Goal: Task Accomplishment & Management: Use online tool/utility

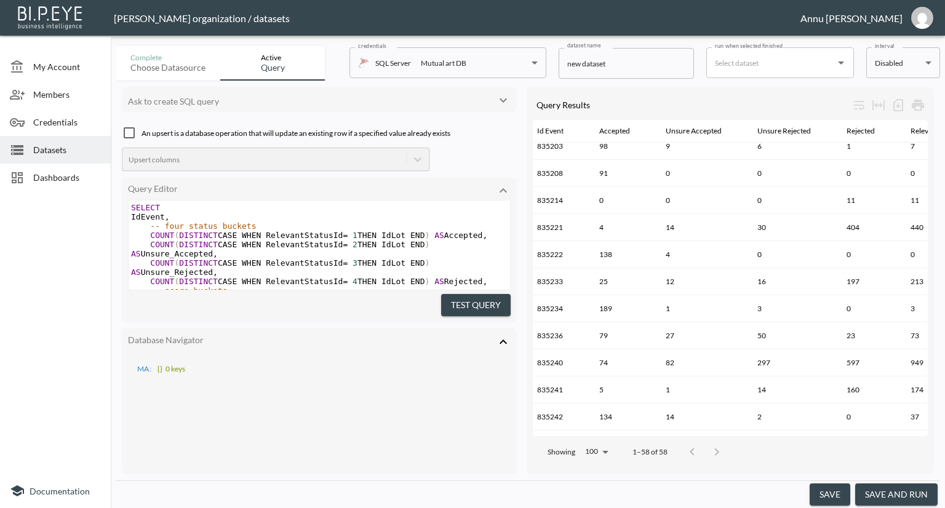
scroll to position [431, 6]
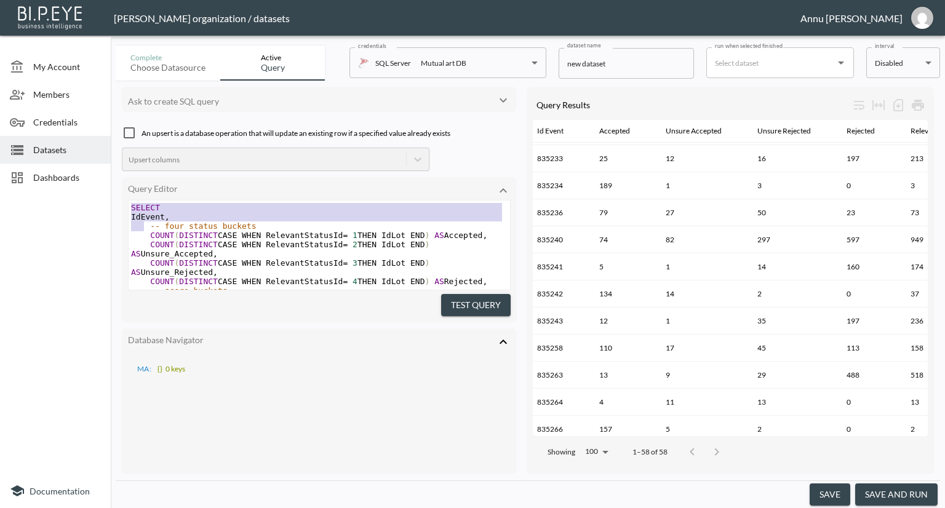
type textarea "SELECT IdEvent, -- four status buckets COUNT(DISTINCT CASE WHEN RelevantStatusI…"
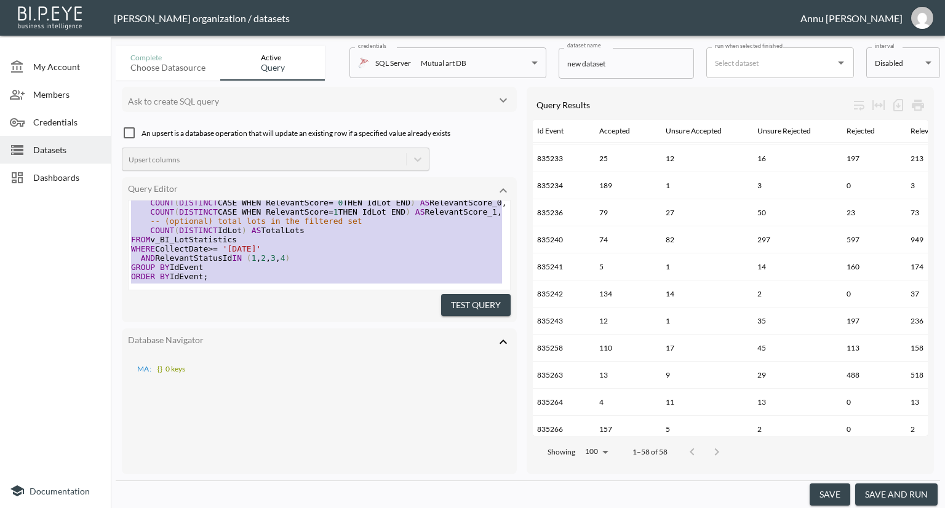
drag, startPoint x: 130, startPoint y: 203, endPoint x: 185, endPoint y: 374, distance: 179.6
click at [185, 374] on div "Ask to create SQL query An upsert is a database operation that will update an e…" at bounding box center [319, 281] width 395 height 388
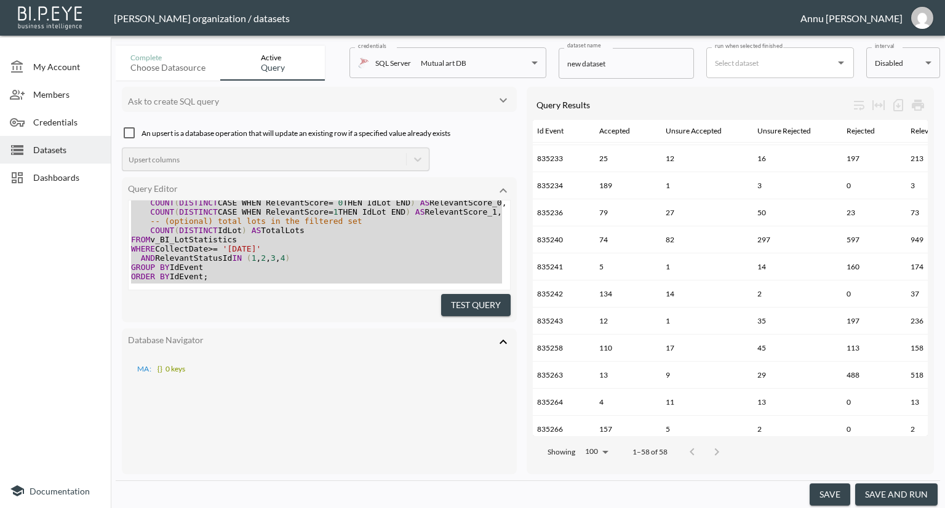
click at [65, 228] on div at bounding box center [55, 334] width 111 height 277
click at [62, 148] on span "Datasets" at bounding box center [67, 149] width 68 height 13
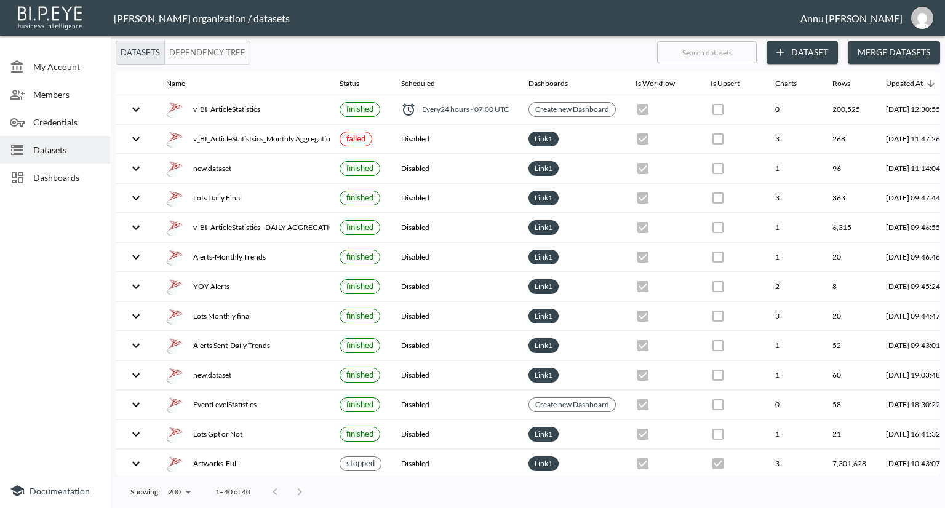
click at [796, 57] on button "Dataset" at bounding box center [801, 52] width 71 height 23
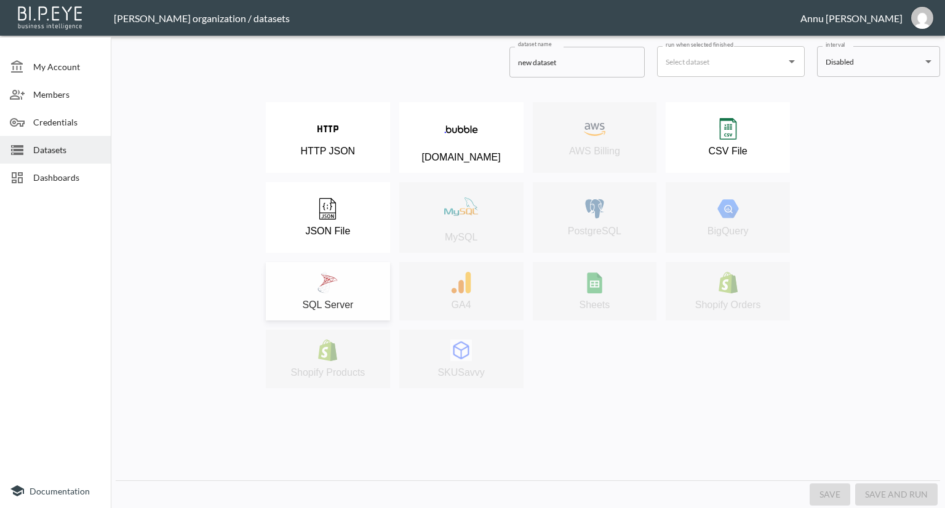
click at [336, 277] on img at bounding box center [328, 283] width 22 height 22
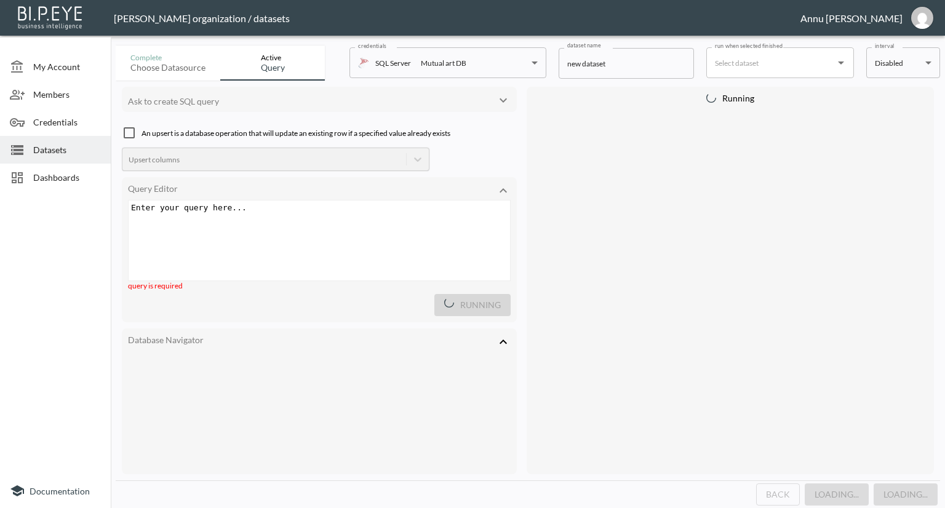
click at [305, 218] on div "Enter your query here... xxxxxxxxxx ​" at bounding box center [335, 256] width 412 height 111
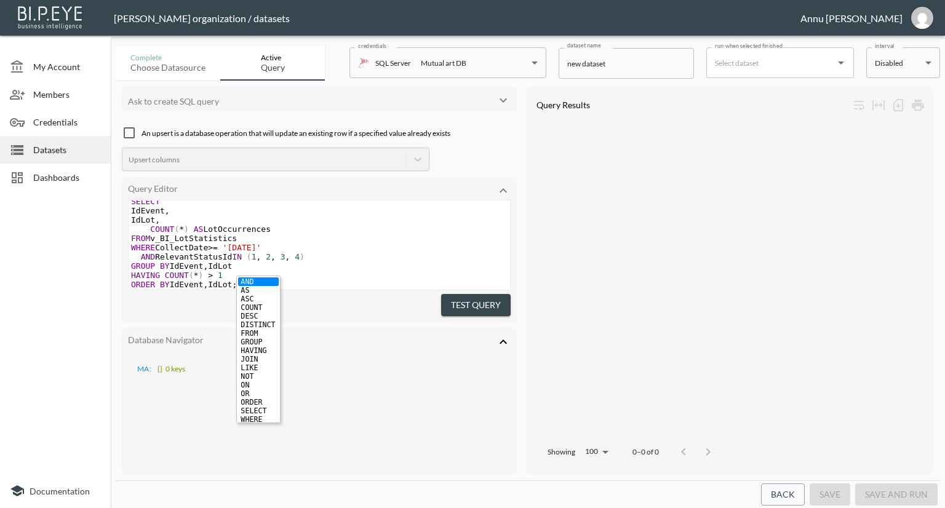
scroll to position [20, 0]
click at [475, 304] on button "Test Query" at bounding box center [476, 305] width 70 height 23
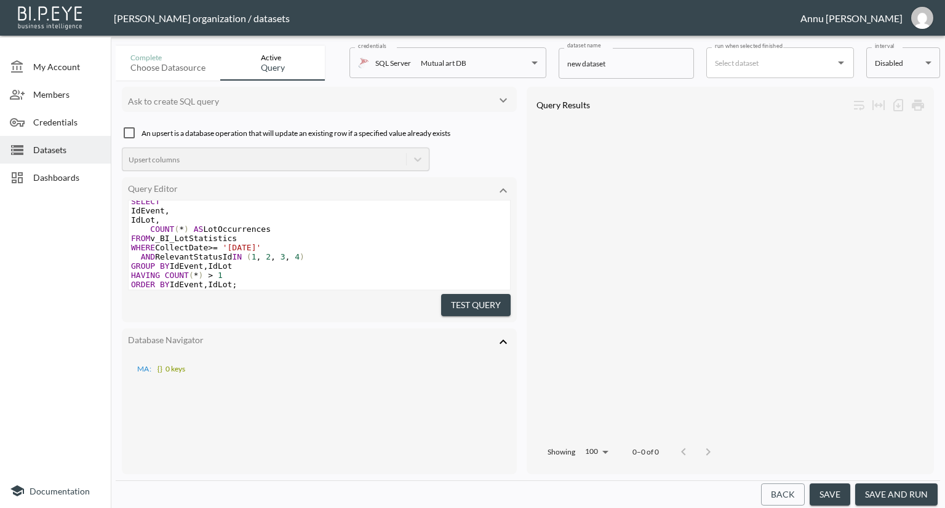
scroll to position [20, 0]
click at [71, 149] on span "Datasets" at bounding box center [67, 149] width 68 height 13
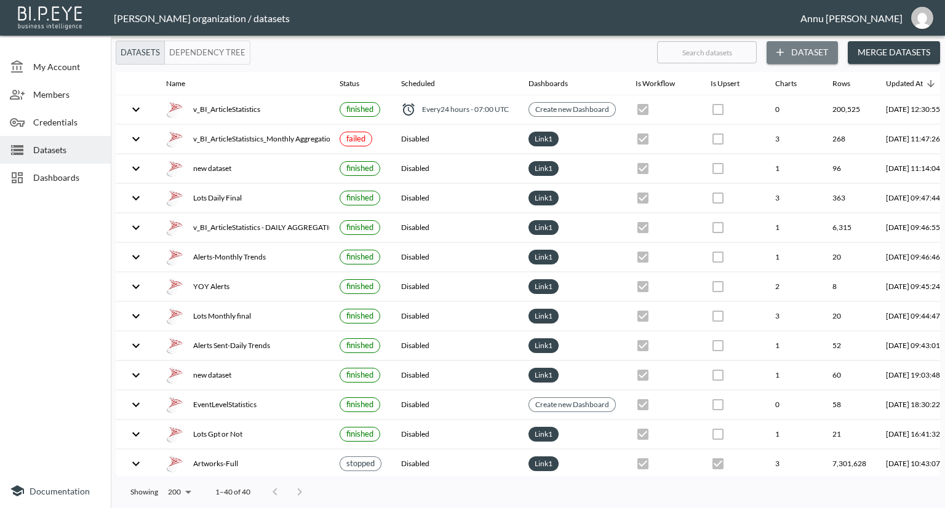
click at [790, 49] on button "Dataset" at bounding box center [801, 52] width 71 height 23
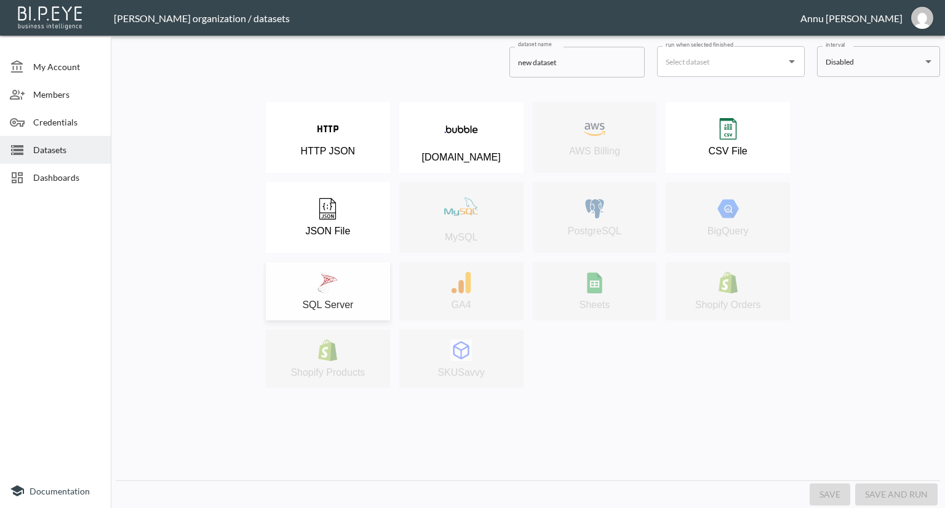
click at [335, 279] on img at bounding box center [328, 283] width 22 height 22
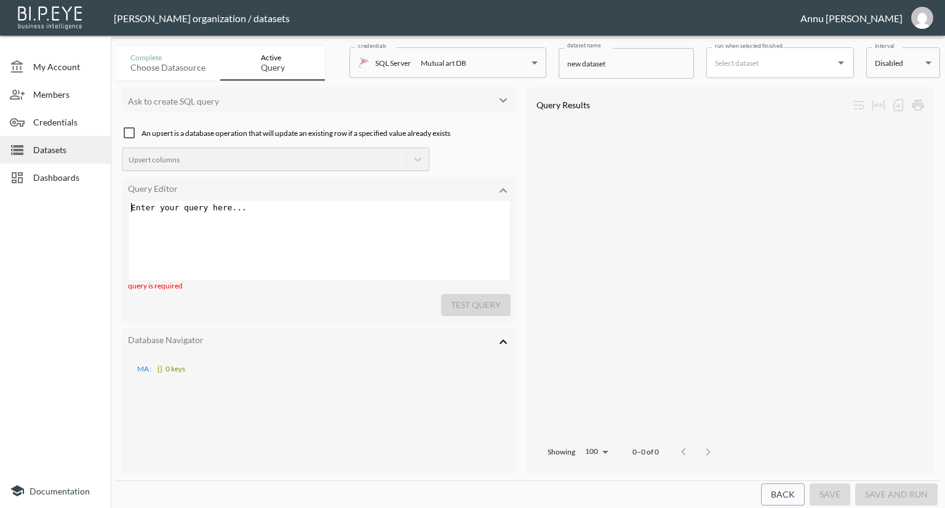
click at [289, 220] on div "Enter your query here... xxxxxxxxxx ​" at bounding box center [335, 256] width 412 height 111
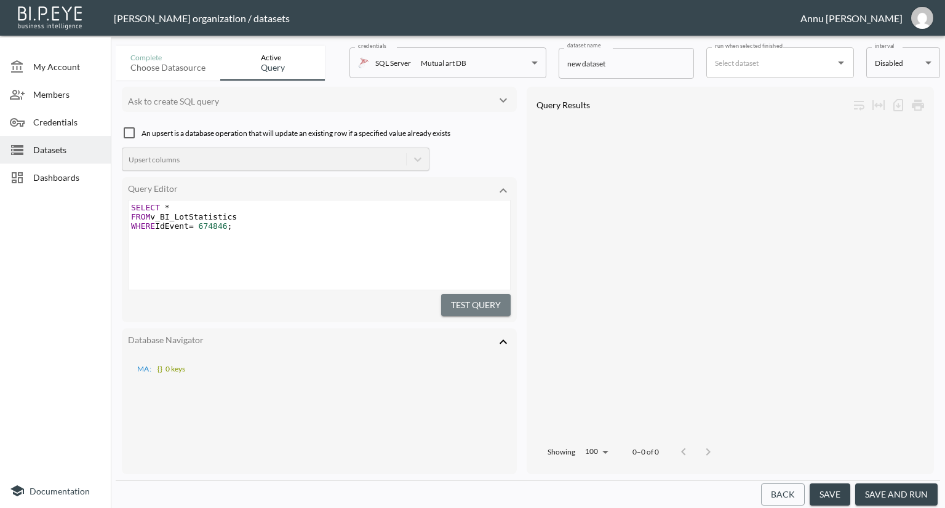
click at [453, 297] on button "Test Query" at bounding box center [476, 305] width 70 height 23
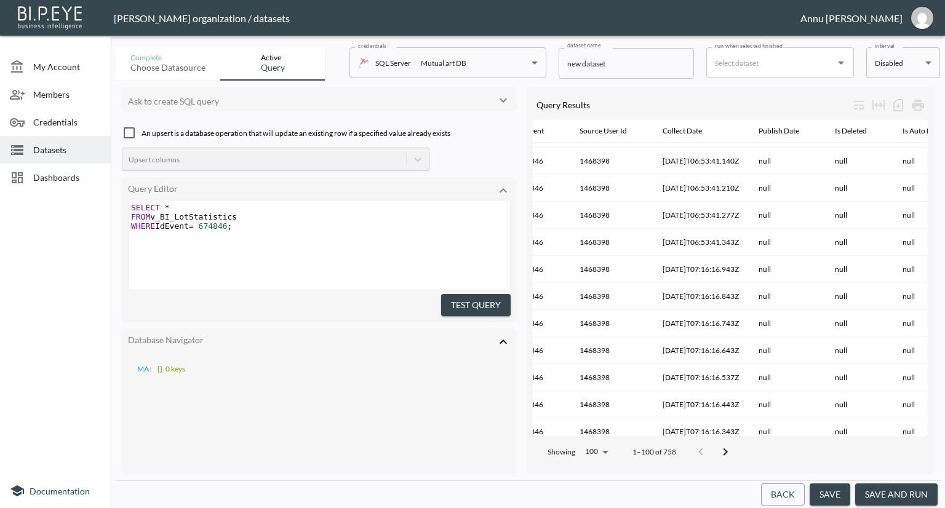
scroll to position [755, 138]
click at [73, 175] on span "Dashboards" at bounding box center [67, 177] width 68 height 13
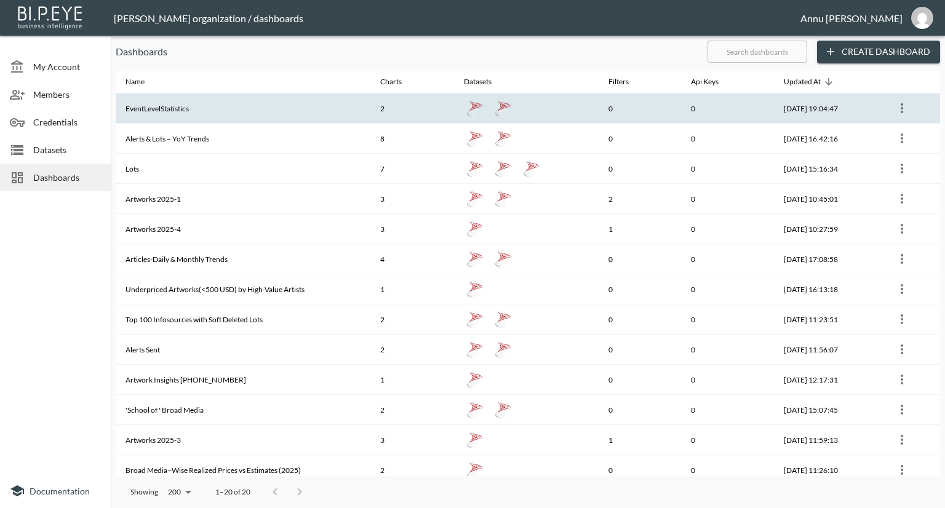
click at [240, 111] on th "EventLevelStatistics" at bounding box center [243, 109] width 255 height 30
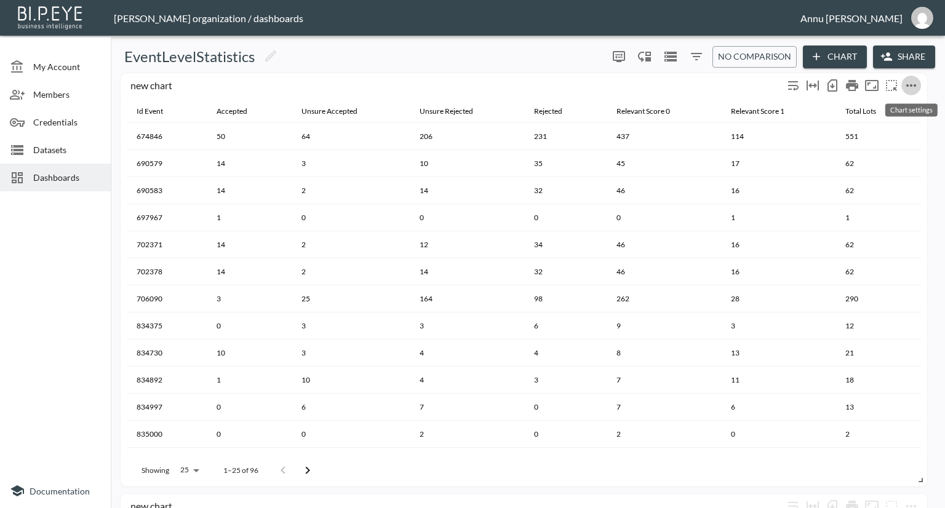
click at [912, 84] on icon "more" at bounding box center [911, 85] width 15 height 15
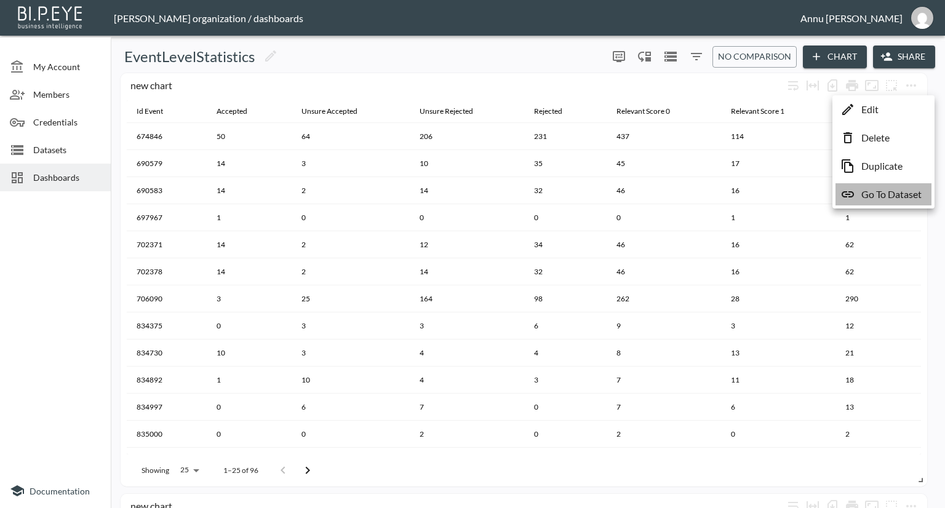
click at [885, 202] on li "Go To Dataset" at bounding box center [883, 194] width 96 height 22
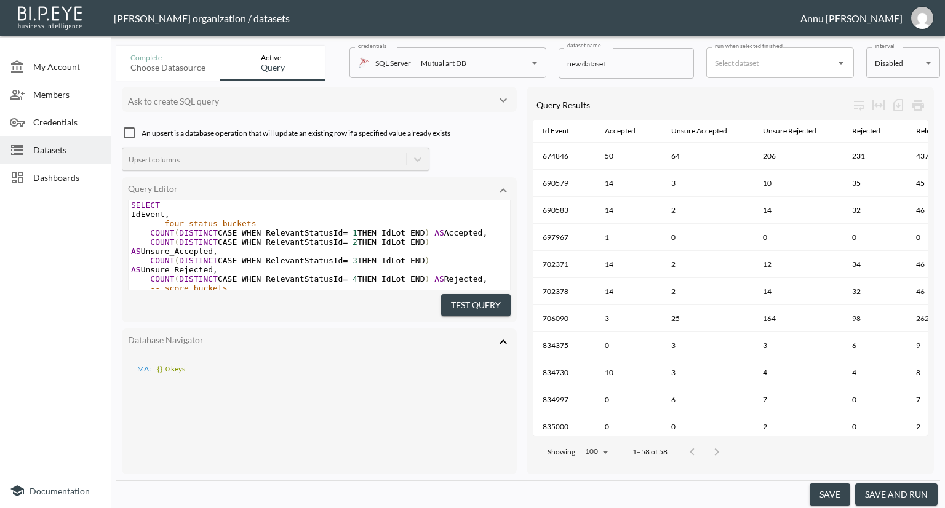
scroll to position [1, 0]
click at [133, 207] on span "SELECT" at bounding box center [145, 207] width 29 height 9
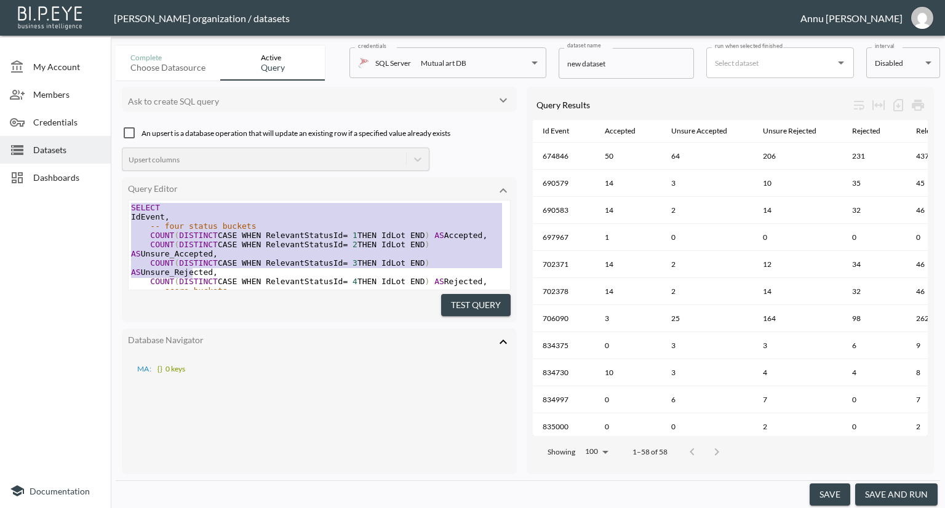
type textarea "SELECT IdEvent, -- four status buckets COUNT(DISTINCT CASE WHEN RelevantStatusI…"
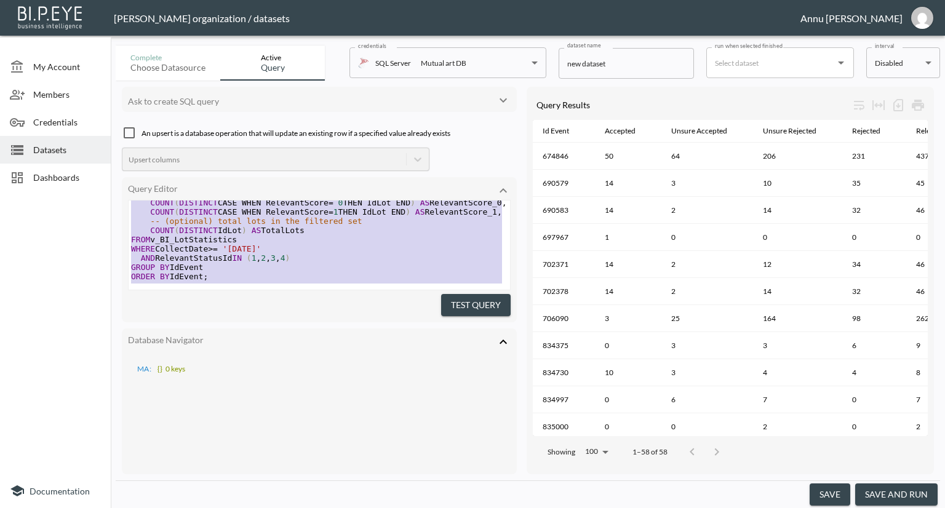
drag, startPoint x: 130, startPoint y: 207, endPoint x: 244, endPoint y: 385, distance: 211.6
click at [244, 385] on div "Ask to create SQL query An upsert is a database operation that will update an e…" at bounding box center [319, 281] width 395 height 388
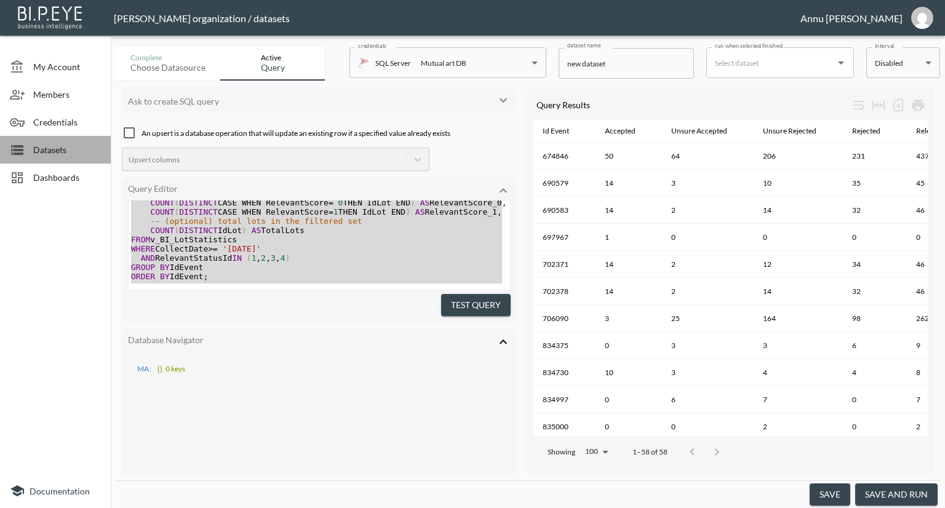
click at [62, 152] on span "Datasets" at bounding box center [67, 149] width 68 height 13
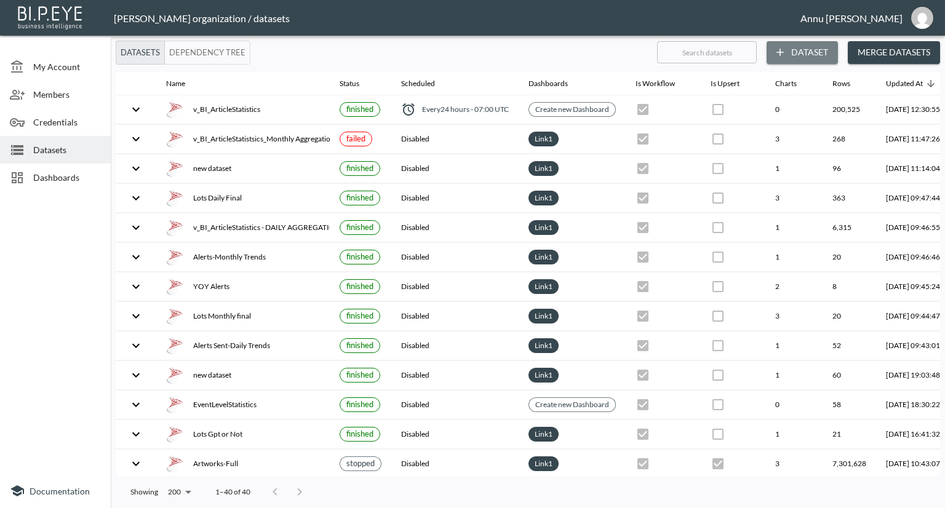
click at [818, 50] on button "Dataset" at bounding box center [801, 52] width 71 height 23
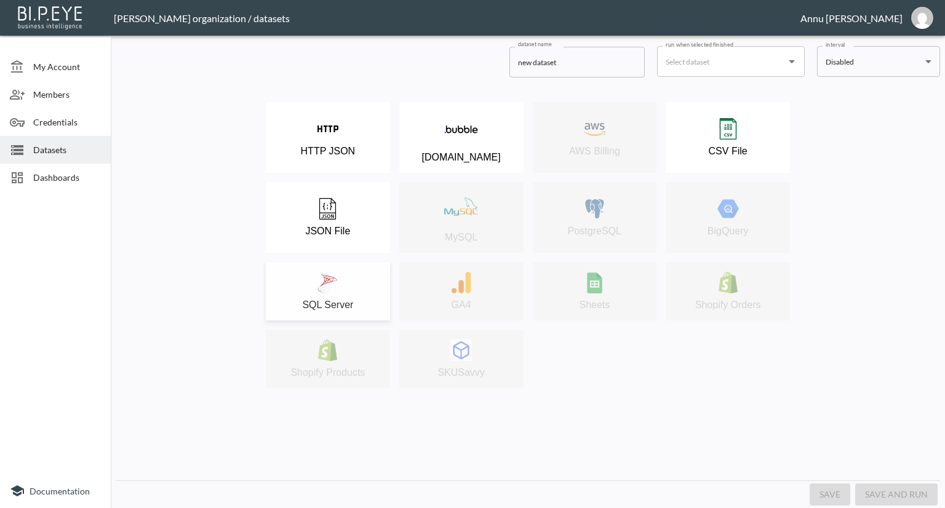
click at [328, 282] on img at bounding box center [328, 283] width 22 height 22
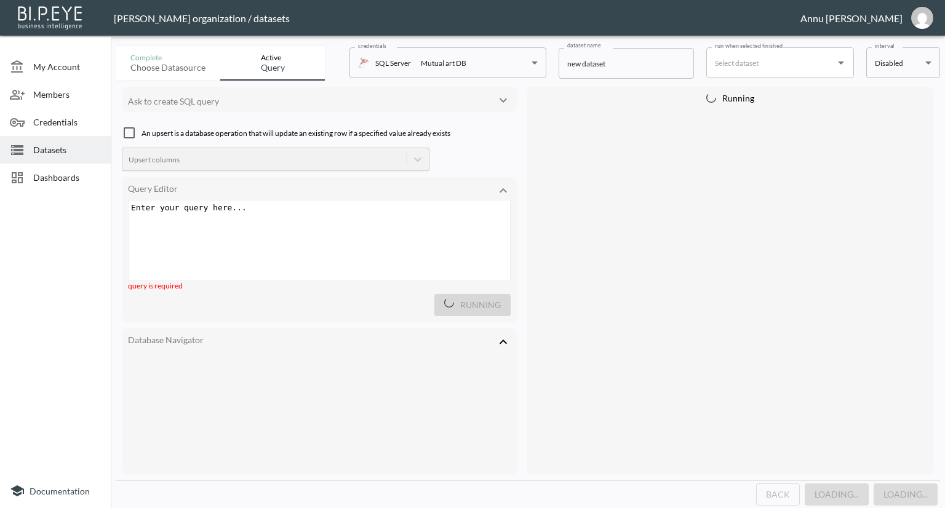
click at [330, 229] on div "Enter your query here... xxxxxxxxxx ​" at bounding box center [335, 256] width 412 height 111
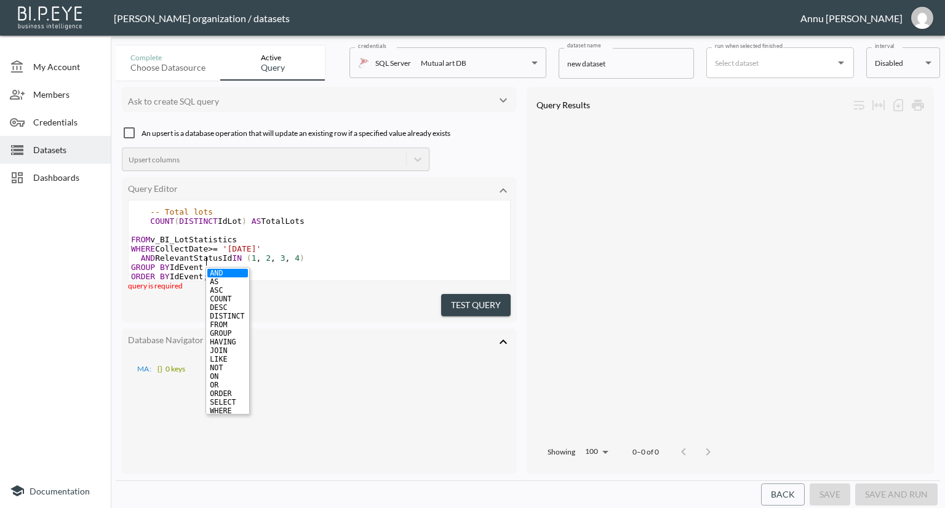
scroll to position [180, 0]
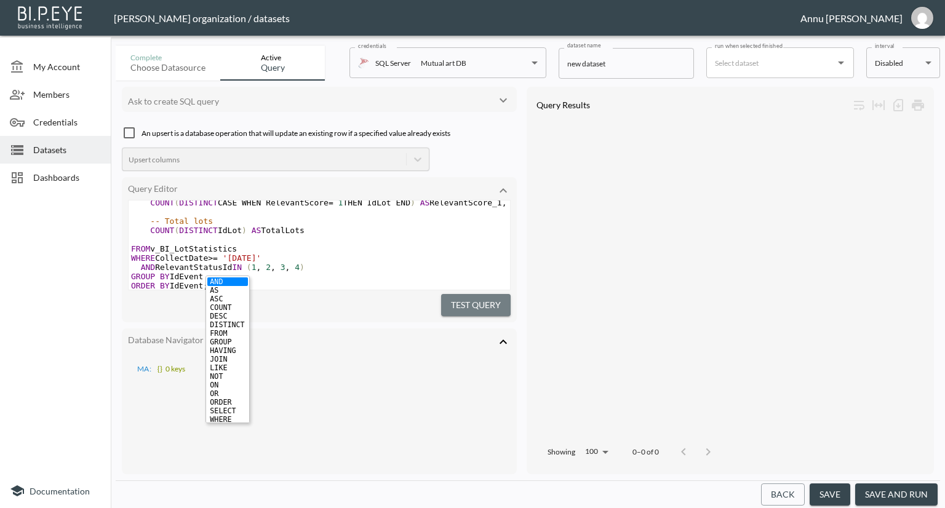
click at [451, 301] on button "Test Query" at bounding box center [476, 305] width 70 height 23
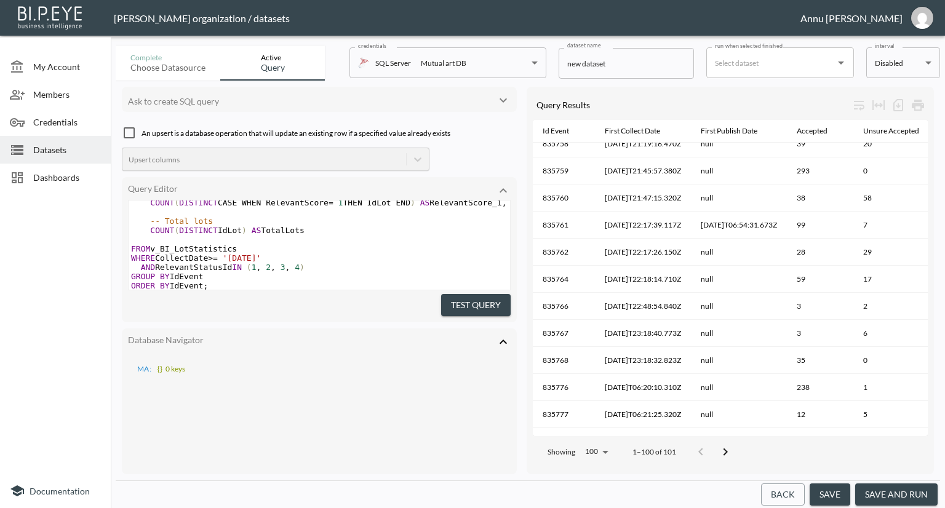
scroll to position [2426, 0]
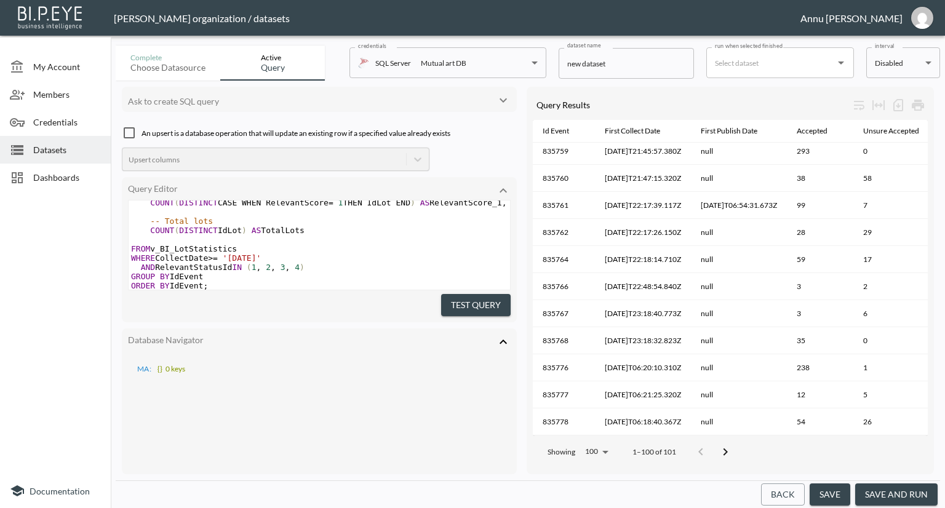
click at [725, 445] on icon "Go to next page" at bounding box center [725, 452] width 15 height 15
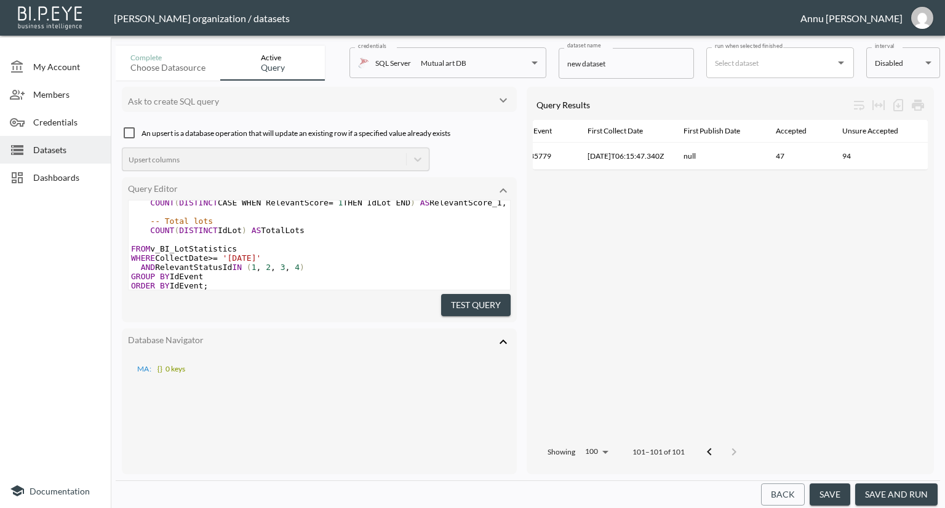
scroll to position [0, 16]
click at [884, 496] on button "save and run" at bounding box center [896, 495] width 82 height 23
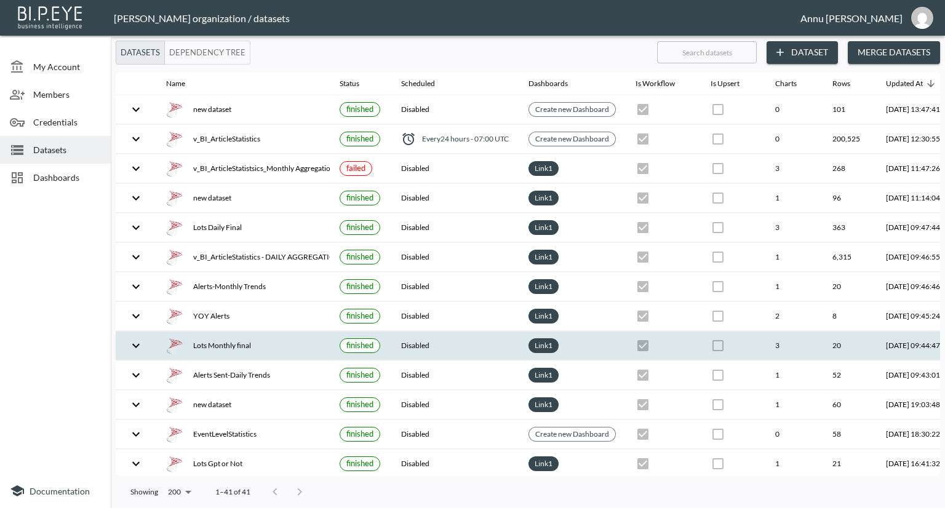
scroll to position [0, 72]
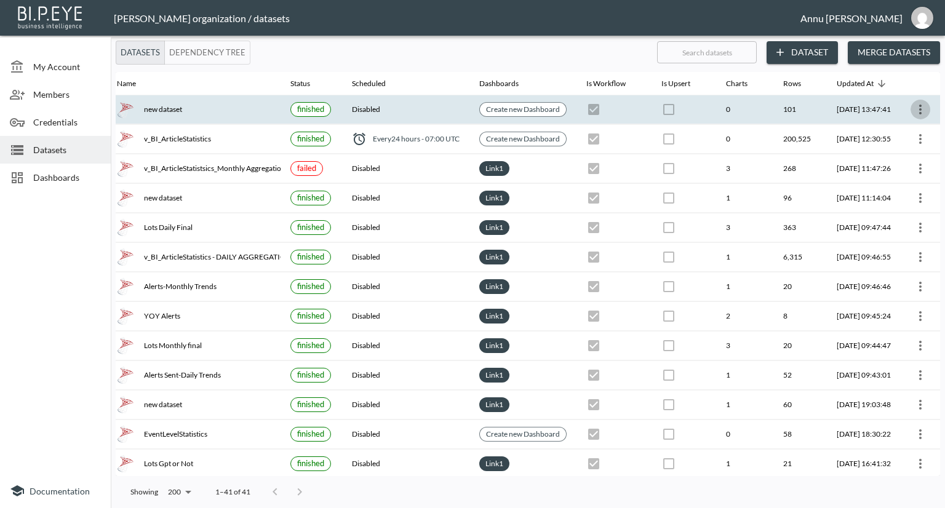
click at [915, 107] on icon "more" at bounding box center [920, 109] width 15 height 15
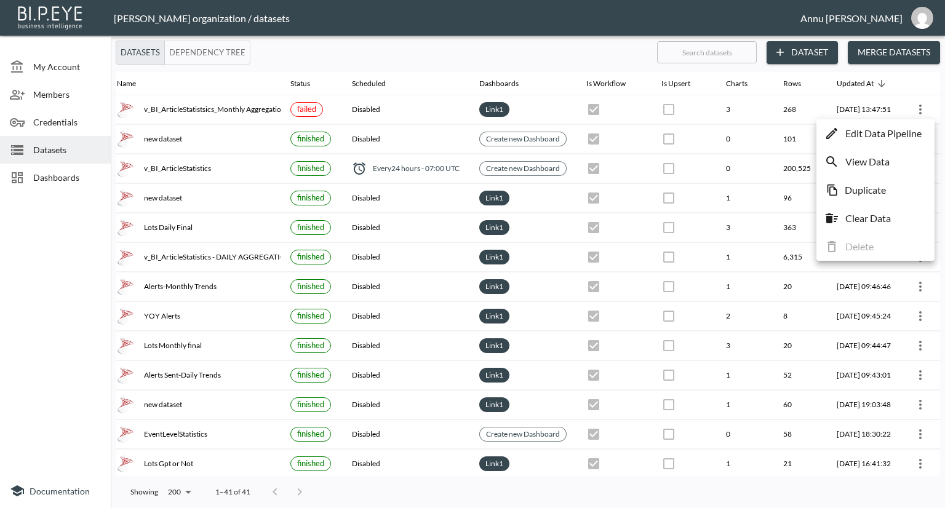
click at [74, 237] on div at bounding box center [472, 254] width 945 height 508
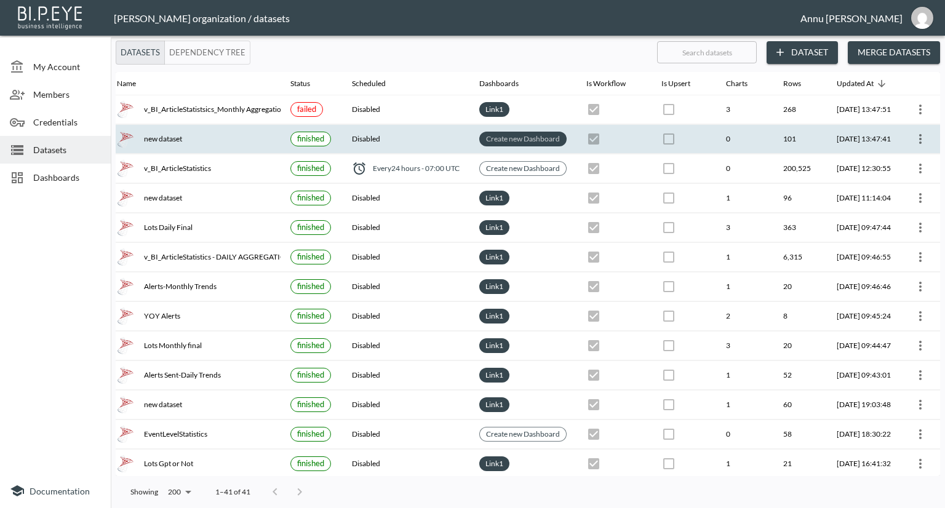
click at [495, 133] on link "Create new Dashboard" at bounding box center [523, 139] width 79 height 14
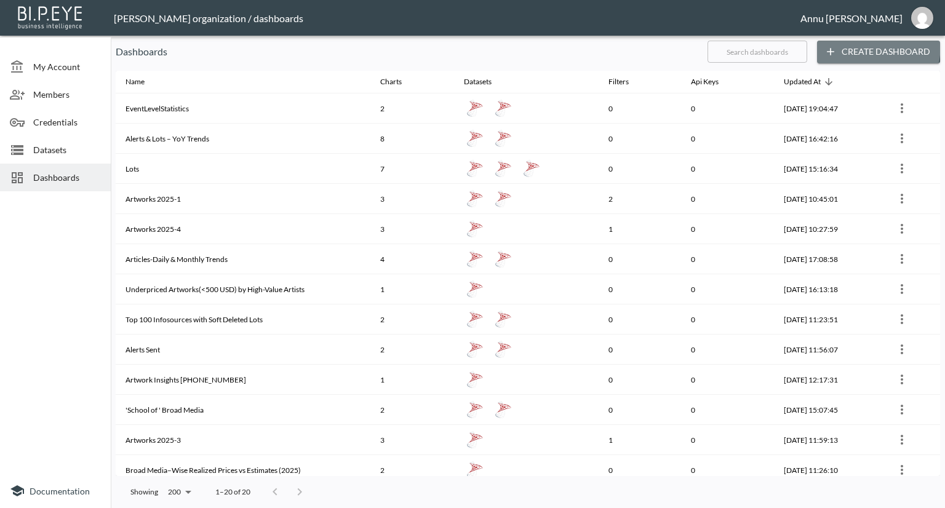
click at [846, 44] on button "Create Dashboard" at bounding box center [878, 52] width 123 height 23
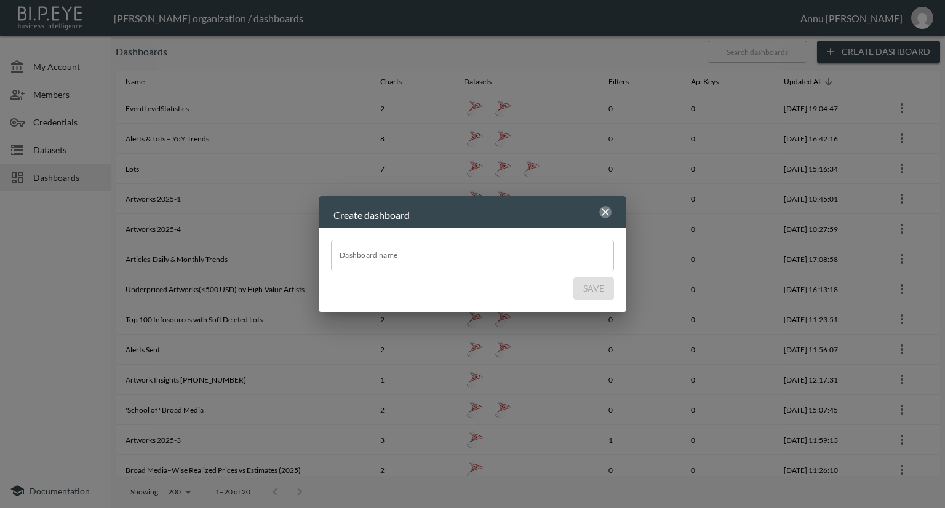
click at [603, 208] on icon "button" at bounding box center [605, 212] width 12 height 12
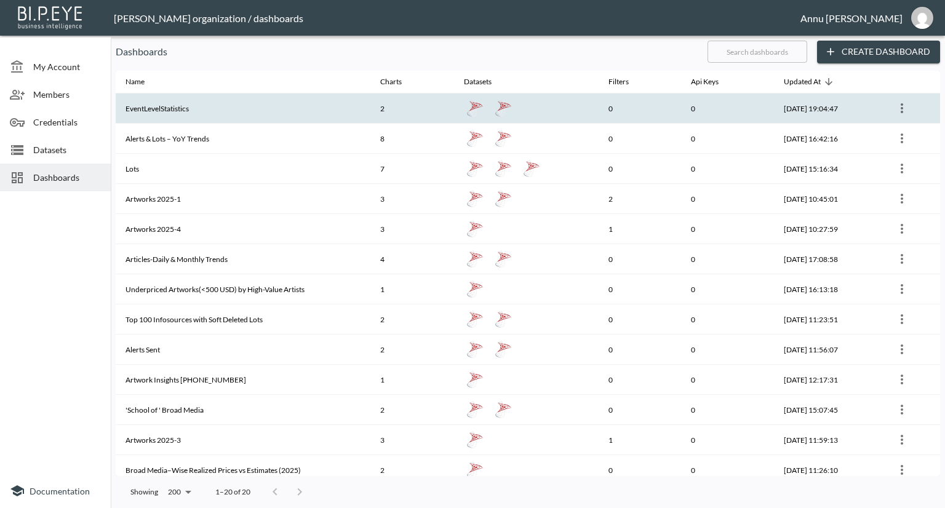
click at [563, 111] on div at bounding box center [526, 108] width 125 height 22
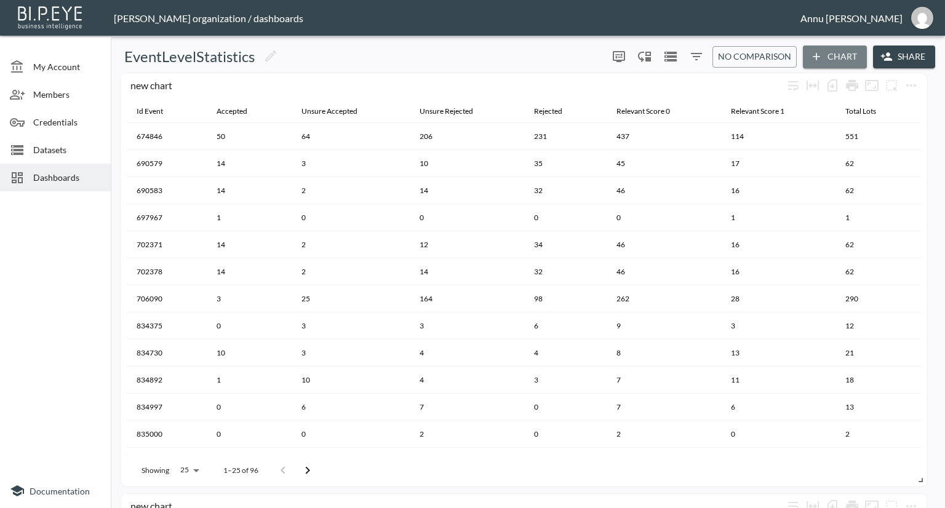
click at [829, 50] on button "Chart" at bounding box center [835, 57] width 64 height 23
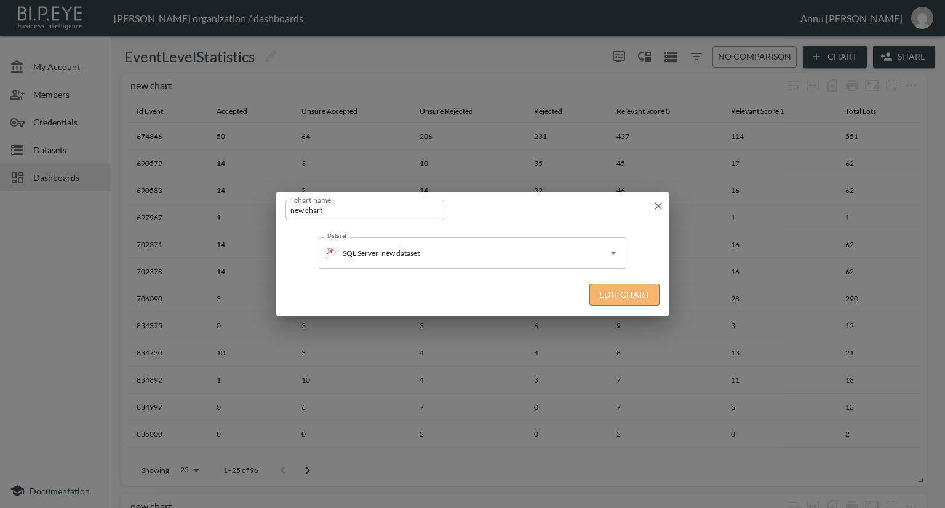
click at [597, 289] on button "Edit Chart" at bounding box center [624, 295] width 70 height 23
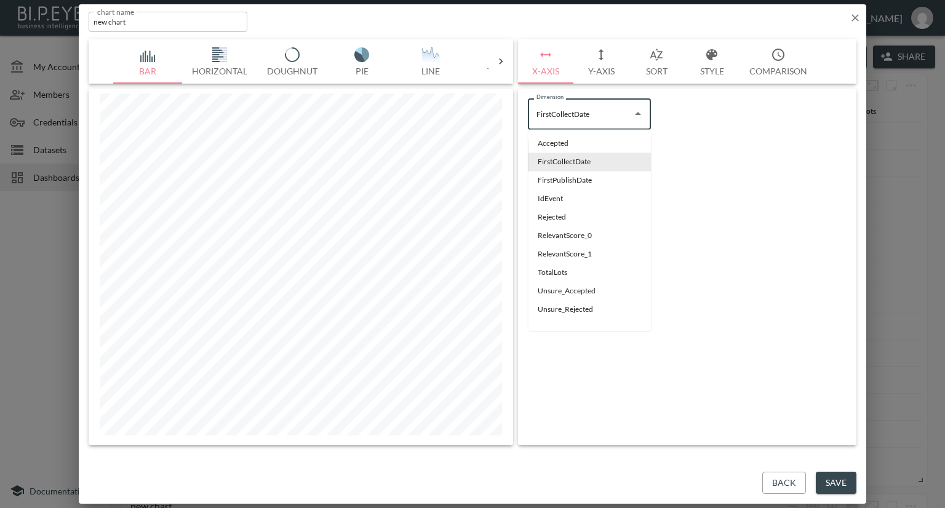
click at [616, 112] on input "FirstCollectDate" at bounding box center [580, 114] width 94 height 20
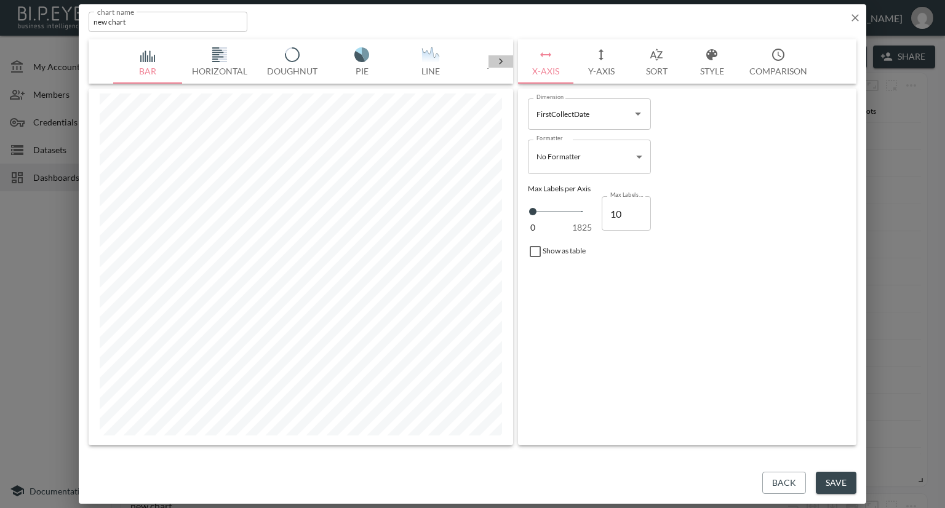
click at [500, 65] on icon at bounding box center [501, 61] width 12 height 12
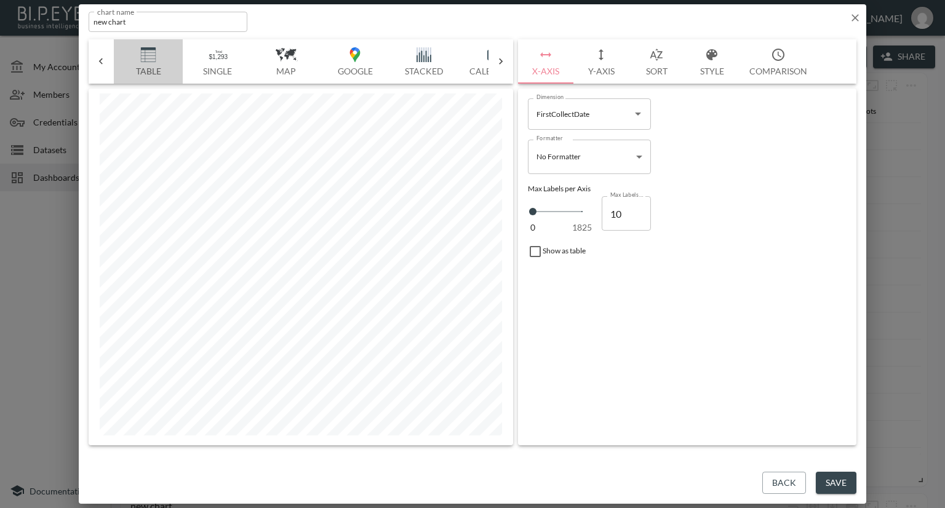
click at [141, 57] on img "button" at bounding box center [148, 54] width 49 height 15
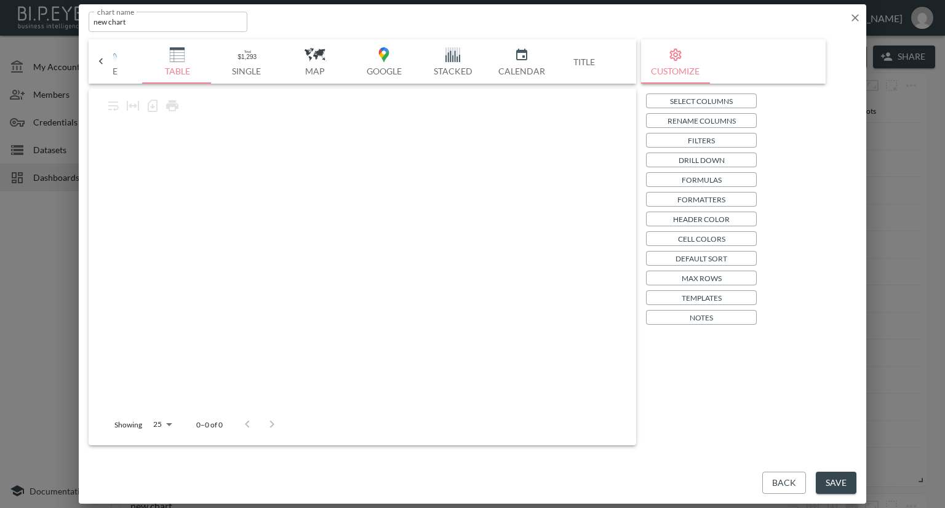
scroll to position [0, 321]
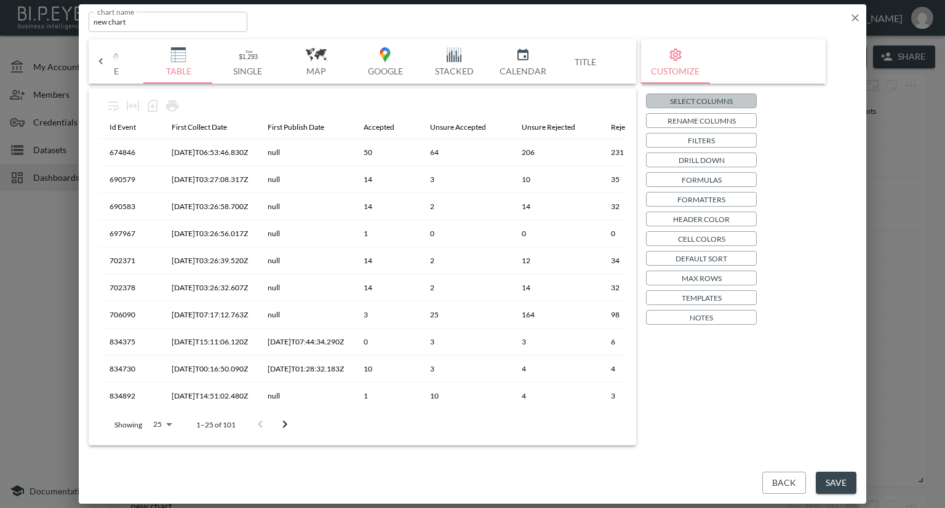
click at [662, 97] on button "Select Columns" at bounding box center [701, 101] width 111 height 15
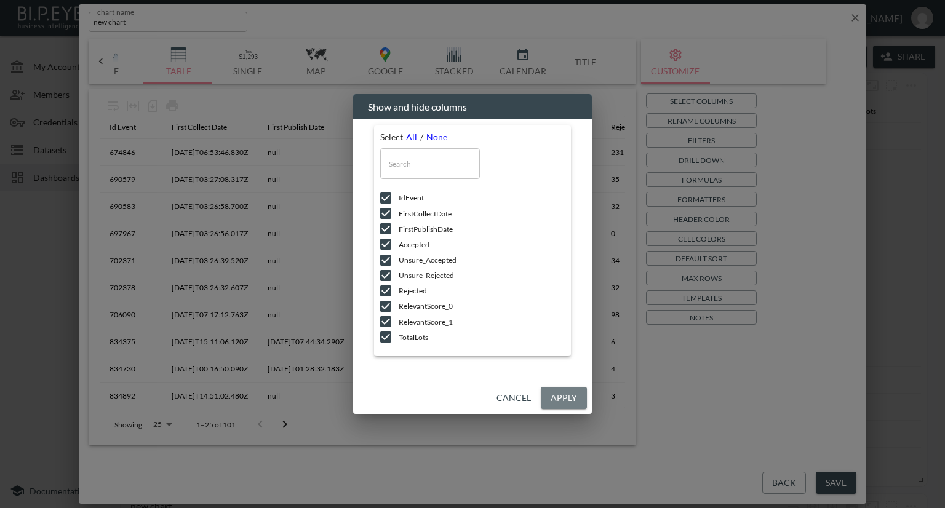
click at [569, 393] on button "Apply" at bounding box center [564, 398] width 46 height 23
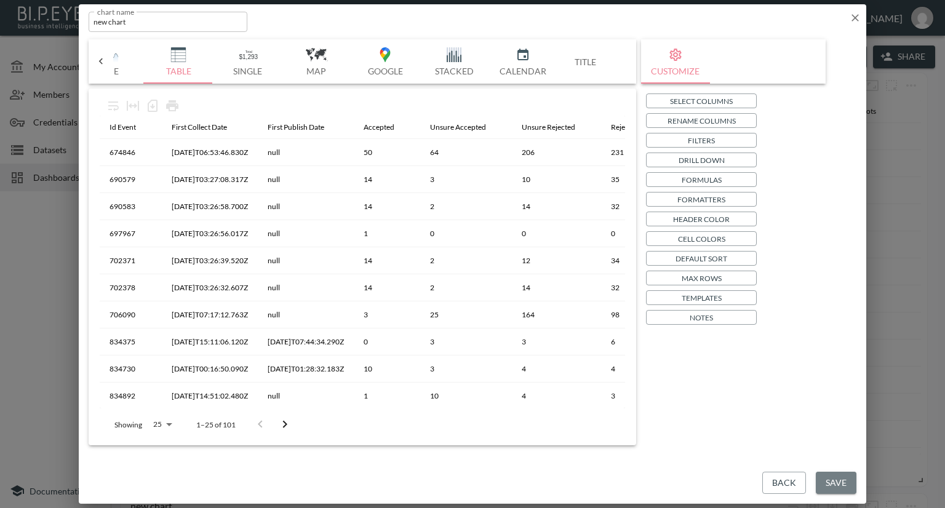
click at [846, 480] on button "Save" at bounding box center [836, 483] width 41 height 23
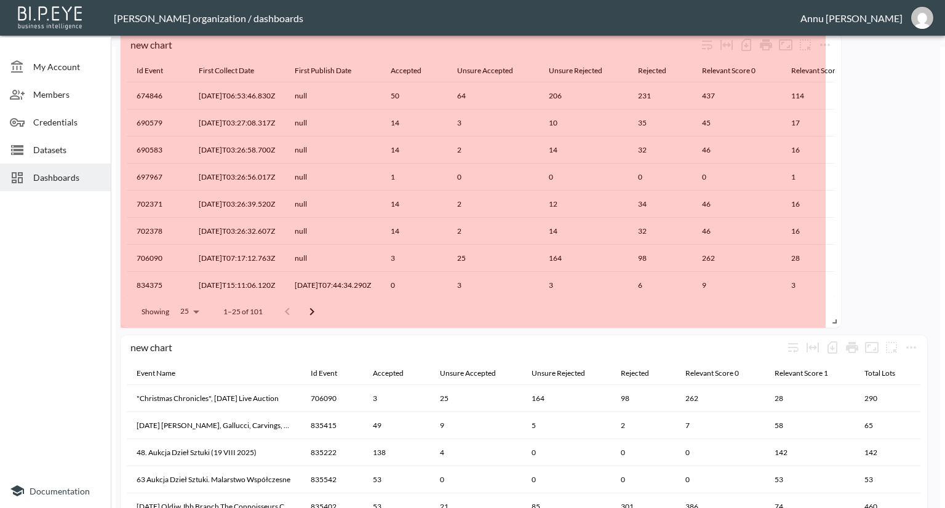
scroll to position [0, 2]
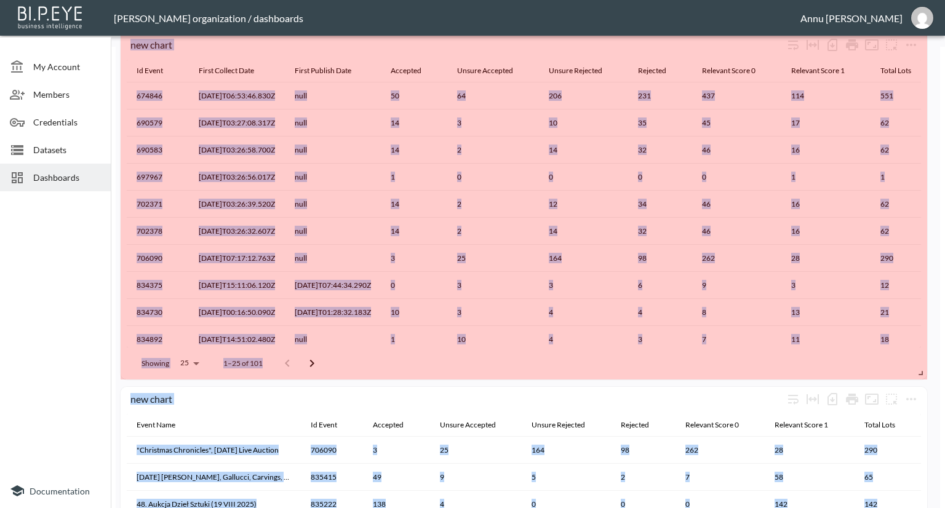
drag, startPoint x: 311, startPoint y: 104, endPoint x: 944, endPoint y: 370, distance: 687.1
click at [944, 370] on div "My Account Members Credentials Datasets Dashboards Documentation EventLevelStat…" at bounding box center [472, 254] width 945 height 508
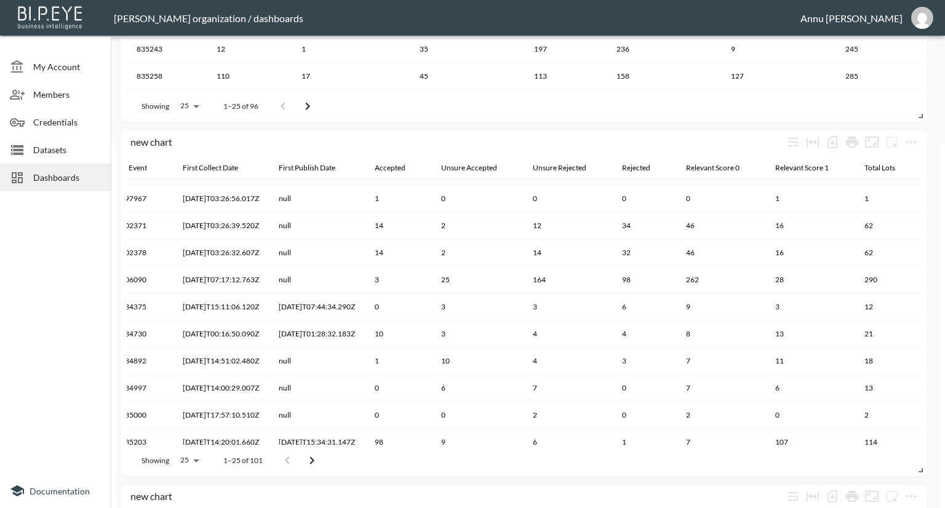
scroll to position [74, 52]
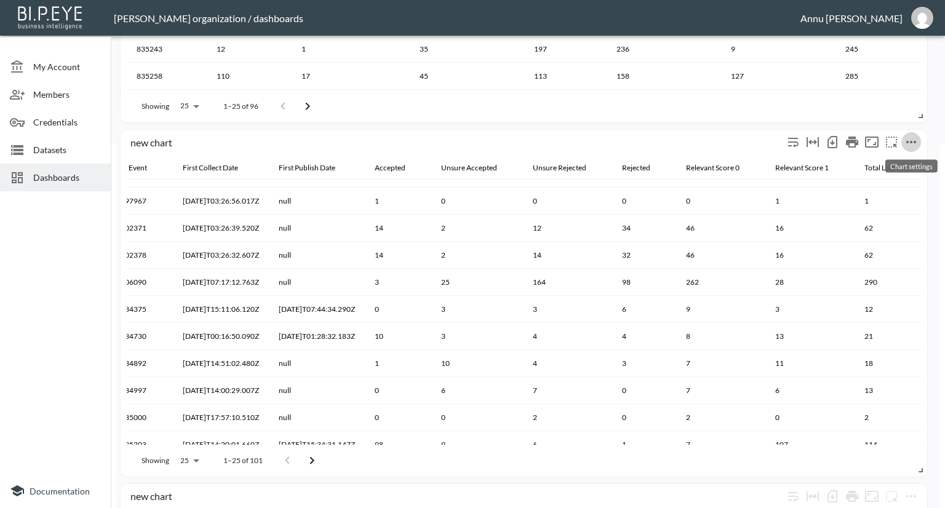
click at [911, 136] on icon "more" at bounding box center [911, 142] width 15 height 15
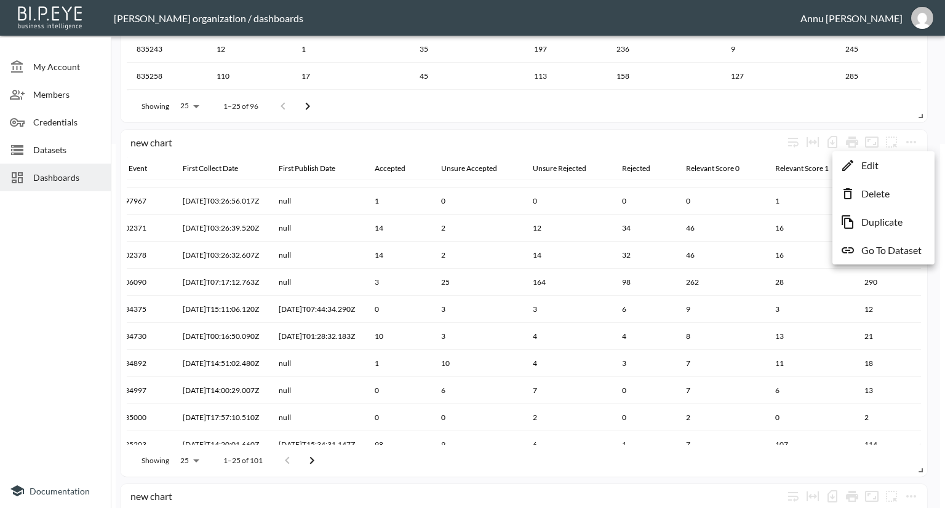
click at [834, 141] on div at bounding box center [472, 254] width 945 height 508
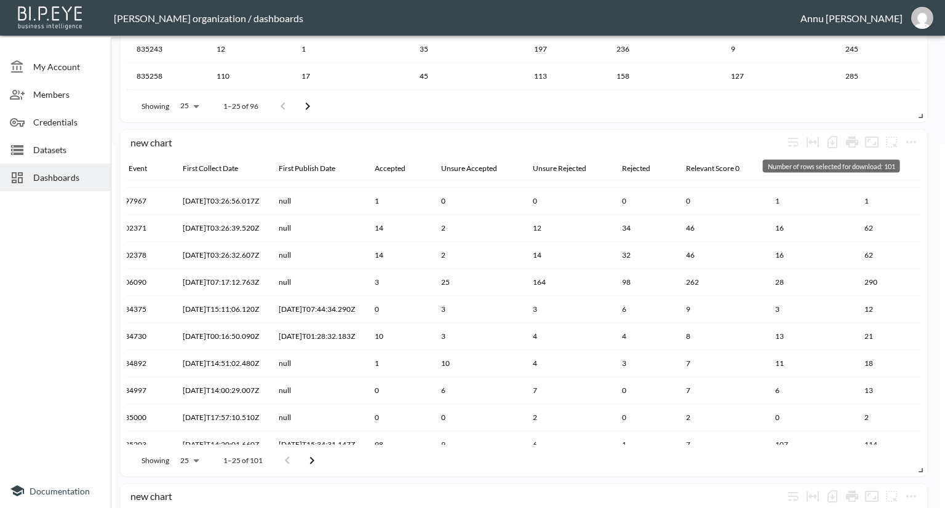
click at [834, 141] on icon "Number of rows selected for download: 101" at bounding box center [832, 142] width 5 height 5
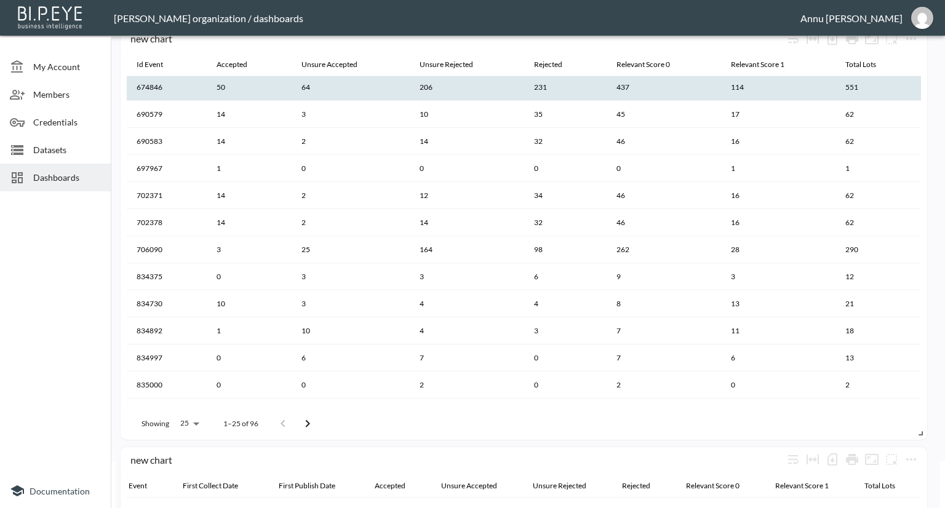
scroll to position [0, 0]
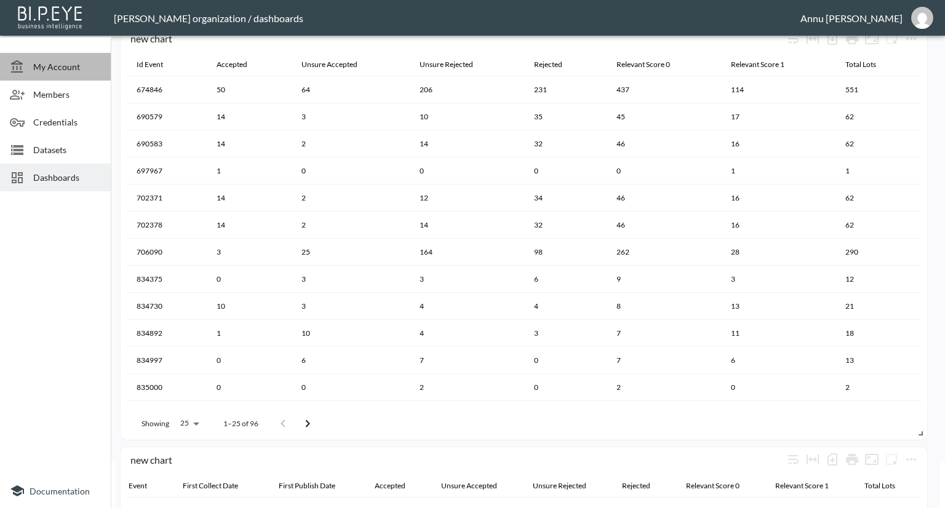
click at [42, 60] on span "My Account" at bounding box center [67, 66] width 68 height 13
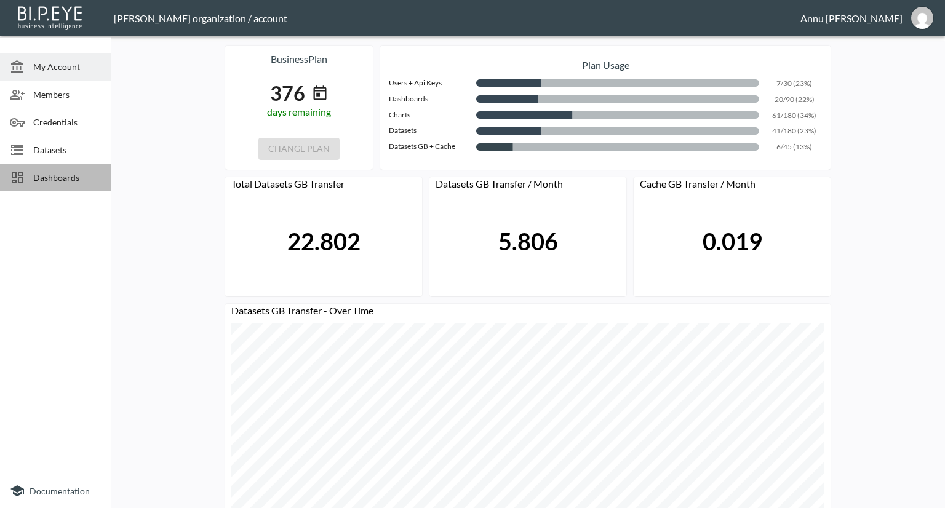
click at [74, 165] on div "Dashboards" at bounding box center [55, 178] width 111 height 28
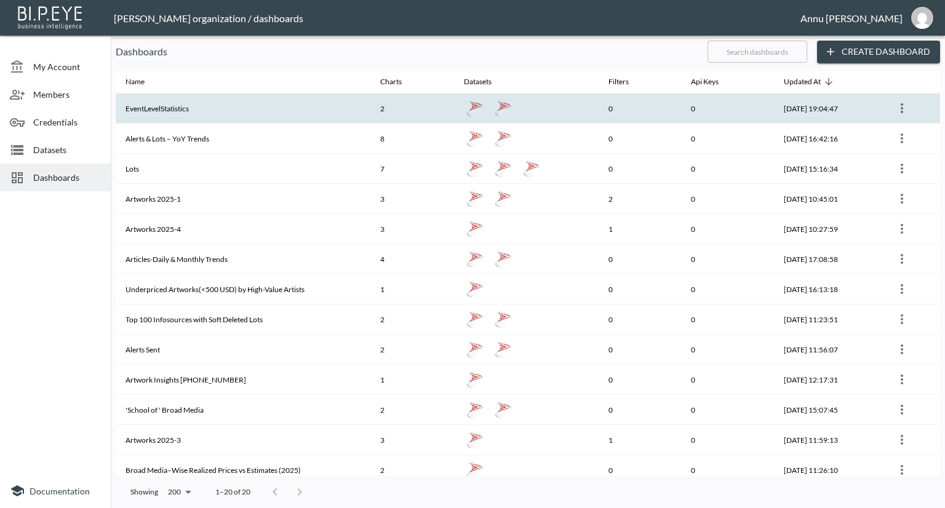
click at [342, 109] on th "EventLevelStatistics" at bounding box center [243, 109] width 255 height 30
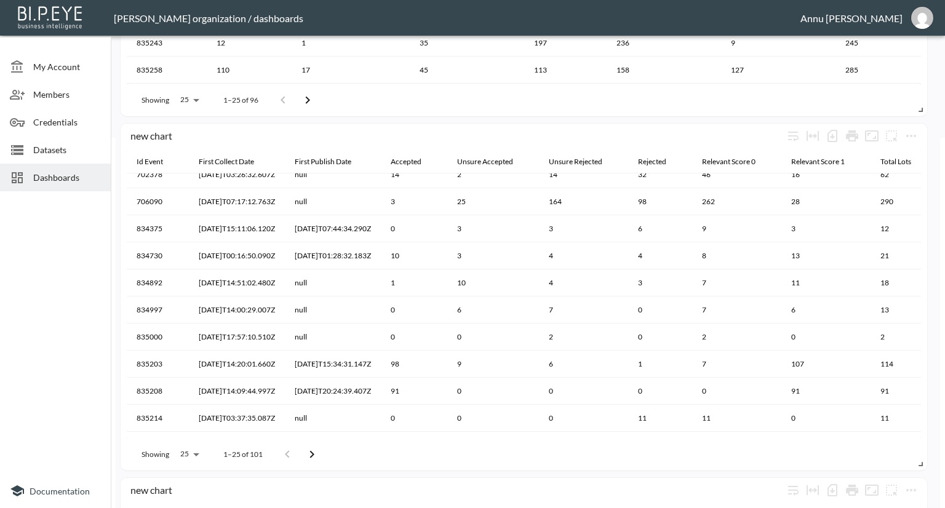
scroll to position [146, 0]
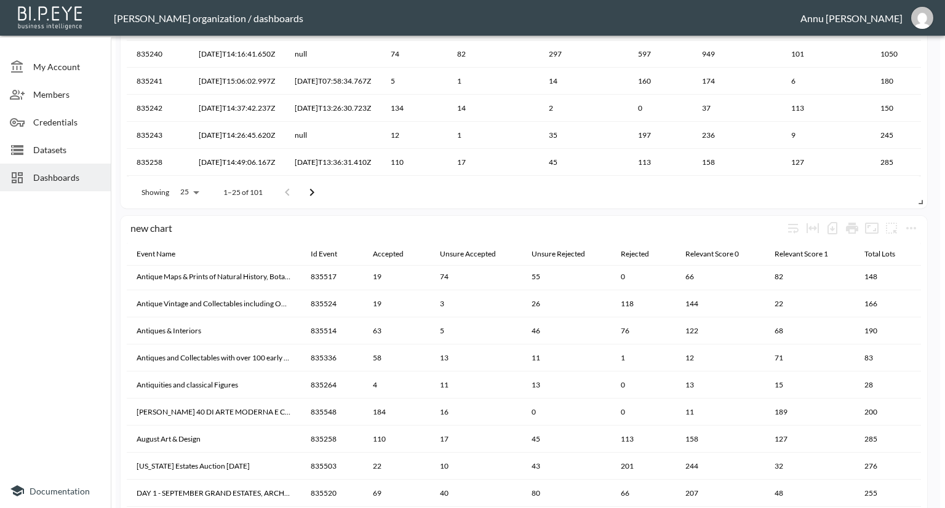
scroll to position [166, 0]
click at [913, 225] on icon "more" at bounding box center [911, 228] width 15 height 15
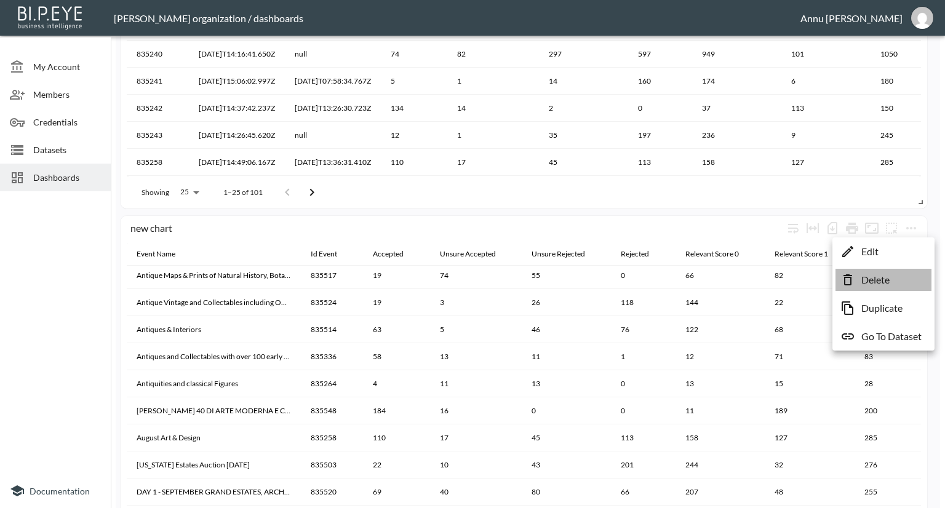
click at [880, 279] on p "Delete" at bounding box center [875, 280] width 28 height 15
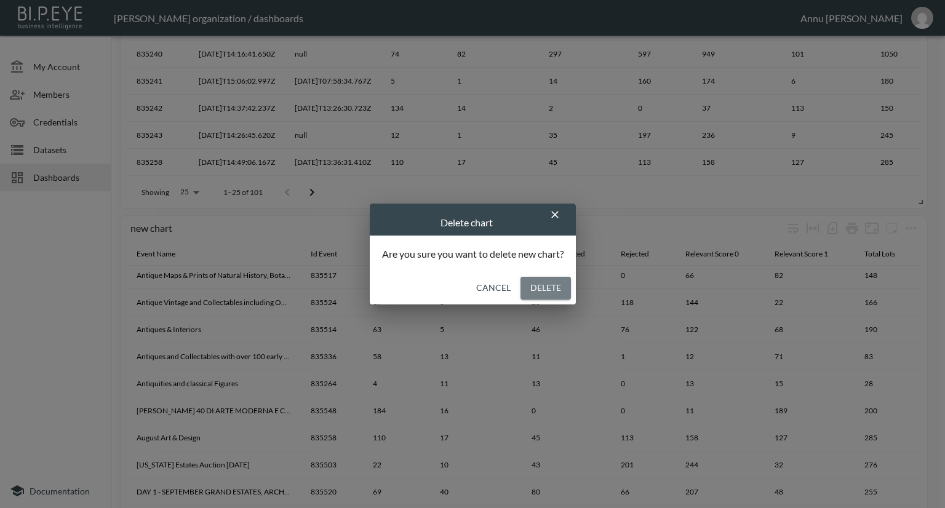
click at [546, 284] on button "Delete" at bounding box center [545, 288] width 50 height 23
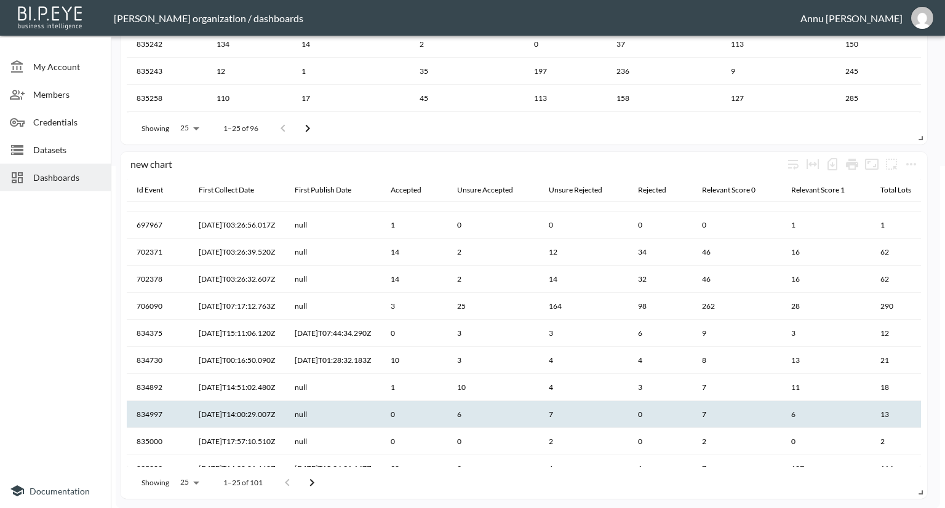
scroll to position [0, 0]
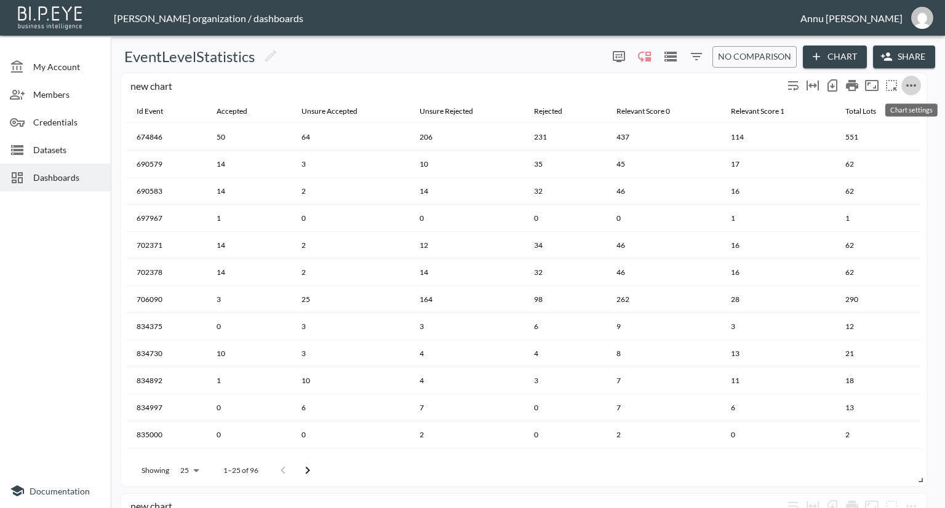
click at [907, 86] on icon "more" at bounding box center [911, 85] width 10 height 2
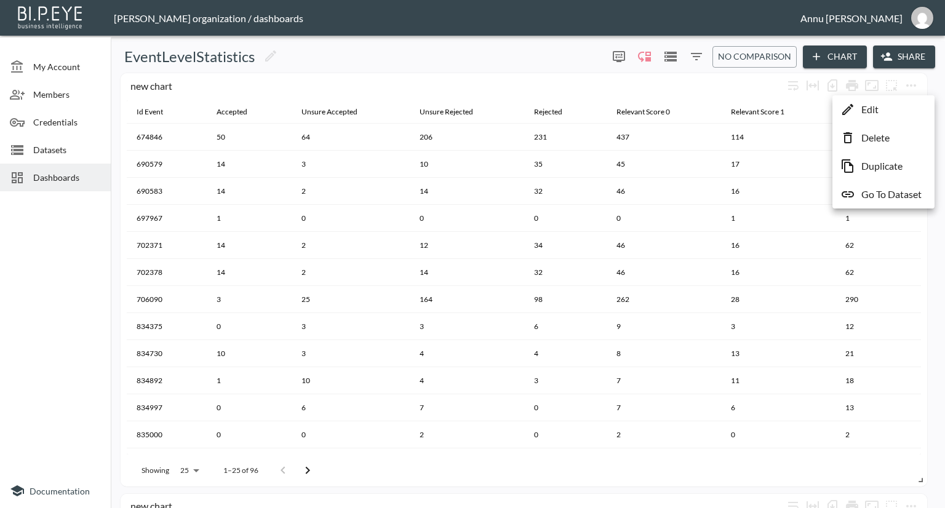
click at [36, 280] on div at bounding box center [472, 254] width 945 height 508
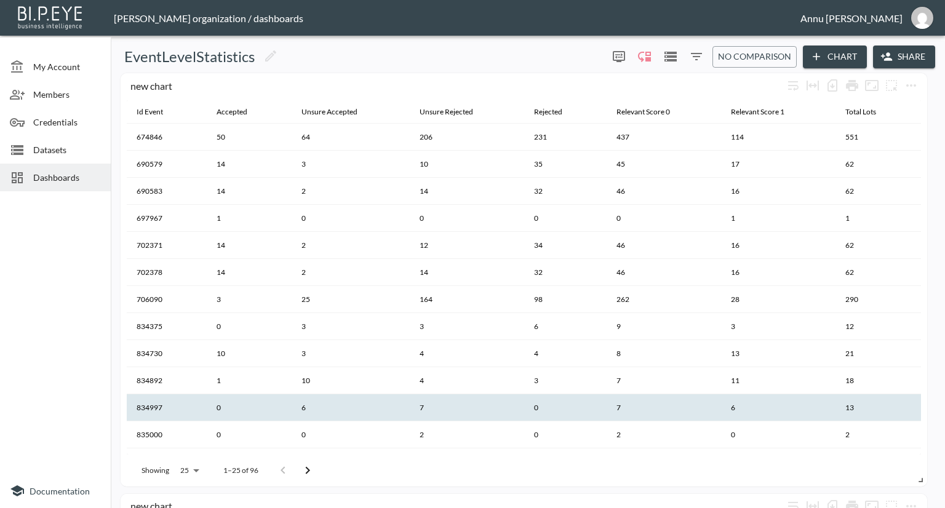
click at [397, 397] on th "6" at bounding box center [350, 407] width 117 height 27
click at [73, 151] on span "Datasets" at bounding box center [67, 149] width 68 height 13
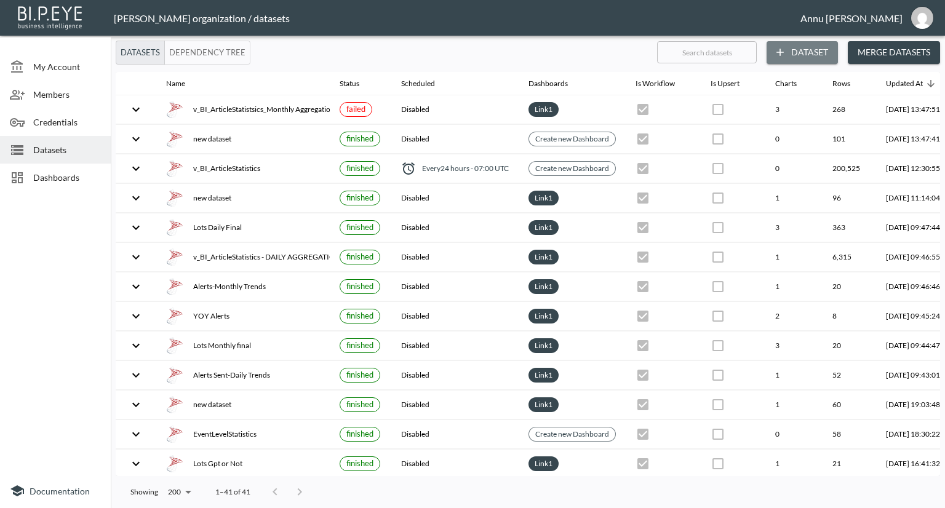
click at [817, 44] on button "Dataset" at bounding box center [801, 52] width 71 height 23
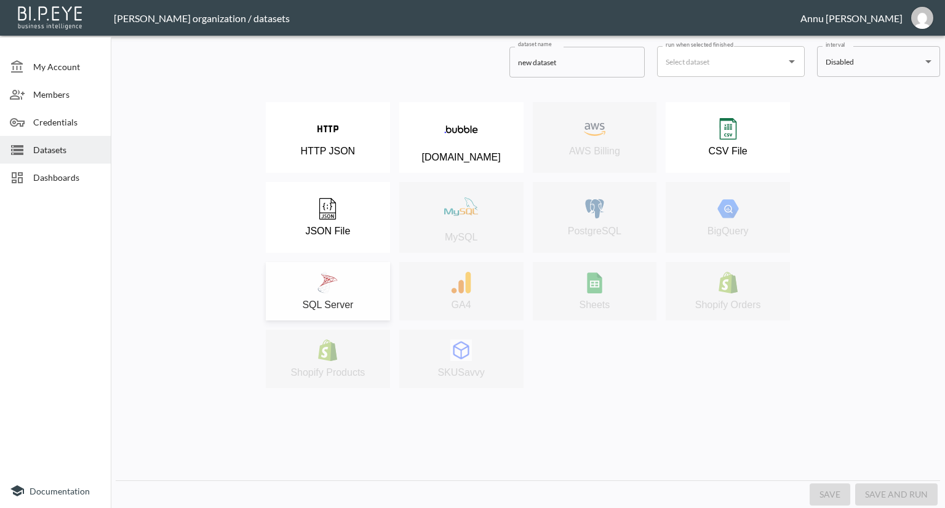
click at [360, 267] on button "SQL Server" at bounding box center [328, 291] width 124 height 58
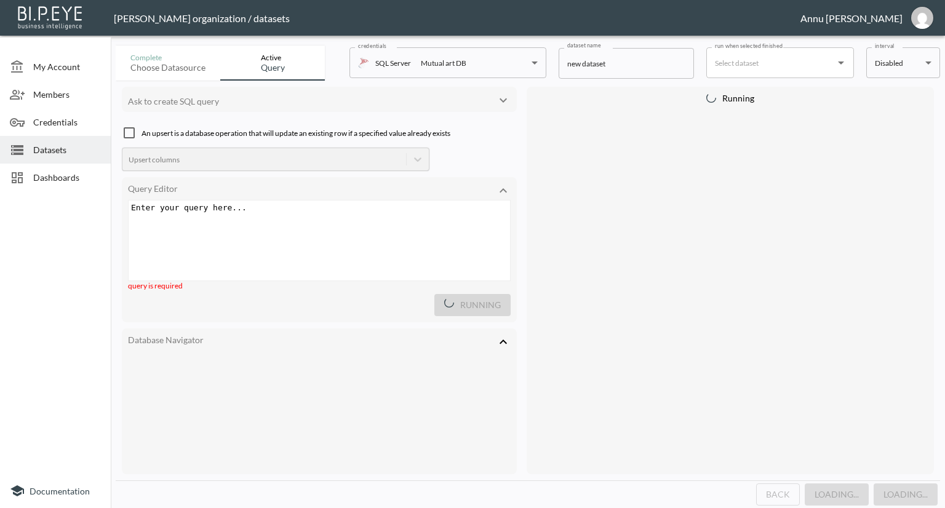
click at [228, 205] on pre "​" at bounding box center [321, 207] width 384 height 9
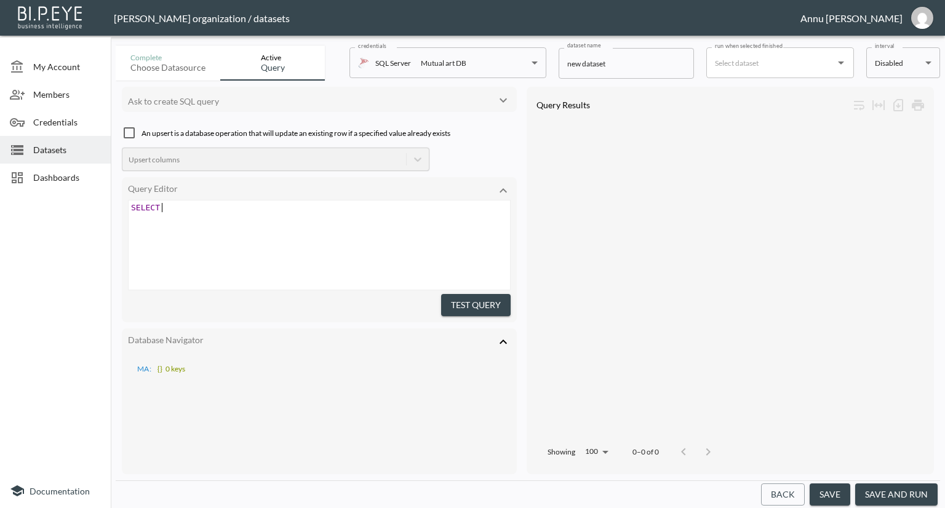
scroll to position [0, 31]
type textarea "SELECT"
click at [354, 234] on div "xxxxxxxxxx SELECT" at bounding box center [335, 261] width 412 height 120
type textarea "SELECT"
drag, startPoint x: 72, startPoint y: 212, endPoint x: 12, endPoint y: 209, distance: 59.7
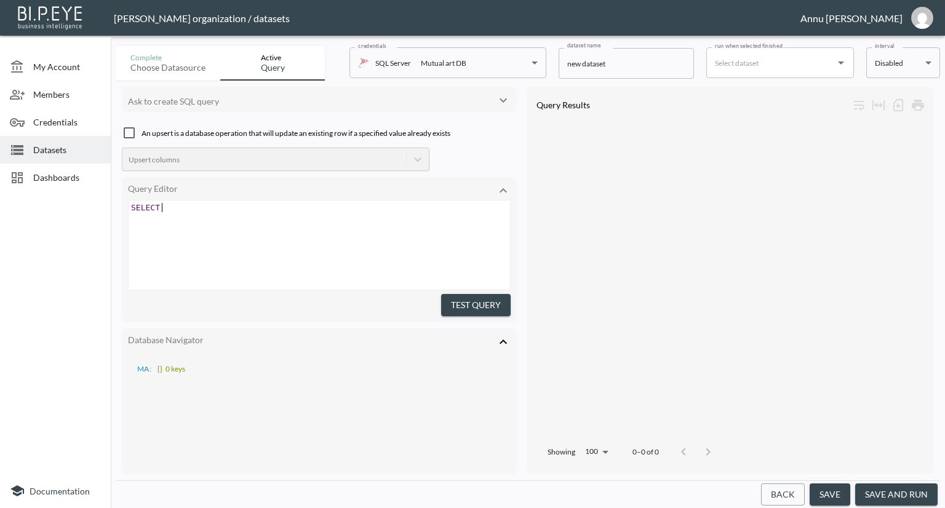
click at [12, 209] on div "My Account Members Credentials Datasets Dashboards Documentation Complete Choos…" at bounding box center [472, 254] width 945 height 508
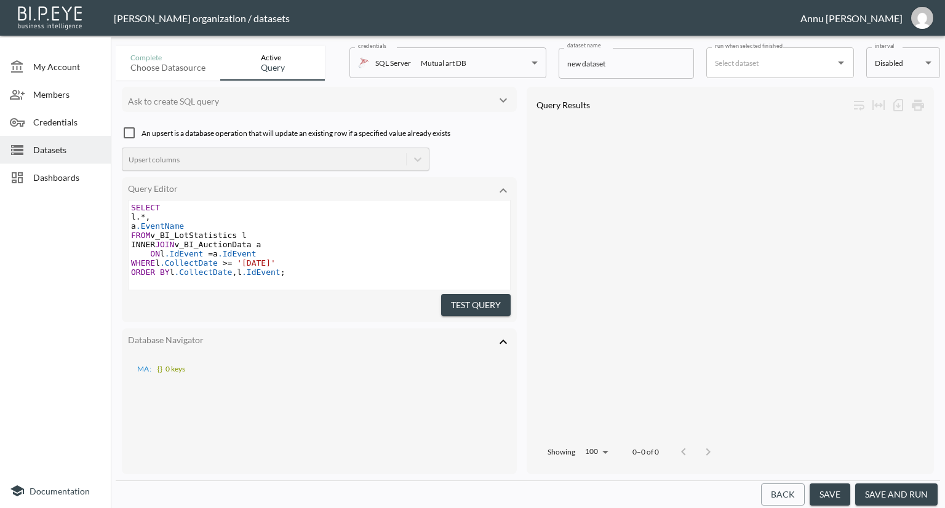
scroll to position [0, 0]
drag, startPoint x: 458, startPoint y: 303, endPoint x: 471, endPoint y: 276, distance: 29.7
click at [458, 299] on button "Test Query" at bounding box center [476, 305] width 70 height 23
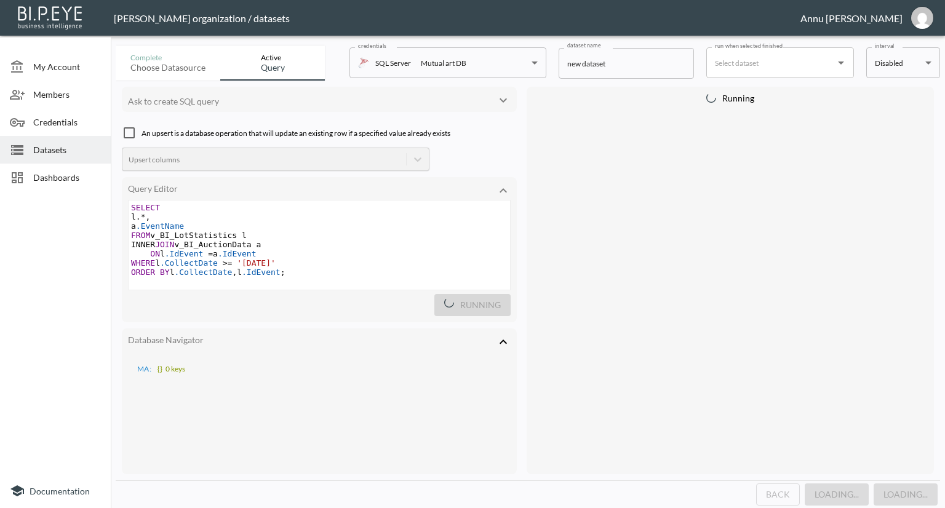
scroll to position [10, 0]
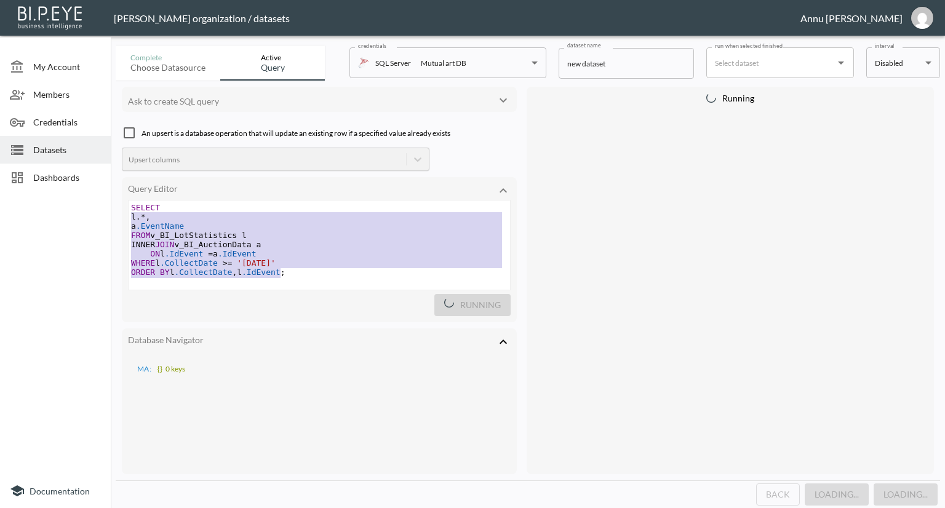
type textarea "SELECT l.*, a.EventName FROM v_BI_LotStatistics l INNER JOIN v_BI_AuctionData a…"
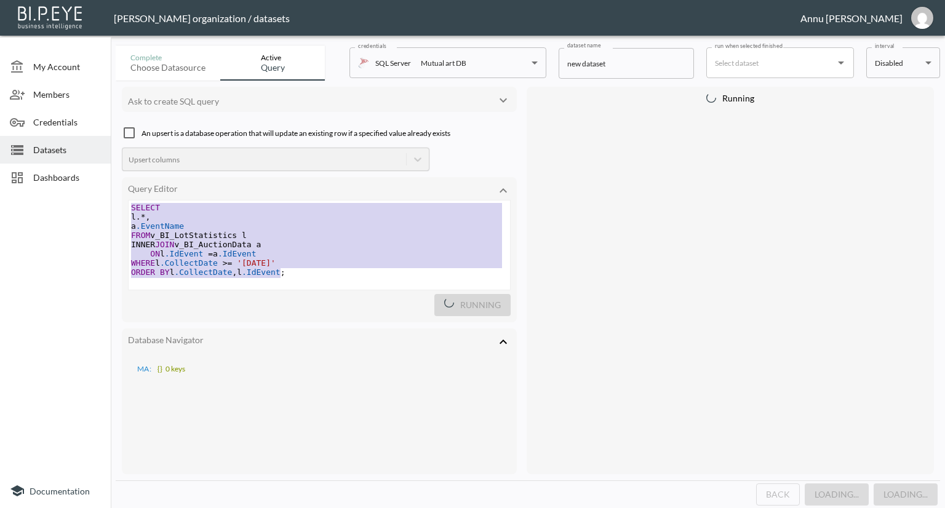
drag, startPoint x: 287, startPoint y: 261, endPoint x: 114, endPoint y: 182, distance: 189.4
click at [114, 182] on div "Complete Choose datasource Active Query credentials SQL Server Mutual art DB 82…" at bounding box center [528, 275] width 834 height 468
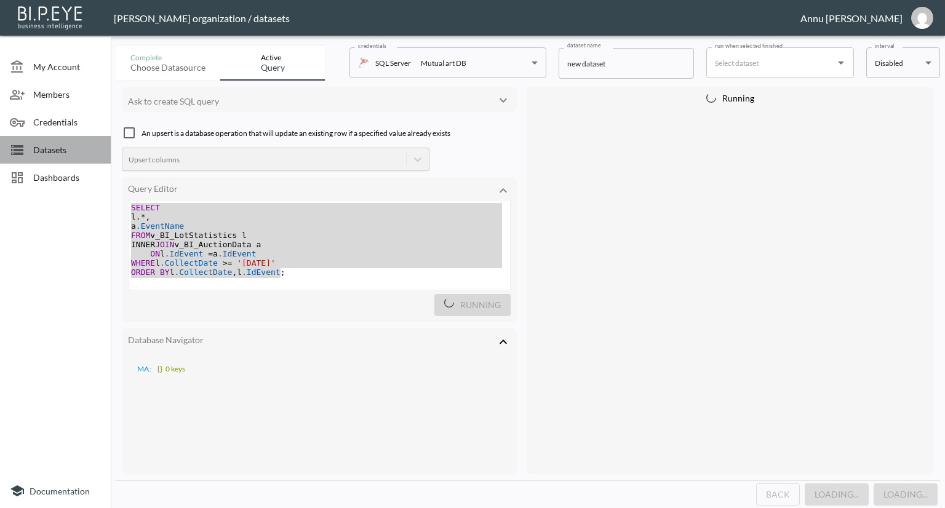
click at [72, 148] on span "Datasets" at bounding box center [67, 149] width 68 height 13
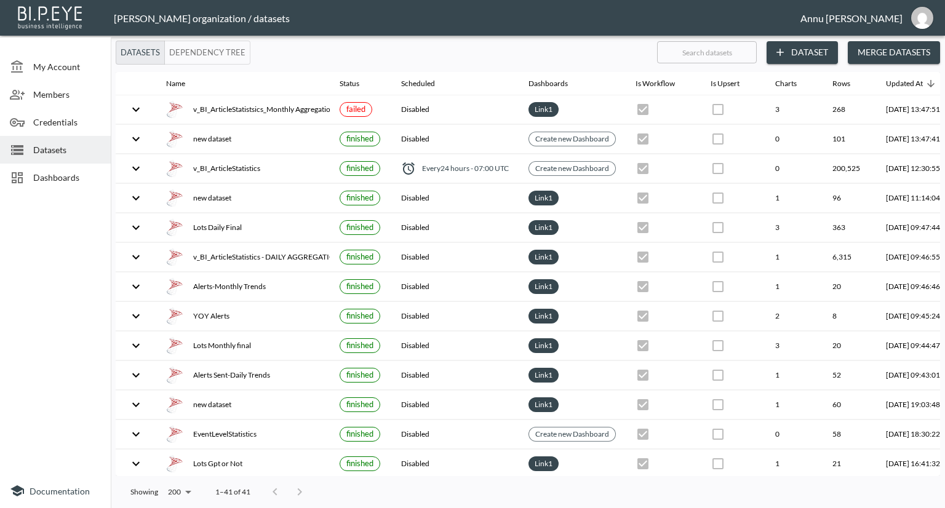
click at [76, 148] on span "Datasets" at bounding box center [67, 149] width 68 height 13
click at [819, 52] on button "Dataset" at bounding box center [801, 52] width 71 height 23
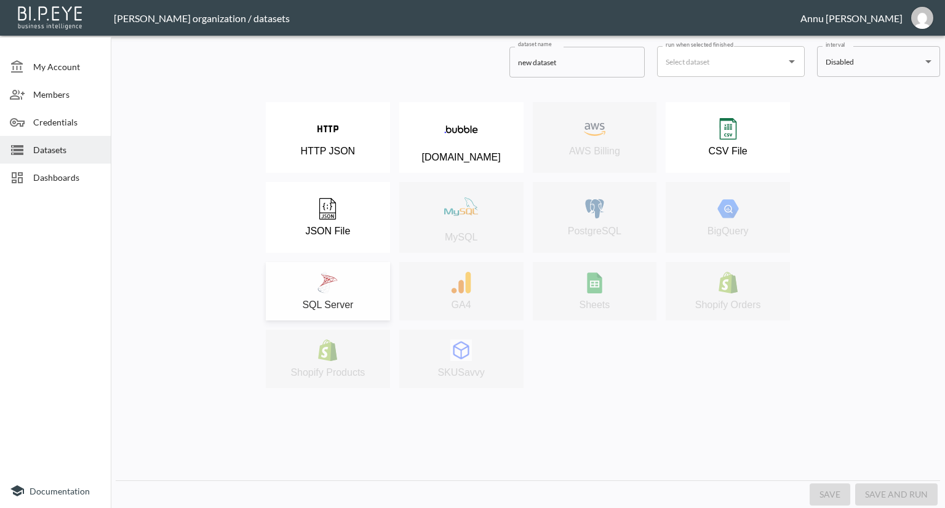
click at [332, 271] on button "SQL Server" at bounding box center [328, 291] width 124 height 58
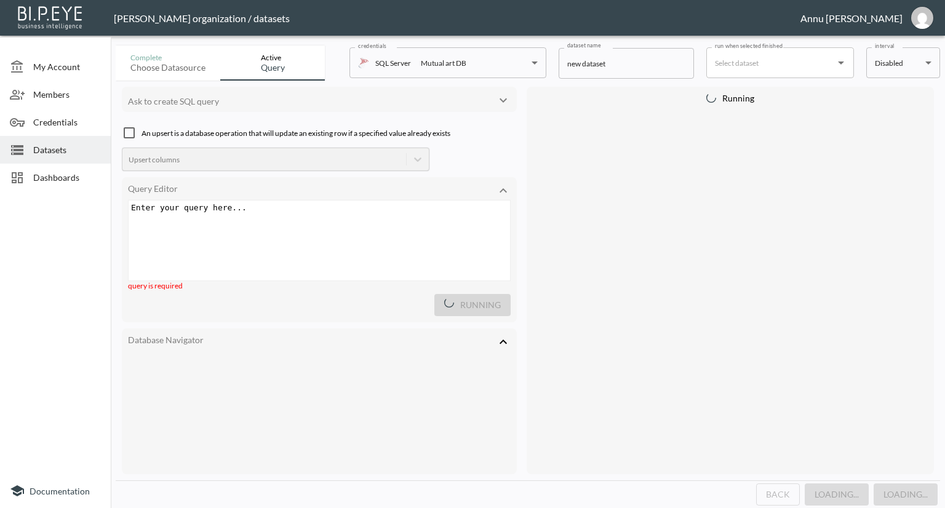
click at [327, 220] on div "Enter your query here... xxxxxxxxxx ​" at bounding box center [335, 256] width 412 height 111
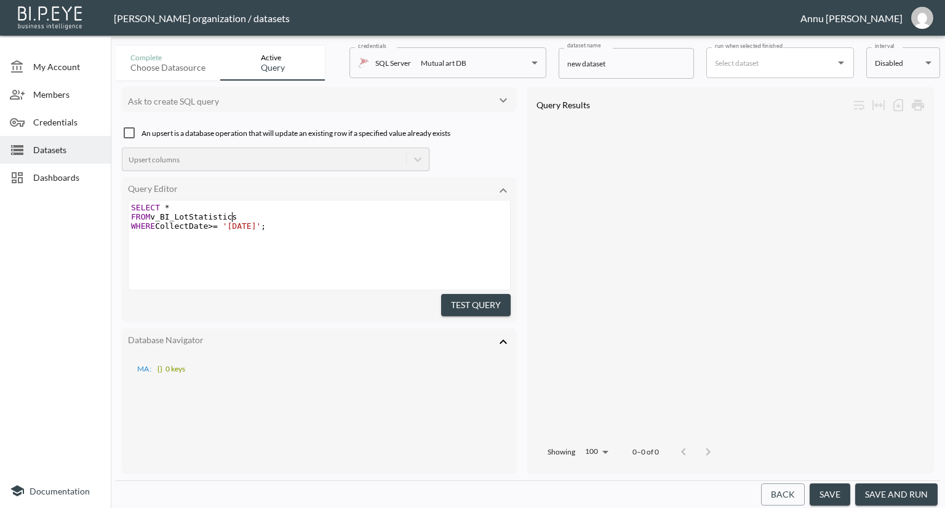
click at [348, 221] on pre "WHERE CollectDate >= '[DATE]' ;" at bounding box center [321, 225] width 384 height 9
click at [450, 300] on button "Test Query" at bounding box center [476, 305] width 70 height 23
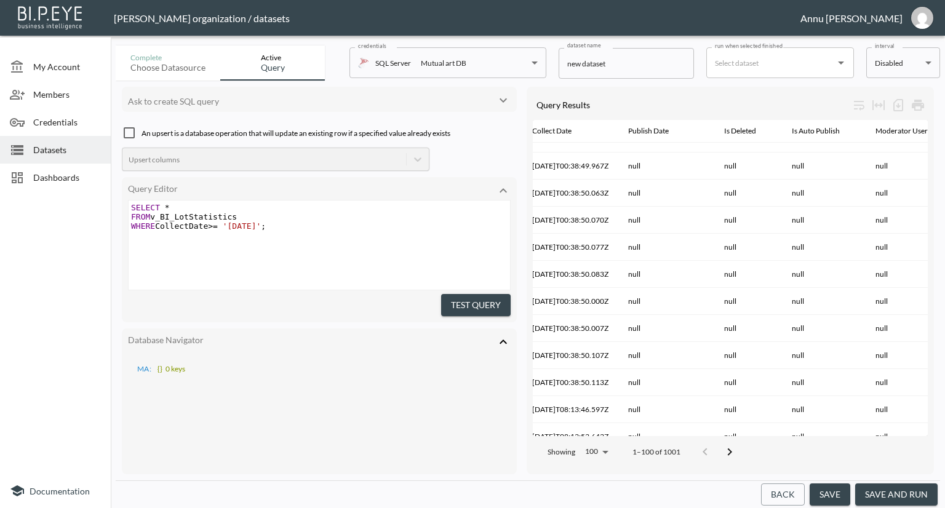
scroll to position [1046, 145]
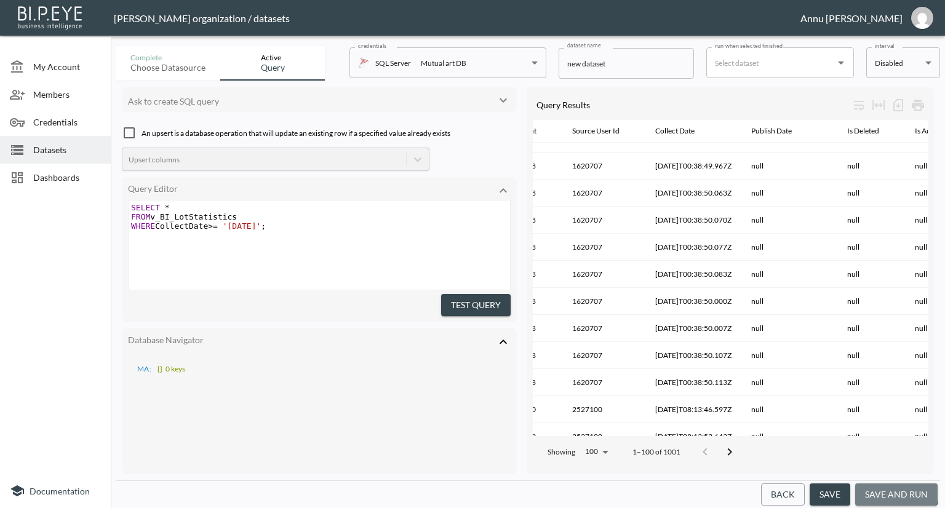
click at [877, 490] on button "save and run" at bounding box center [896, 495] width 82 height 23
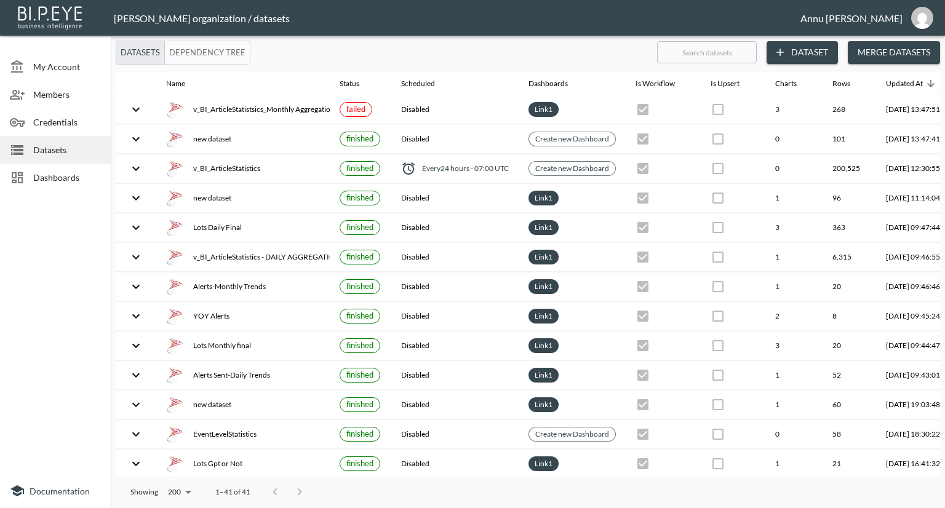
checkbox input "false"
checkbox input "true"
checkbox input "false"
checkbox input "true"
checkbox input "false"
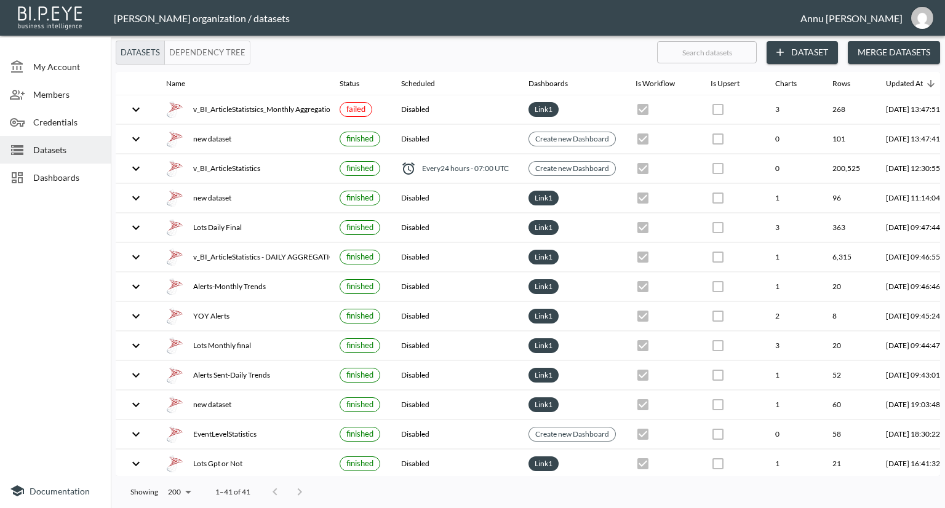
checkbox input "true"
checkbox input "false"
checkbox input "true"
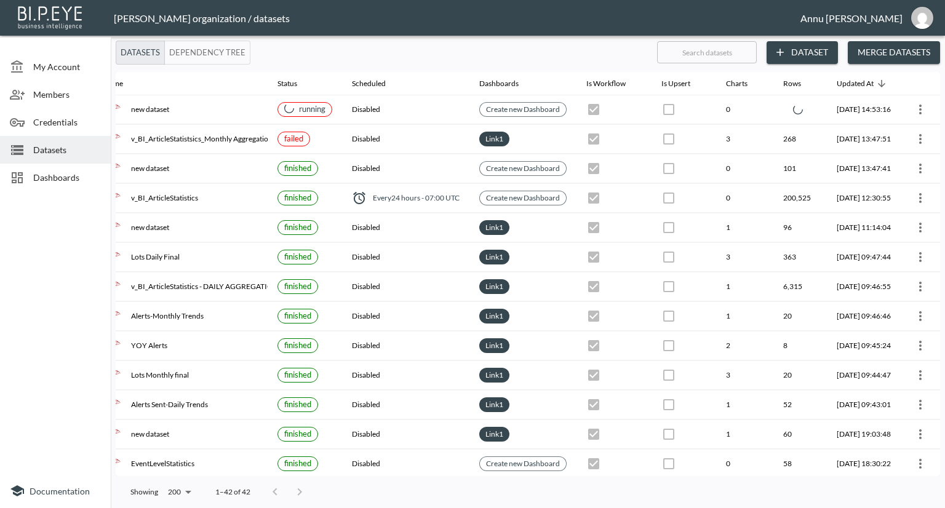
scroll to position [0, 72]
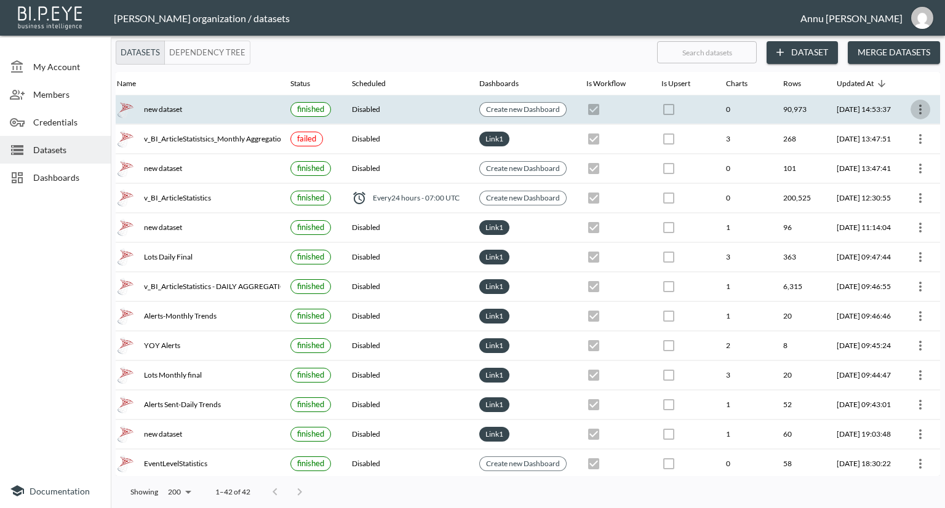
click at [915, 108] on icon "more" at bounding box center [920, 109] width 15 height 15
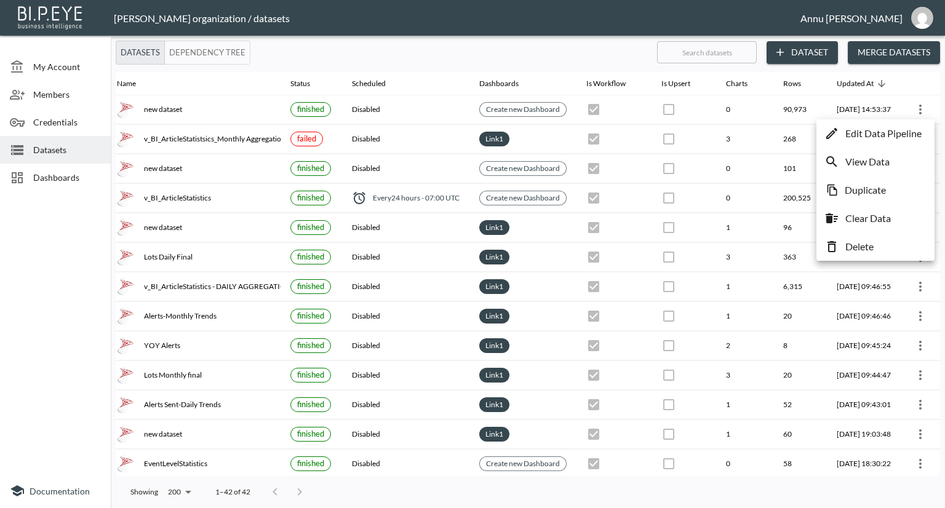
click at [888, 134] on p "Edit Data Pipeline" at bounding box center [883, 133] width 76 height 15
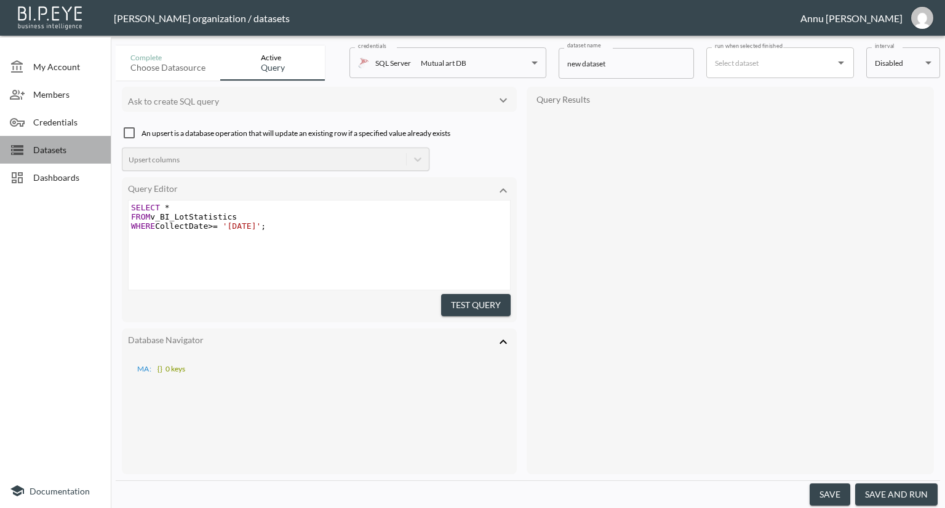
click at [71, 145] on span "Datasets" at bounding box center [67, 149] width 68 height 13
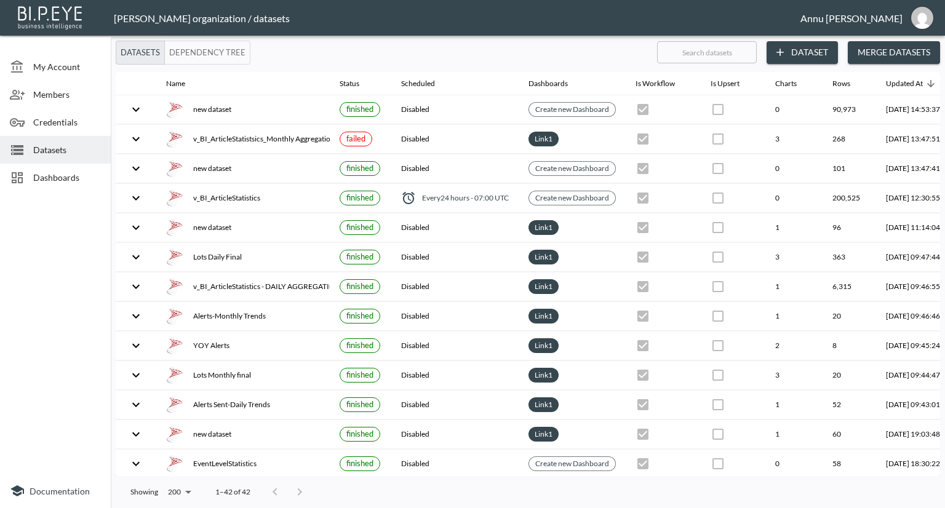
scroll to position [0, 72]
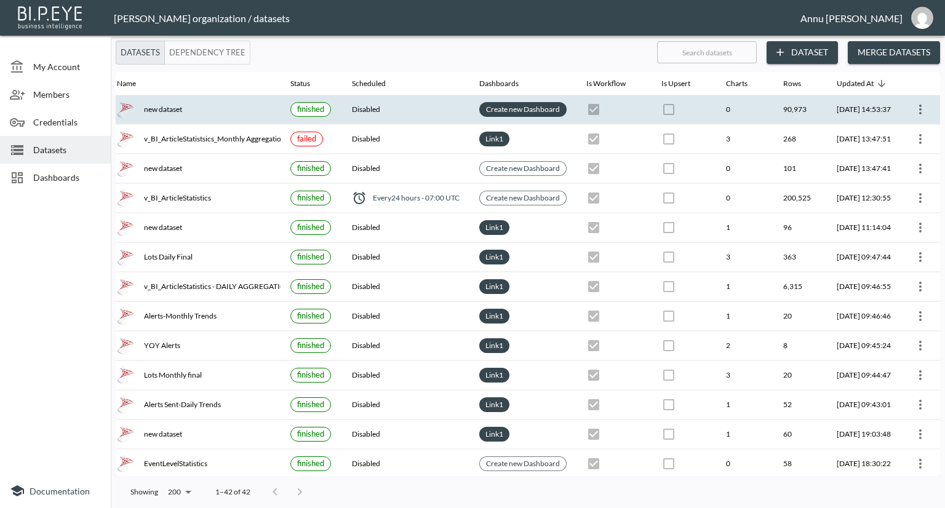
click at [502, 111] on link "Create new Dashboard" at bounding box center [523, 109] width 79 height 14
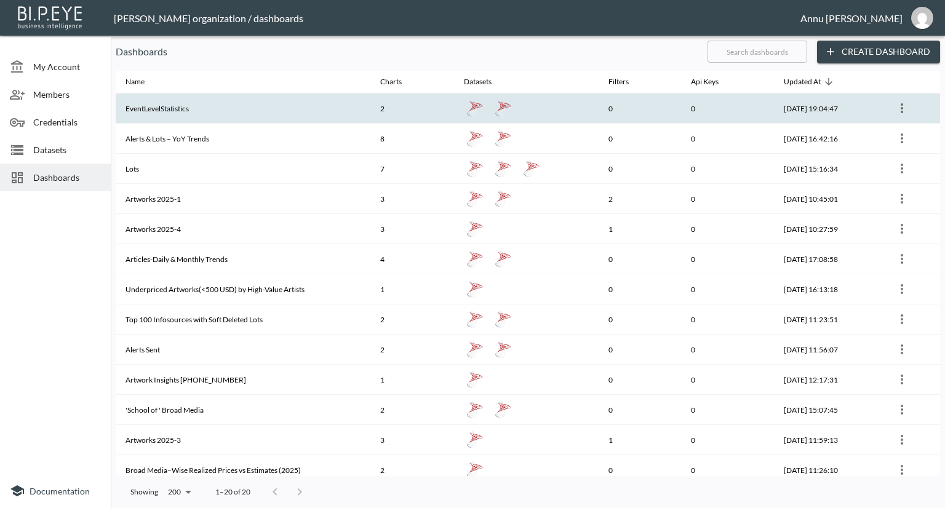
click at [347, 106] on th "EventLevelStatistics" at bounding box center [243, 109] width 255 height 30
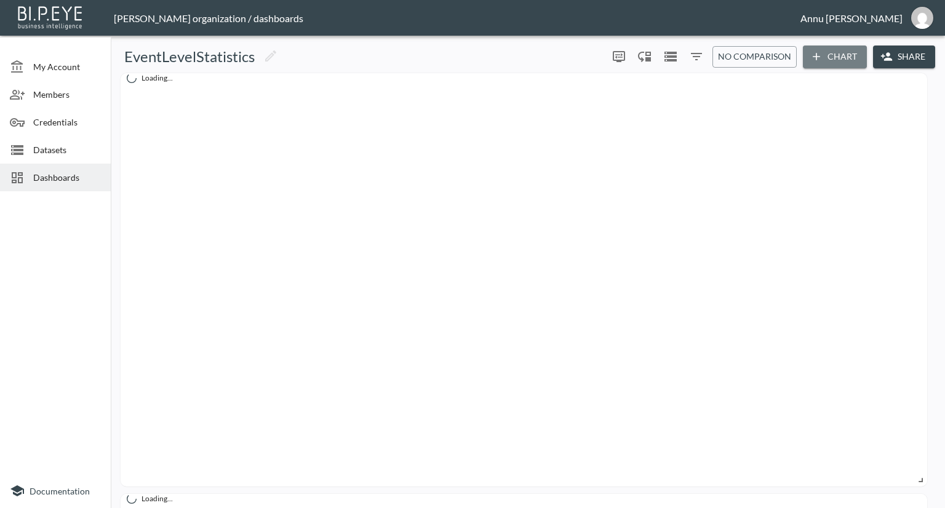
click at [851, 47] on button "Chart" at bounding box center [835, 57] width 64 height 23
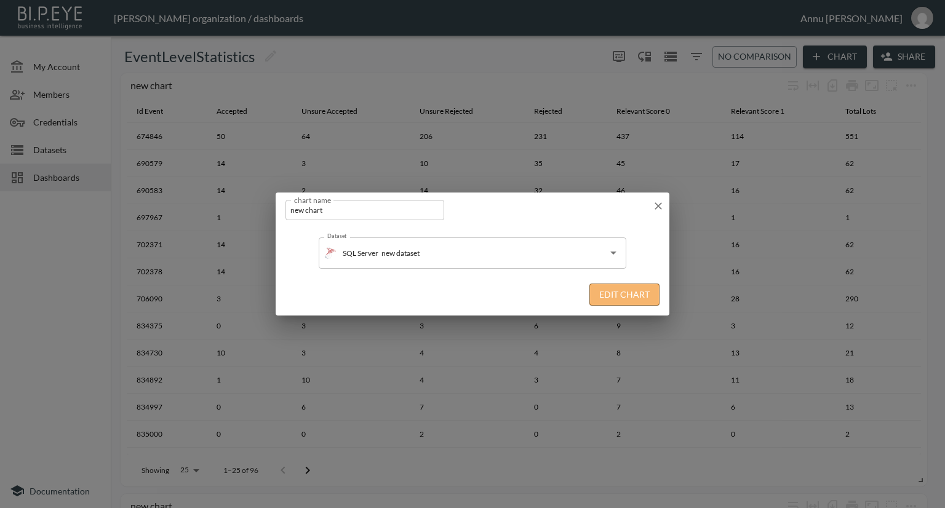
click at [627, 298] on button "Edit Chart" at bounding box center [624, 295] width 70 height 23
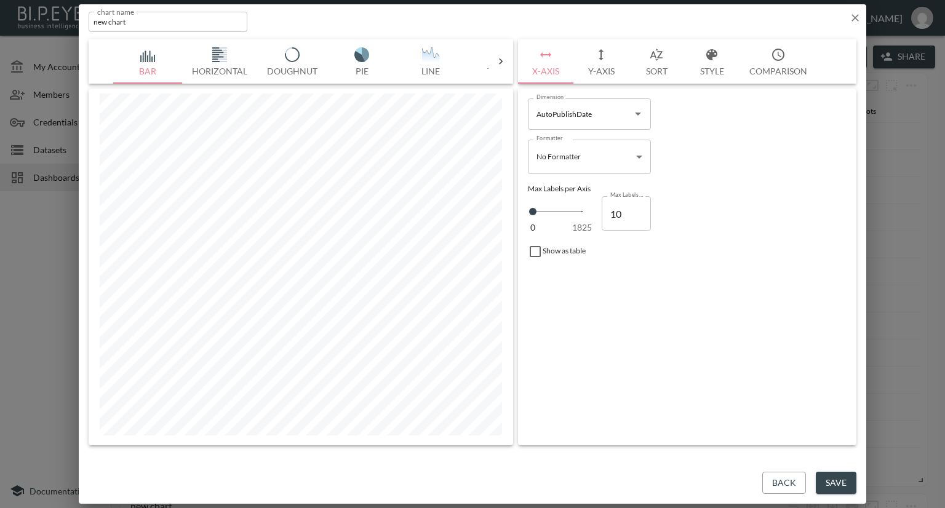
click at [553, 70] on button "X-Axis" at bounding box center [545, 61] width 55 height 44
click at [499, 62] on icon at bounding box center [501, 61] width 12 height 12
click at [128, 57] on img "button" at bounding box center [148, 54] width 49 height 15
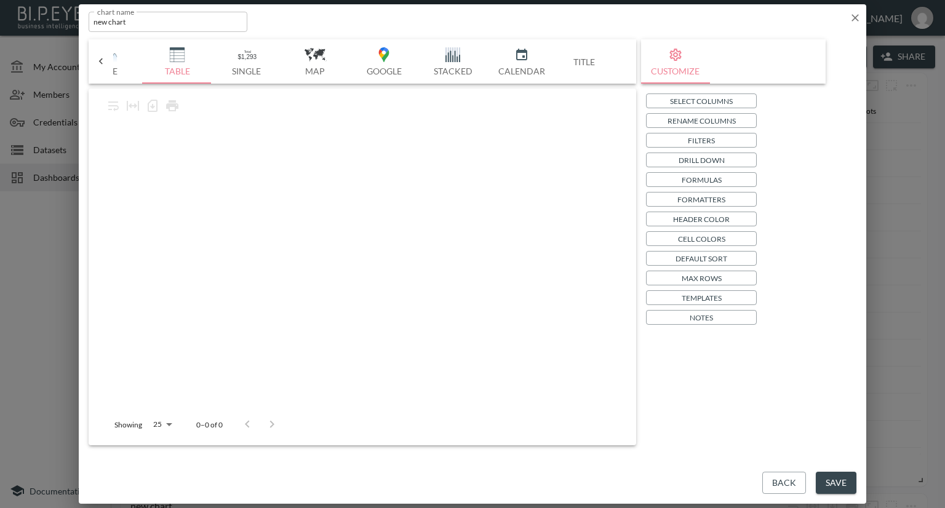
scroll to position [0, 321]
click at [670, 96] on p "Select Columns" at bounding box center [701, 101] width 63 height 13
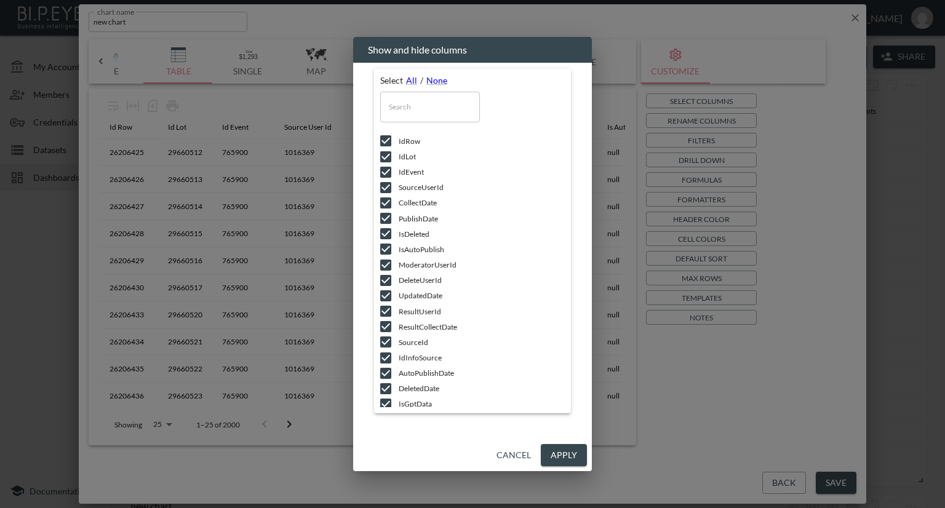
click at [548, 453] on button "Apply" at bounding box center [564, 455] width 46 height 23
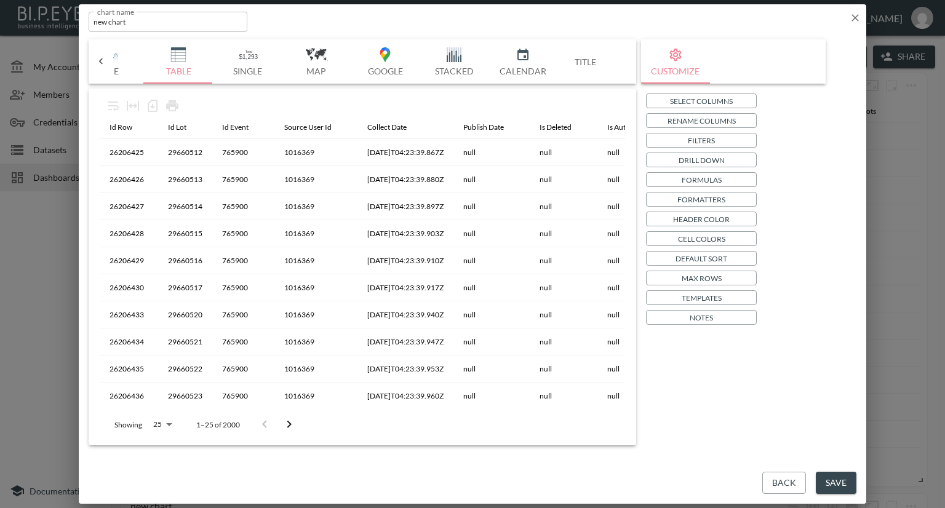
click at [834, 478] on button "Save" at bounding box center [836, 483] width 41 height 23
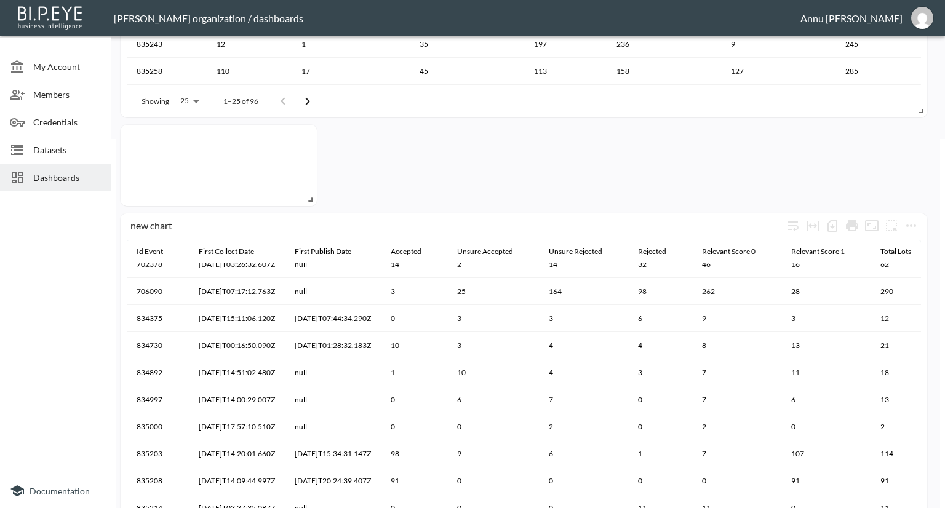
scroll to position [62, 0]
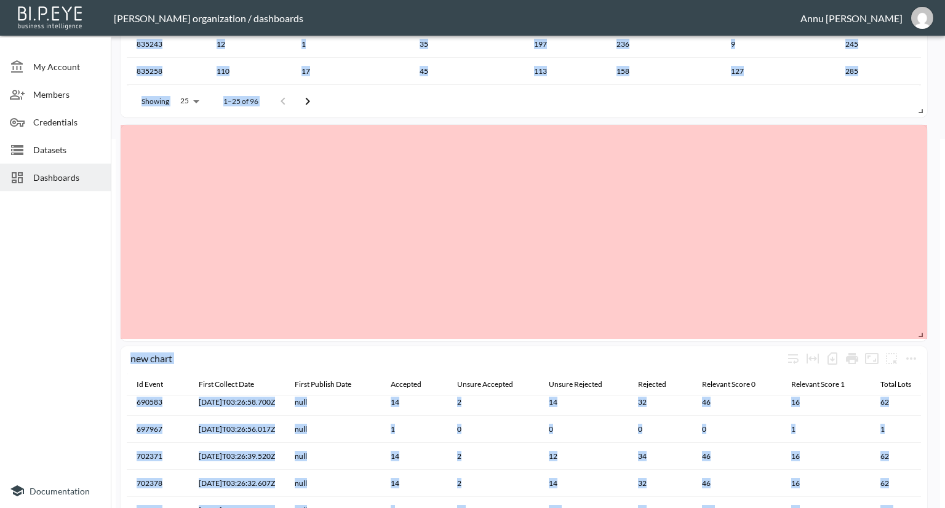
drag, startPoint x: 312, startPoint y: 198, endPoint x: 933, endPoint y: 333, distance: 634.7
click at [933, 333] on div "new chart Id Event Accepted Unsure Accepted Unsure Rejected Rejected Relevant S…" at bounding box center [528, 198] width 824 height 999
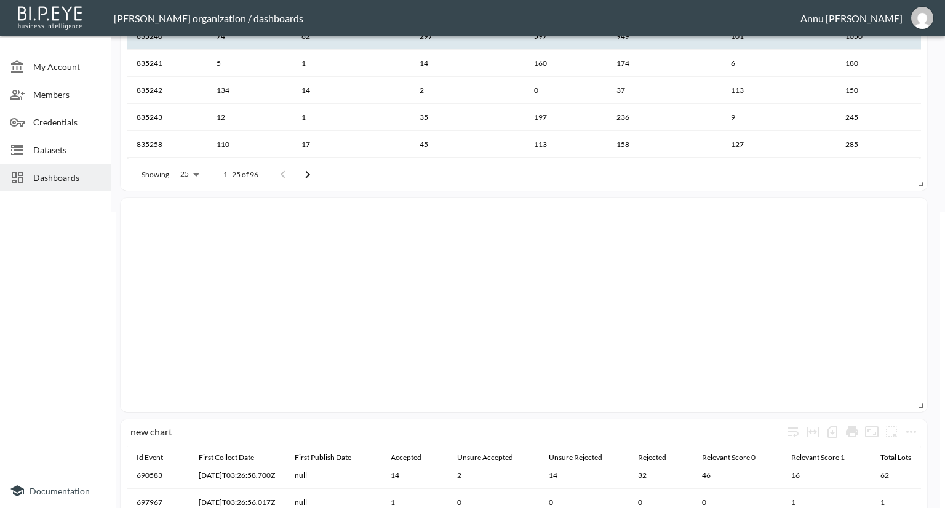
scroll to position [369, 0]
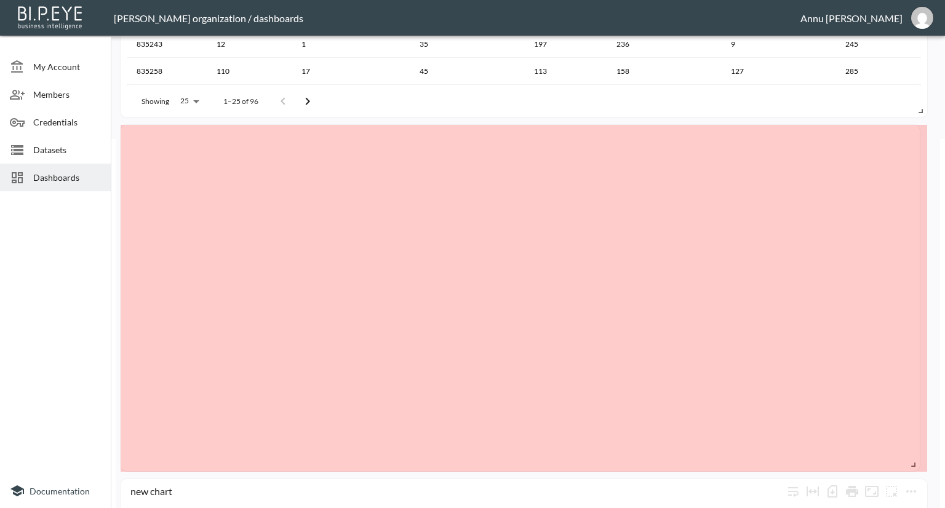
drag, startPoint x: 920, startPoint y: 331, endPoint x: 913, endPoint y: 463, distance: 132.5
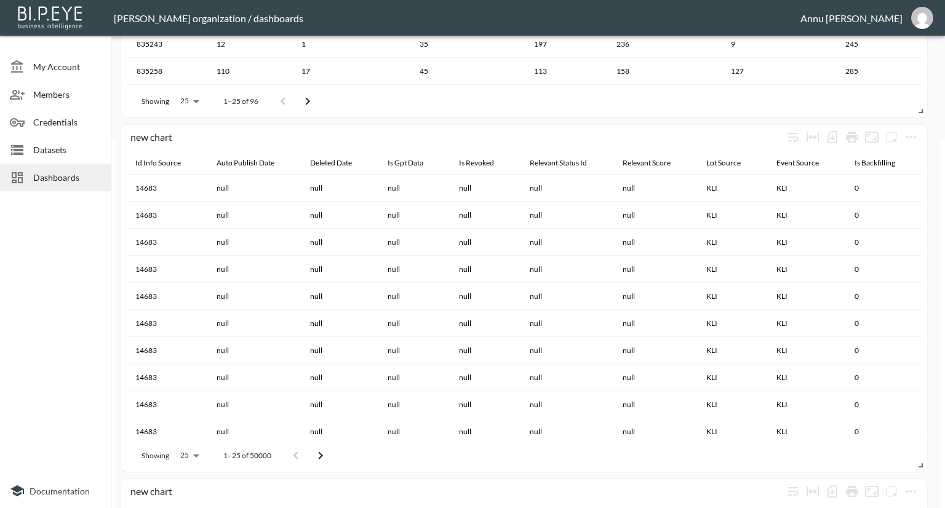
scroll to position [0, 1139]
click at [322, 454] on icon "Go to next page" at bounding box center [320, 455] width 15 height 15
click at [322, 454] on icon "Go to next page" at bounding box center [324, 455] width 15 height 15
click at [322, 454] on icon "Go to next page" at bounding box center [329, 455] width 15 height 15
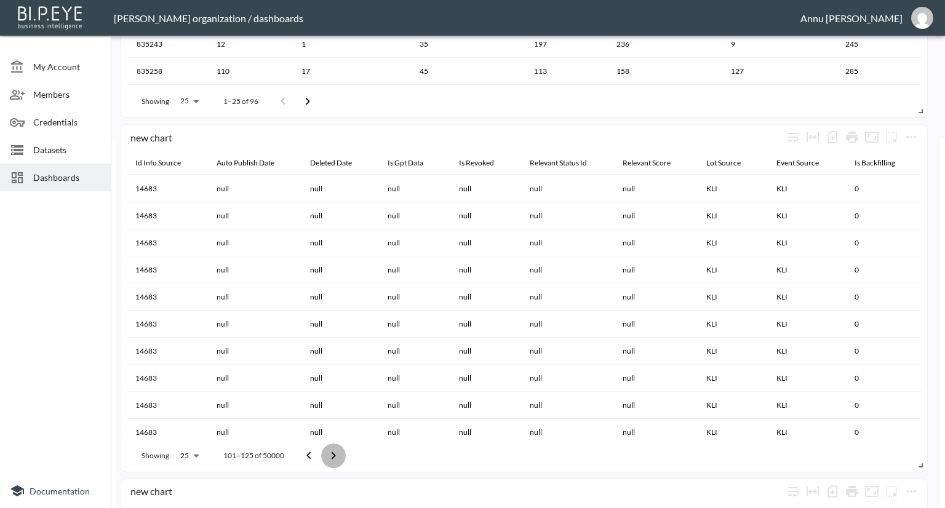
click at [322, 454] on button "Go to next page" at bounding box center [333, 456] width 25 height 25
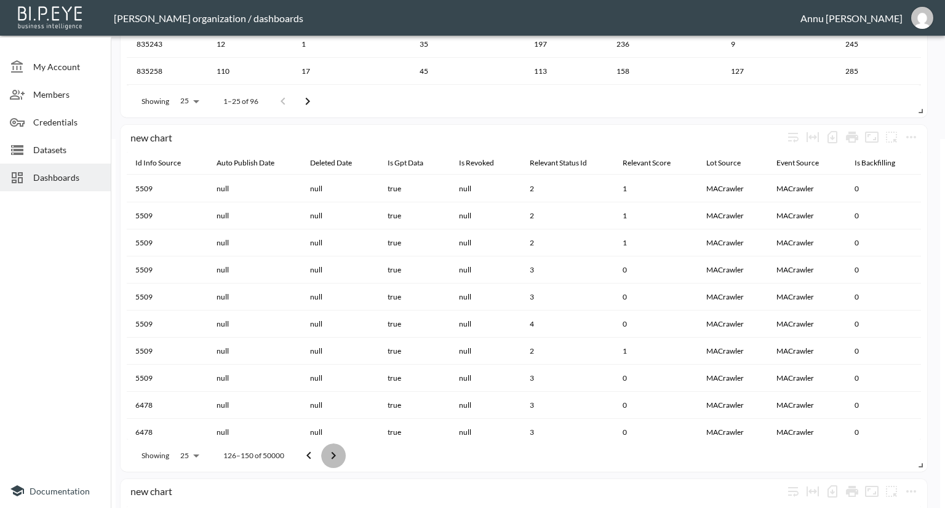
click at [322, 454] on button "Go to next page" at bounding box center [333, 456] width 25 height 25
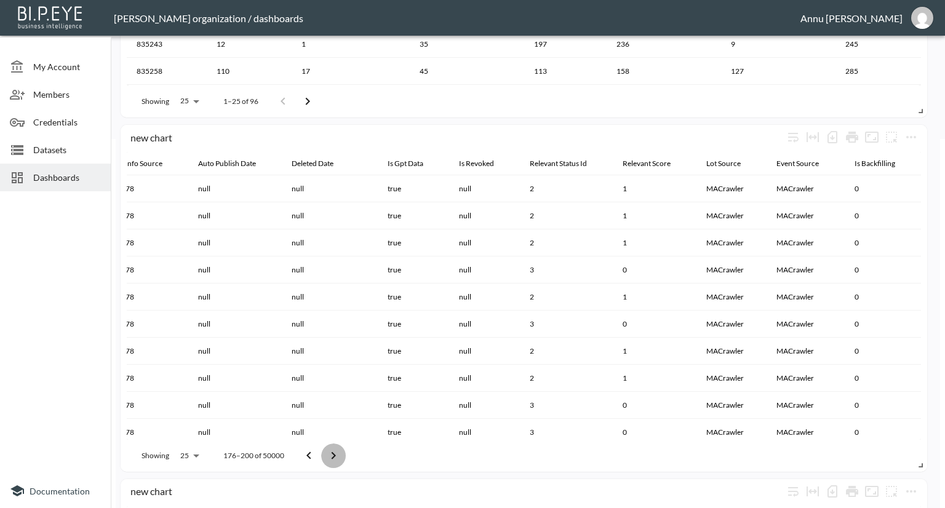
click at [332, 454] on icon "Go to next page" at bounding box center [333, 455] width 15 height 15
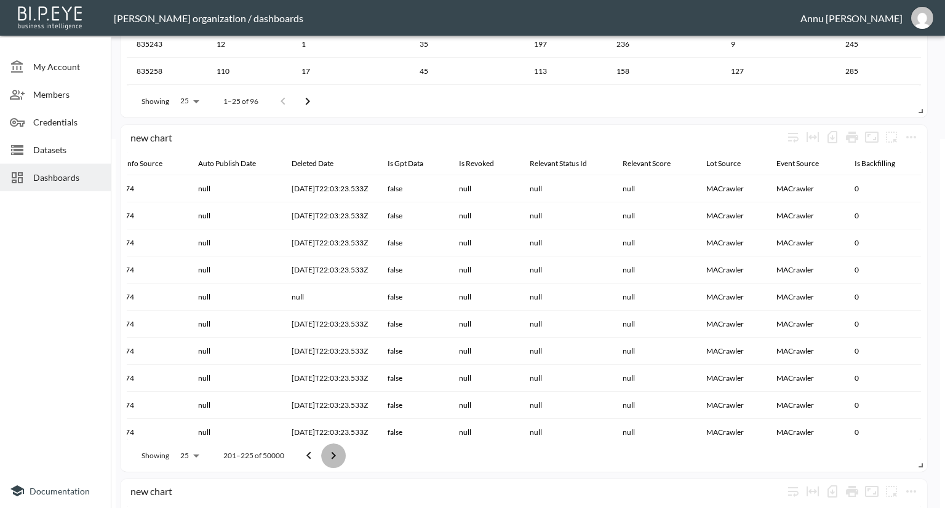
click at [332, 454] on icon "Go to next page" at bounding box center [333, 455] width 15 height 15
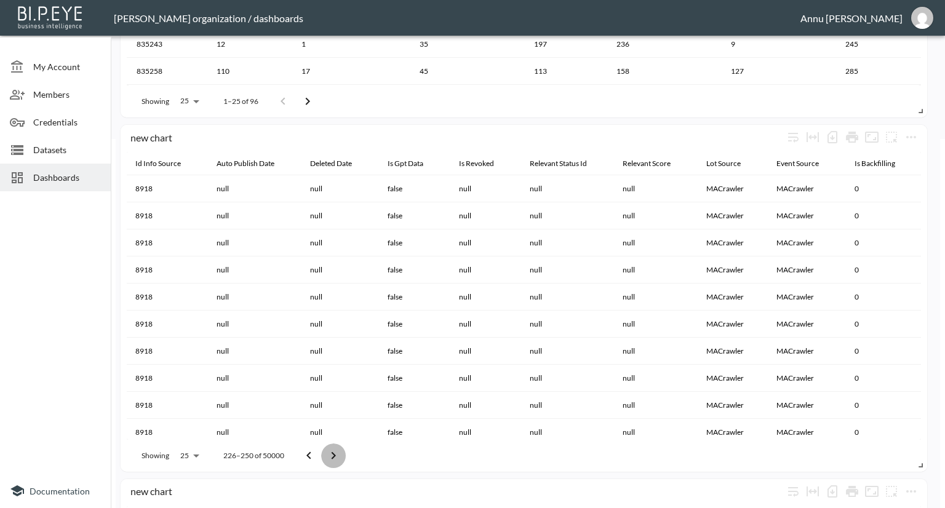
click at [332, 454] on icon "Go to next page" at bounding box center [333, 455] width 15 height 15
click at [306, 458] on icon "Go to previous page" at bounding box center [308, 455] width 15 height 15
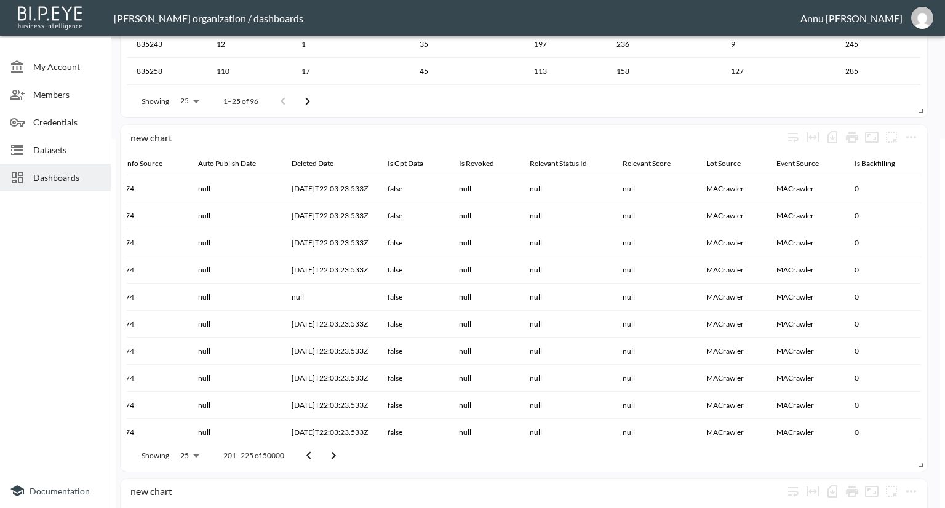
click at [306, 458] on icon "Go to previous page" at bounding box center [308, 455] width 15 height 15
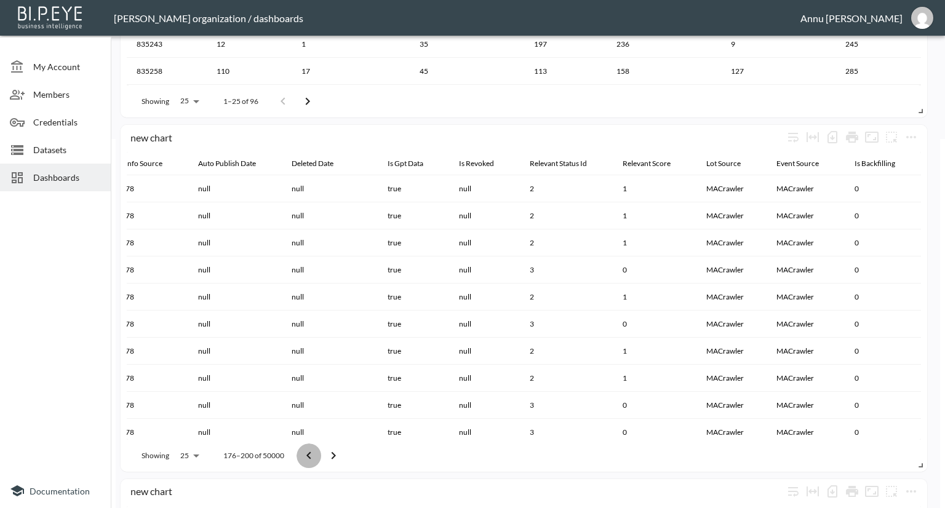
click at [306, 458] on icon "Go to previous page" at bounding box center [308, 455] width 15 height 15
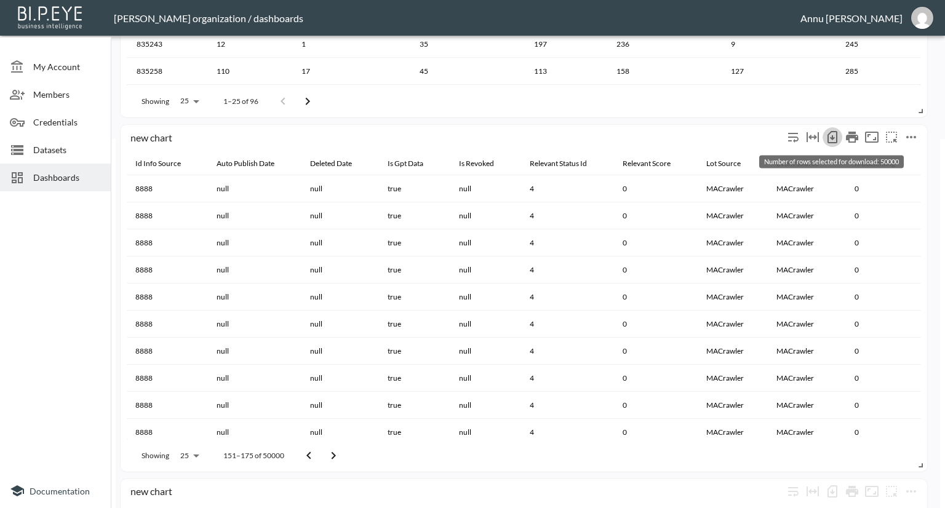
click at [831, 138] on icon "Number of rows selected for download: 50000" at bounding box center [832, 137] width 5 height 5
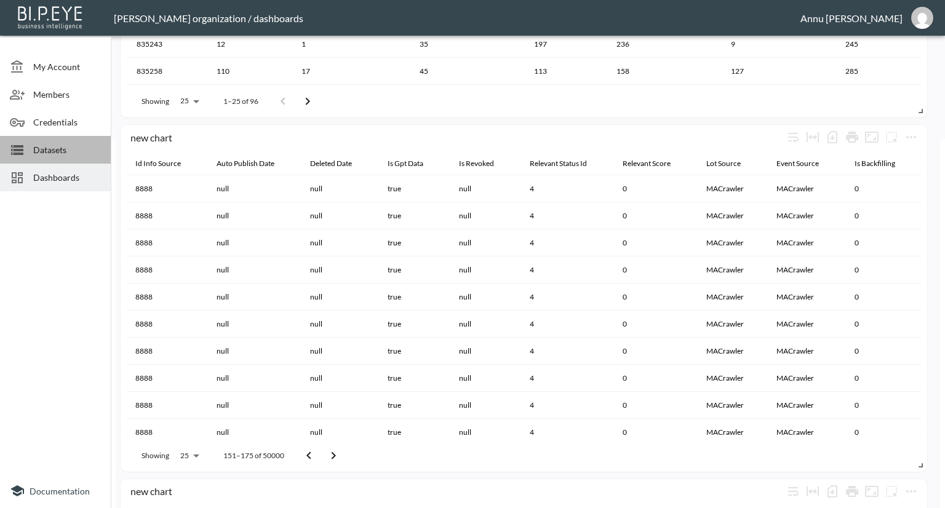
click at [59, 153] on span "Datasets" at bounding box center [67, 149] width 68 height 13
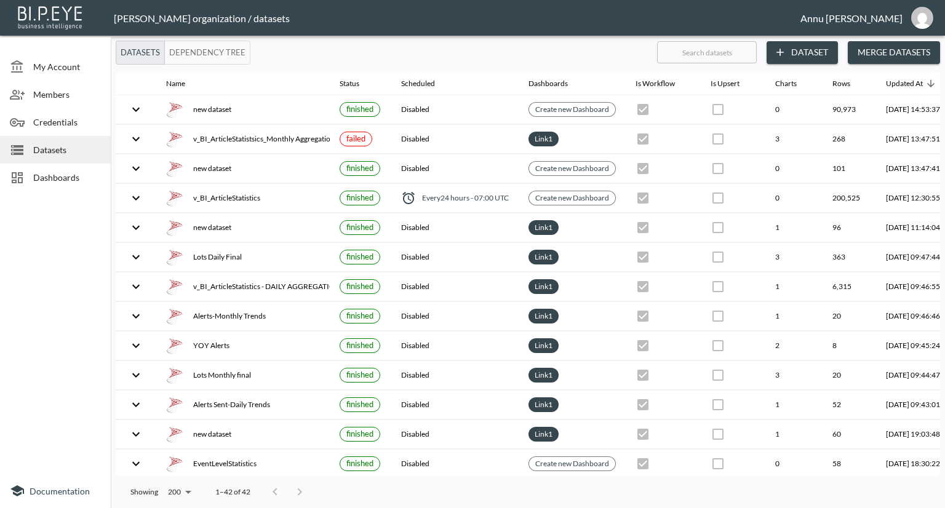
click at [63, 173] on span "Dashboards" at bounding box center [67, 177] width 68 height 13
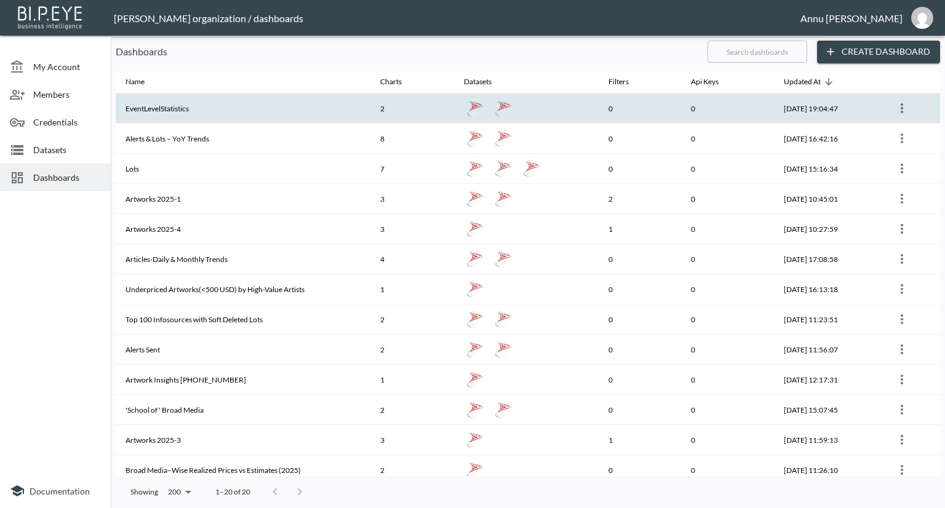
click at [907, 106] on icon "more" at bounding box center [901, 108] width 15 height 15
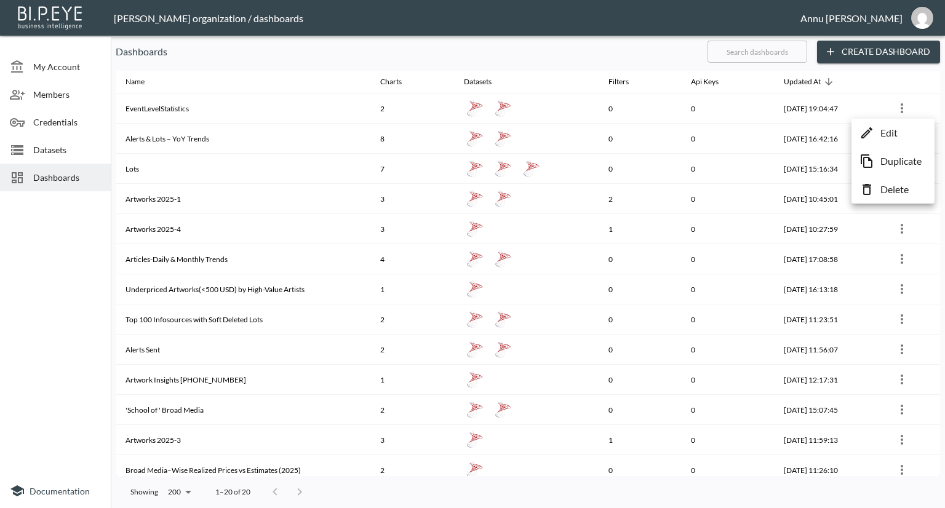
click at [877, 129] on li "Edit" at bounding box center [892, 133] width 77 height 22
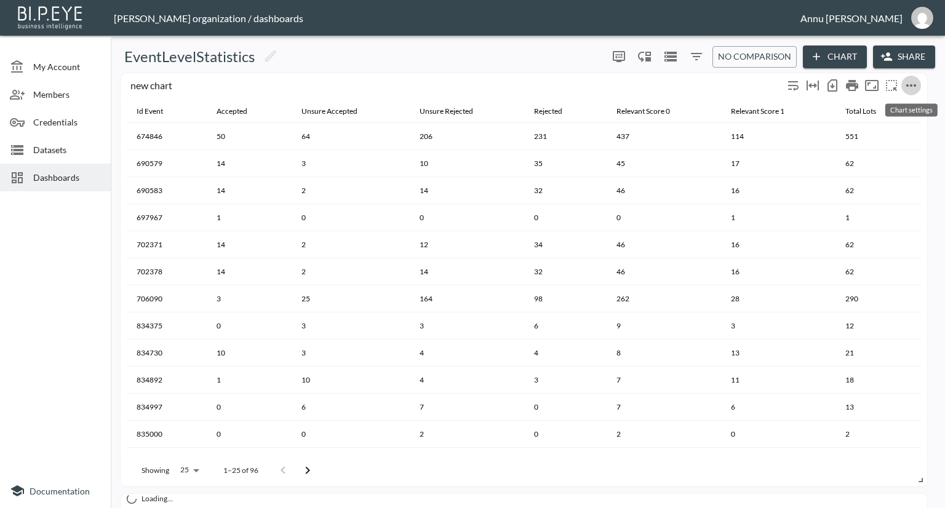
click at [913, 83] on icon "more" at bounding box center [911, 85] width 15 height 15
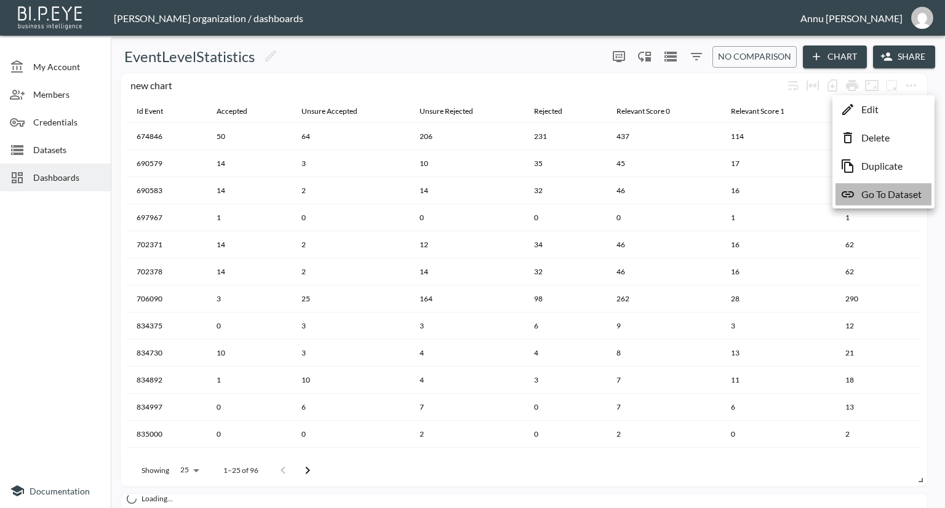
click at [890, 188] on p "Go To Dataset" at bounding box center [891, 194] width 60 height 15
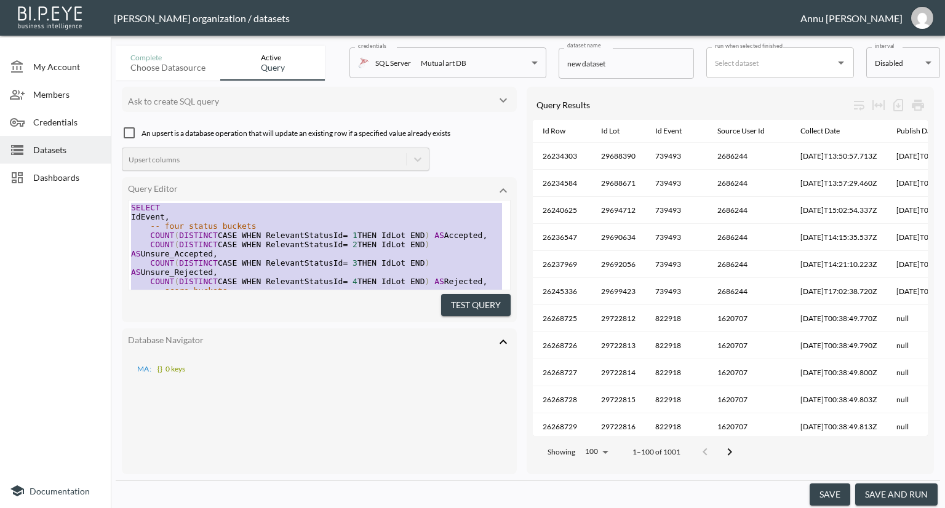
scroll to position [114, 0]
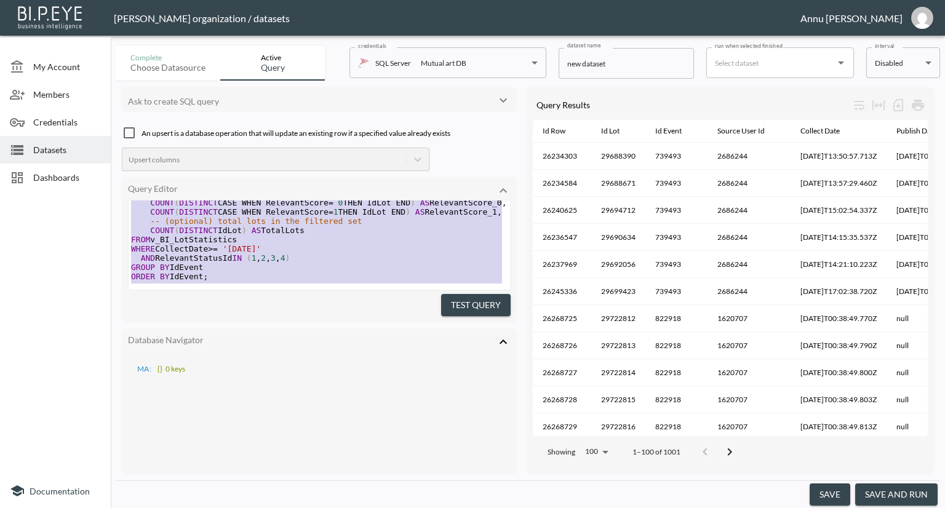
drag, startPoint x: 128, startPoint y: 208, endPoint x: 204, endPoint y: 336, distance: 149.0
click at [204, 336] on div "Ask to create SQL query An upsert is a database operation that will update an e…" at bounding box center [319, 281] width 395 height 388
type textarea "SELECT IdEvent, -- four status buckets COUNT(DISTINCT CASE WHEN RelevantStatusI…"
click at [76, 311] on div at bounding box center [55, 334] width 111 height 277
click at [367, 244] on pre "WHERE CollectDate >= '[DATE]'" at bounding box center [319, 248] width 381 height 9
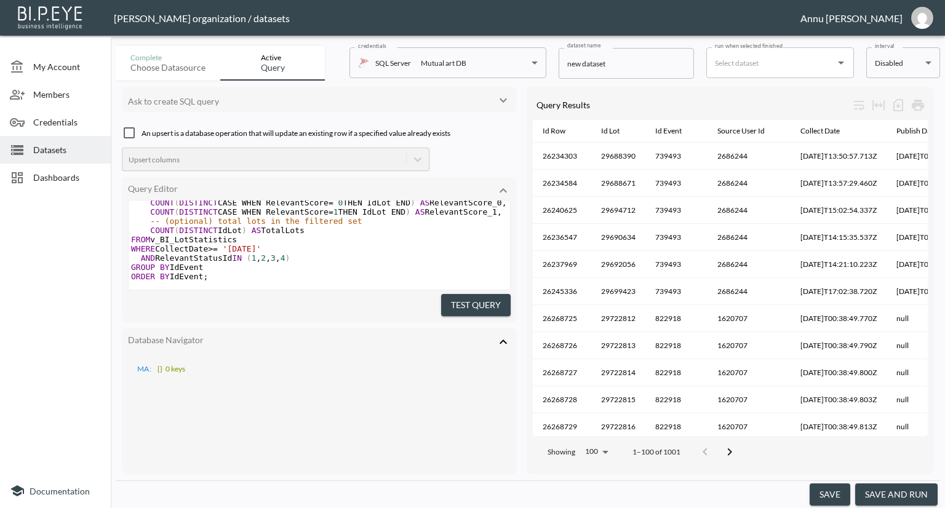
click at [20, 249] on div at bounding box center [55, 334] width 111 height 277
click at [47, 166] on div "Dashboards" at bounding box center [55, 178] width 111 height 28
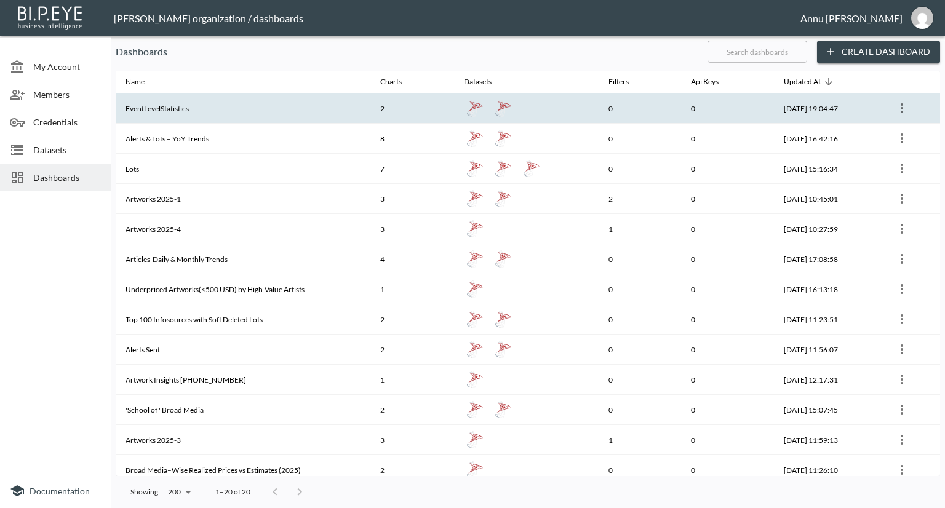
click at [239, 109] on th "EventLevelStatistics" at bounding box center [243, 109] width 255 height 30
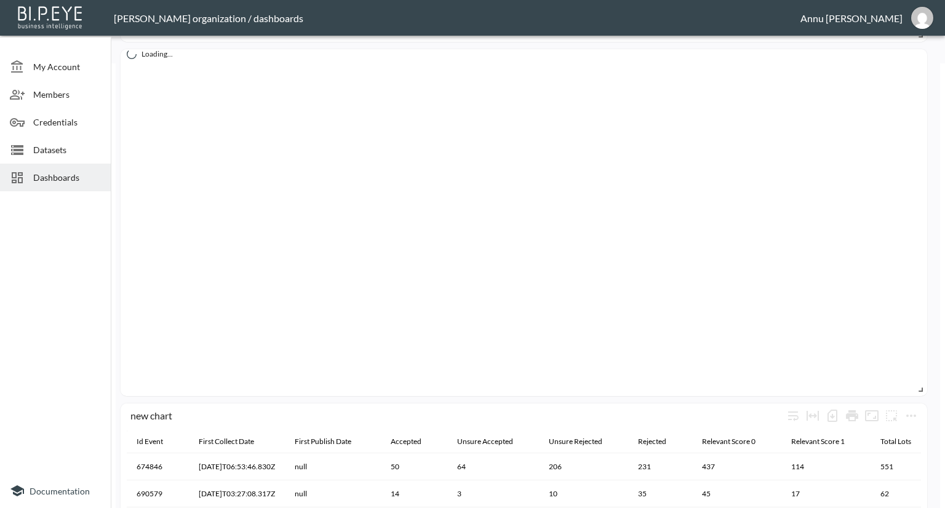
scroll to position [554, 0]
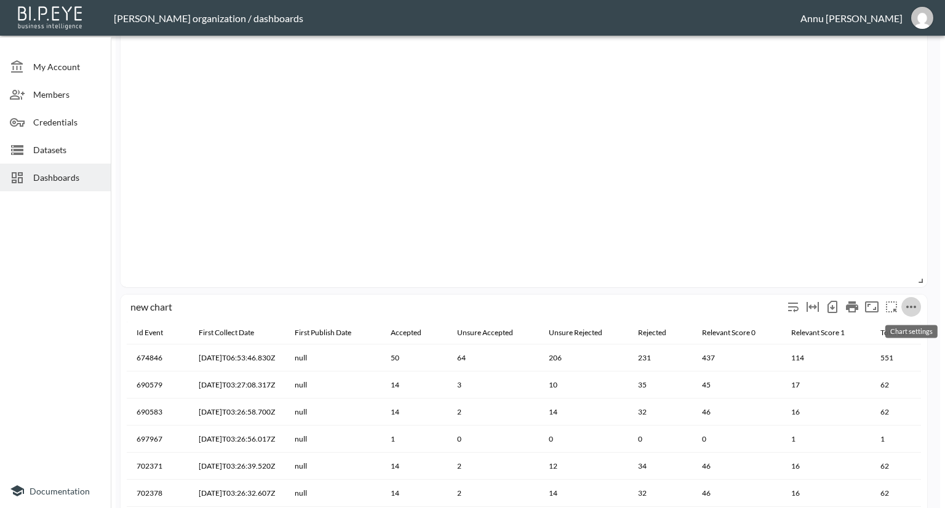
click at [913, 308] on icon "more" at bounding box center [911, 307] width 15 height 15
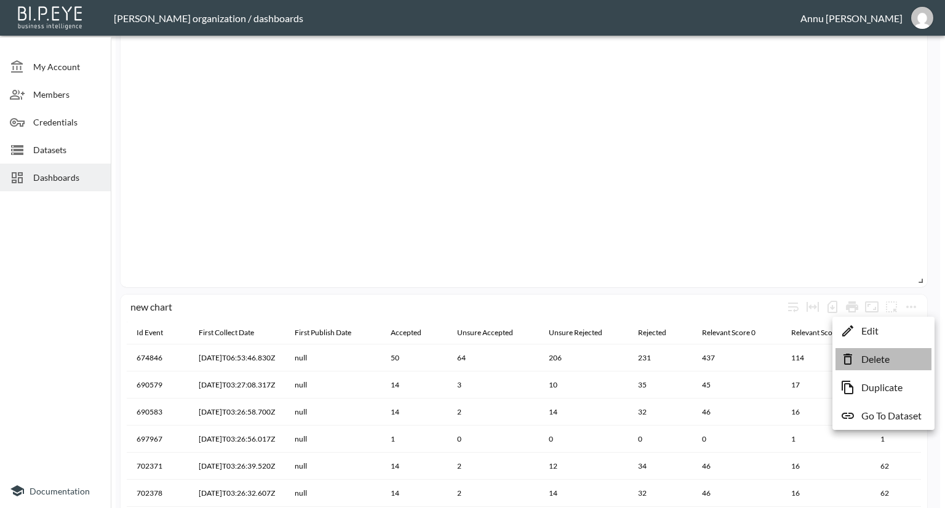
click at [876, 362] on p "Delete" at bounding box center [875, 359] width 28 height 15
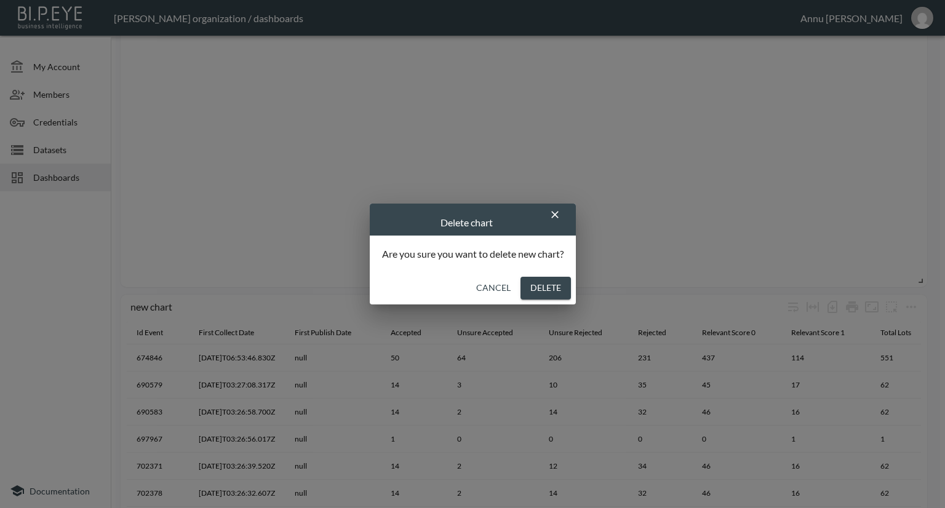
click at [561, 290] on button "Delete" at bounding box center [545, 288] width 50 height 23
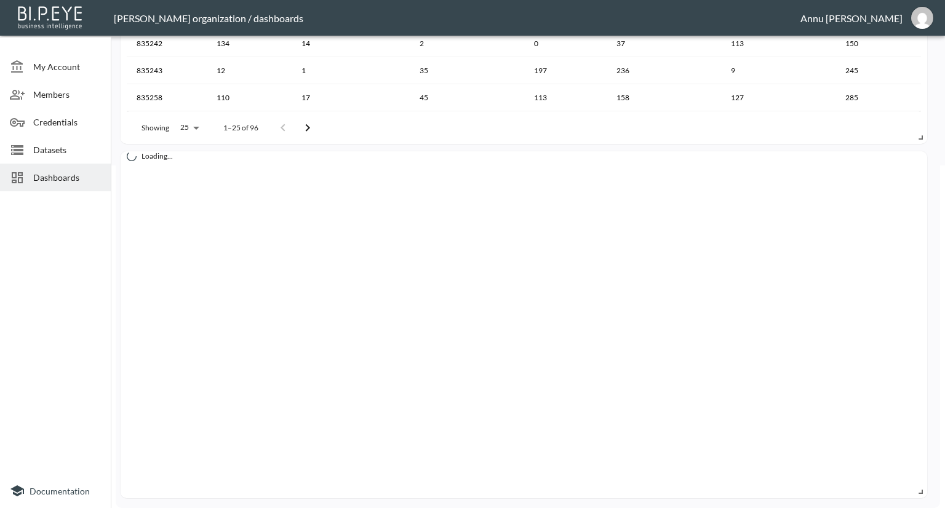
scroll to position [342, 0]
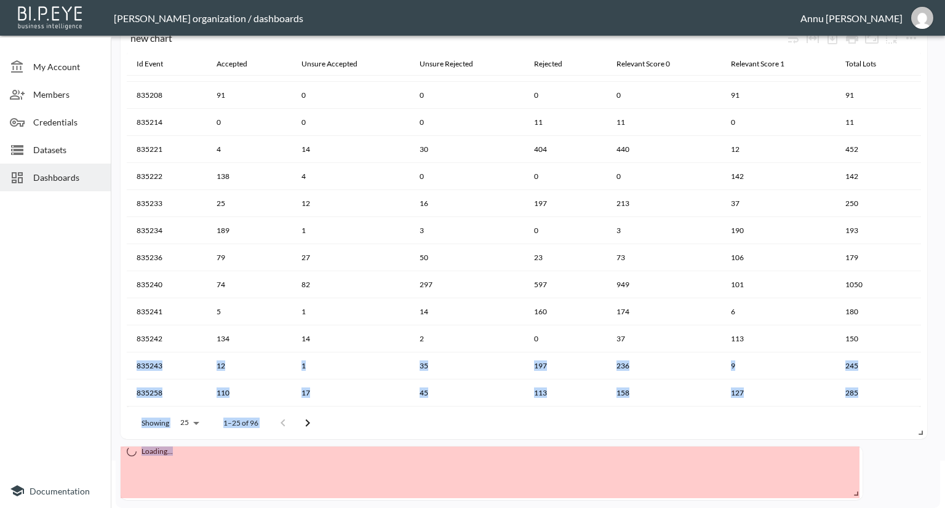
drag, startPoint x: 921, startPoint y: 491, endPoint x: 857, endPoint y: 258, distance: 241.3
click at [857, 258] on div "new chart Id Event Accepted Unsure Accepted Unsure Rejected Rejected Relevant S…" at bounding box center [525, 262] width 819 height 472
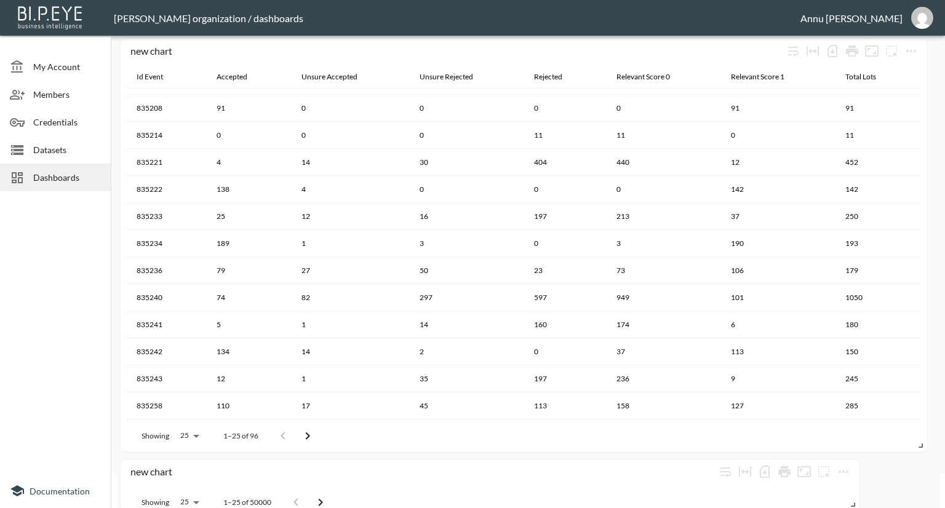
scroll to position [47, 0]
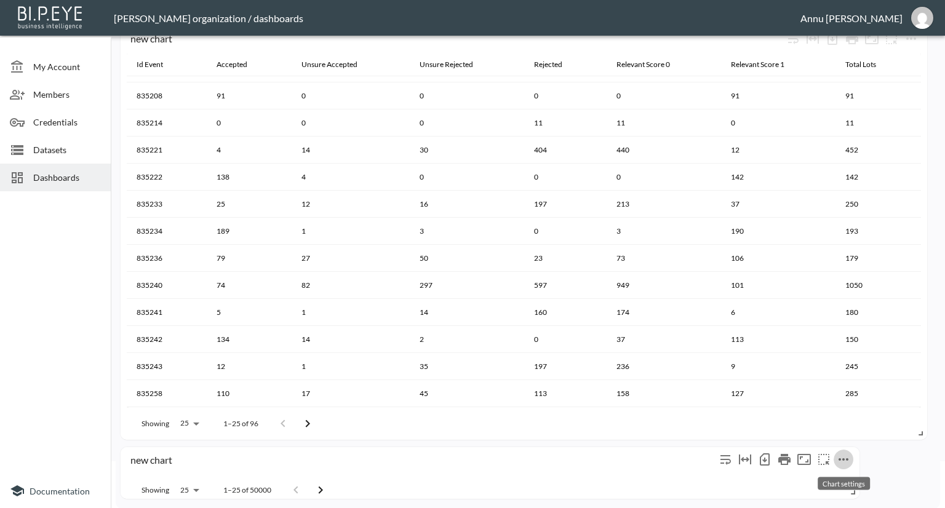
click at [845, 456] on icon "more" at bounding box center [843, 459] width 15 height 15
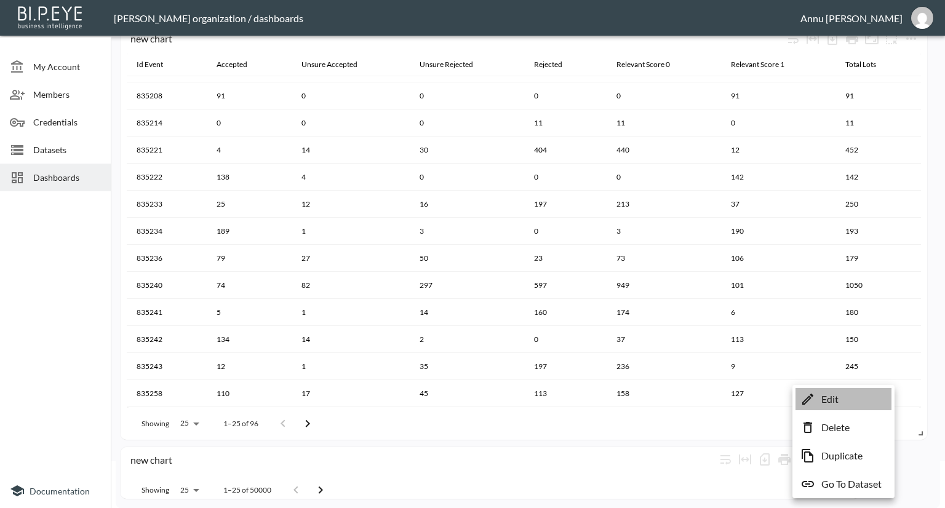
click at [834, 399] on p "Edit" at bounding box center [829, 399] width 17 height 15
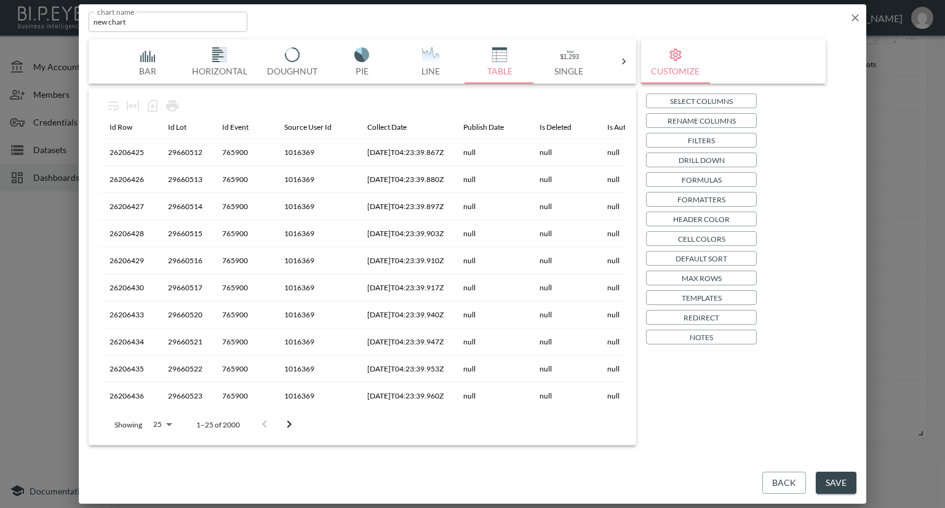
click at [790, 482] on button "Back" at bounding box center [784, 483] width 44 height 23
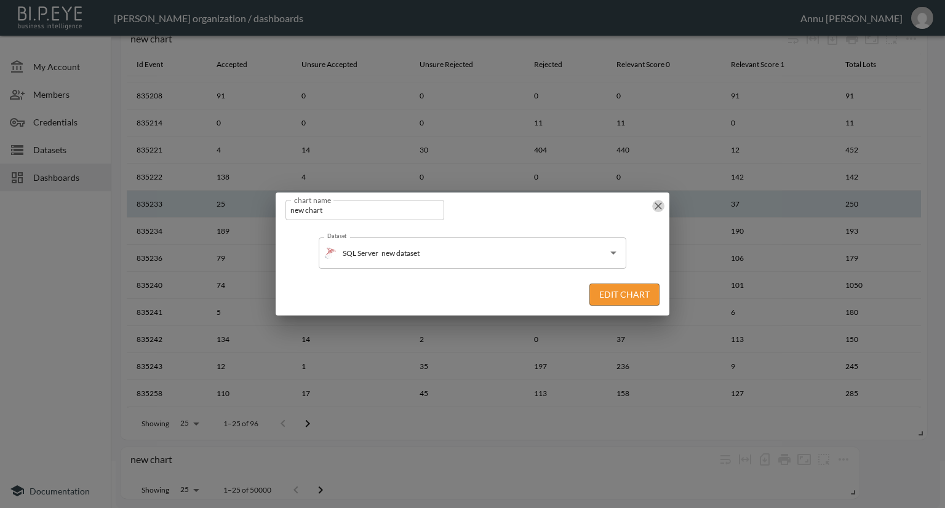
click at [660, 207] on icon "button" at bounding box center [658, 206] width 12 height 12
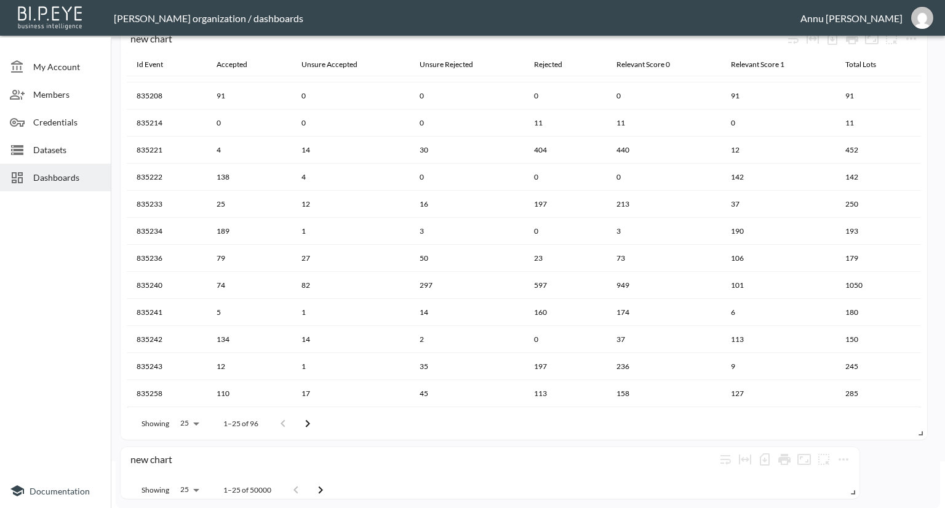
click at [68, 170] on div "Dashboards" at bounding box center [55, 178] width 111 height 28
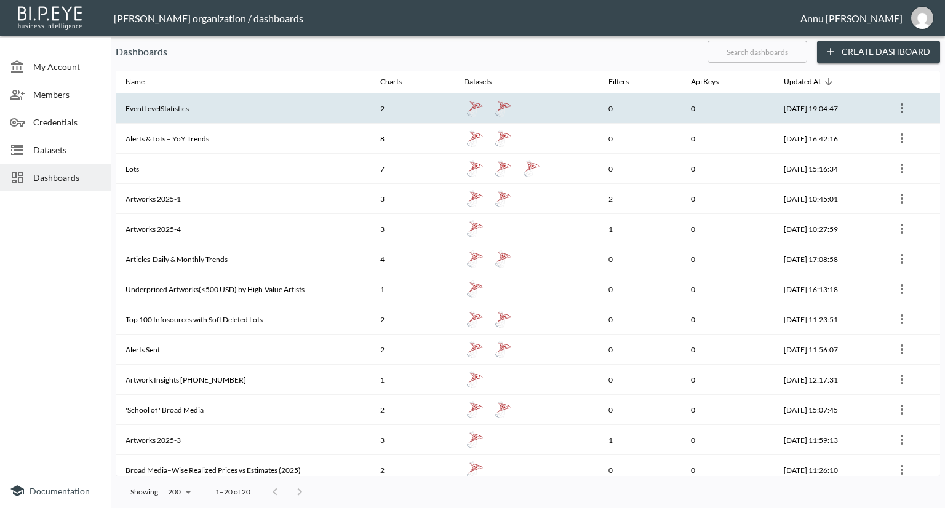
click at [179, 115] on th "EventLevelStatistics" at bounding box center [243, 109] width 255 height 30
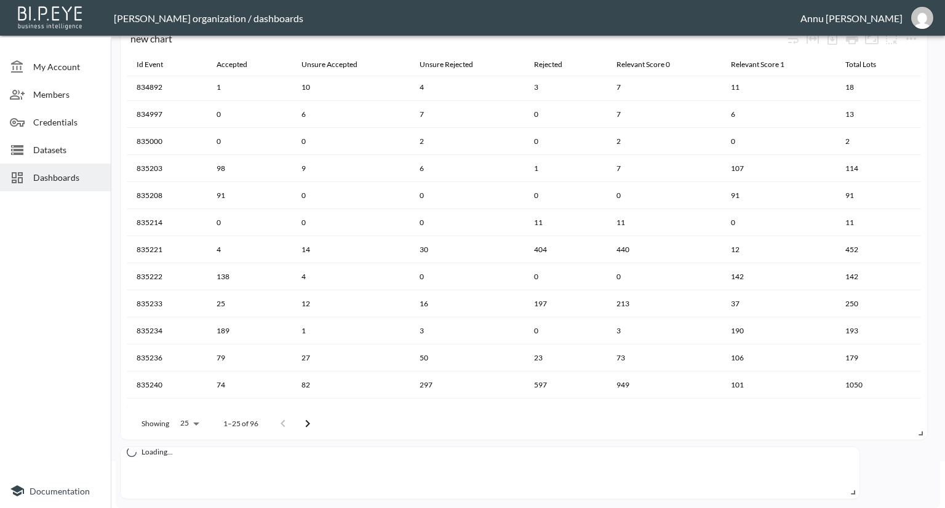
scroll to position [308, 0]
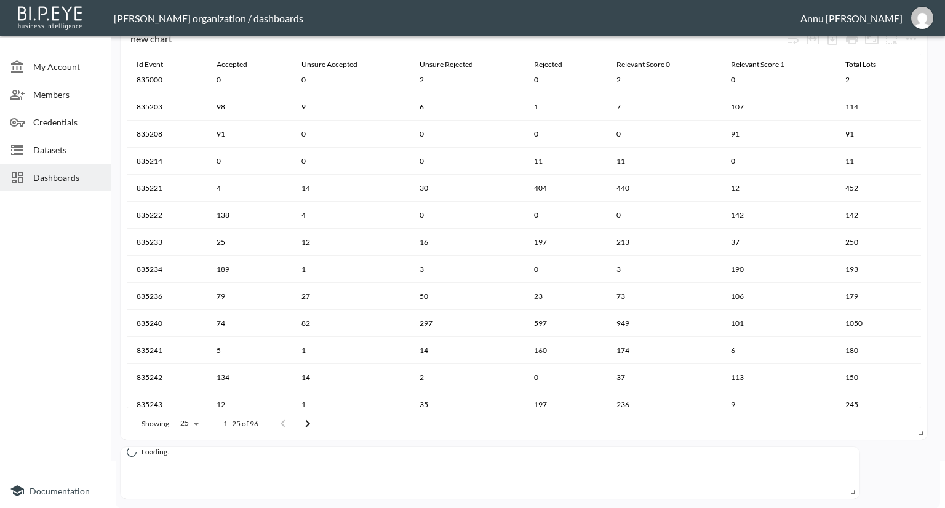
click at [842, 461] on div "Loading..." at bounding box center [490, 473] width 739 height 52
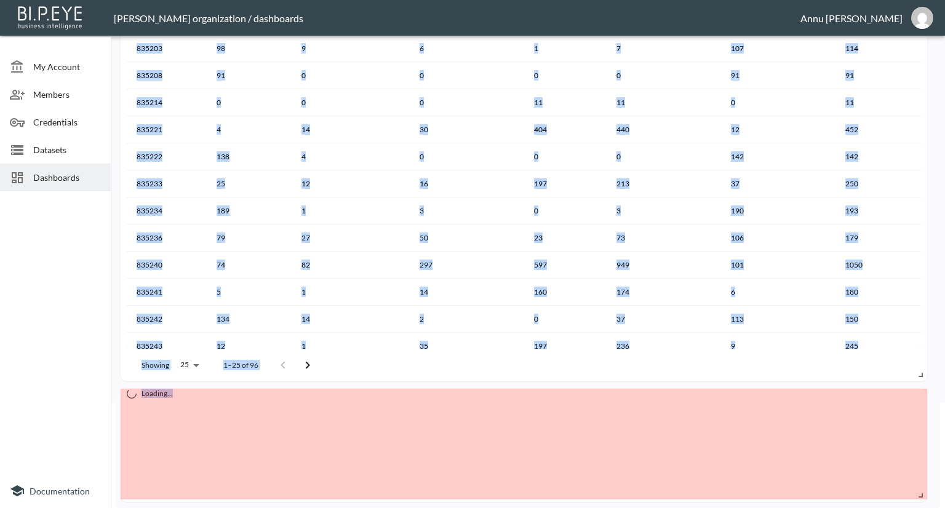
scroll to position [118, 0]
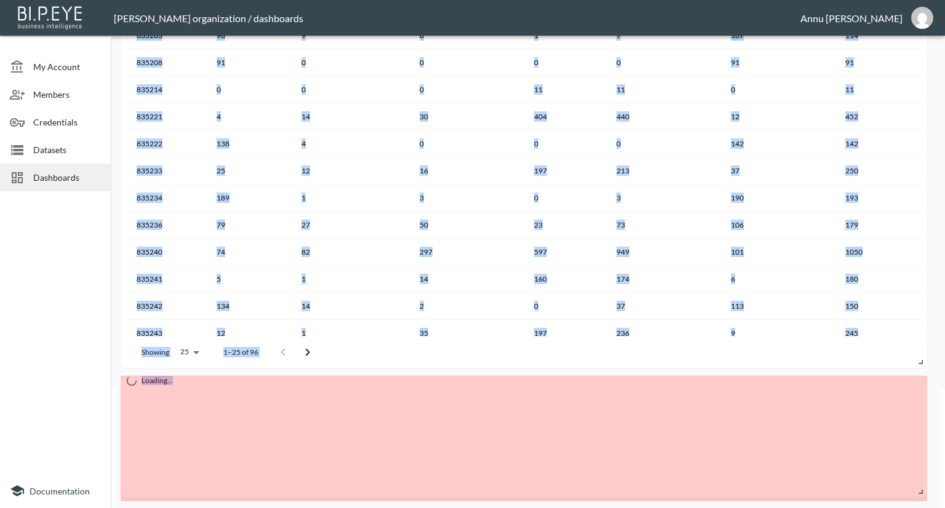
drag, startPoint x: 849, startPoint y: 491, endPoint x: 927, endPoint y: 492, distance: 78.1
click at [944, 498] on div "My Account Members Credentials Datasets Dashboards Documentation EventLevelStat…" at bounding box center [472, 254] width 945 height 508
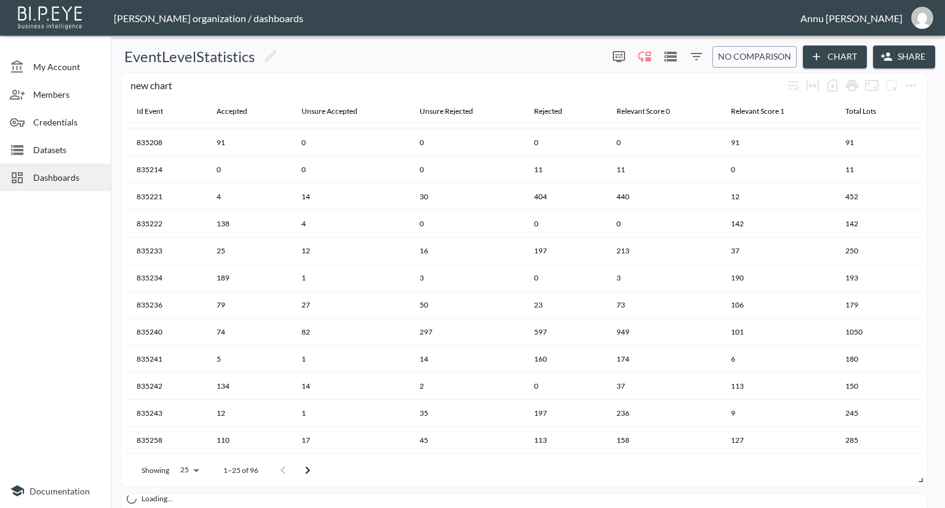
scroll to position [128, 0]
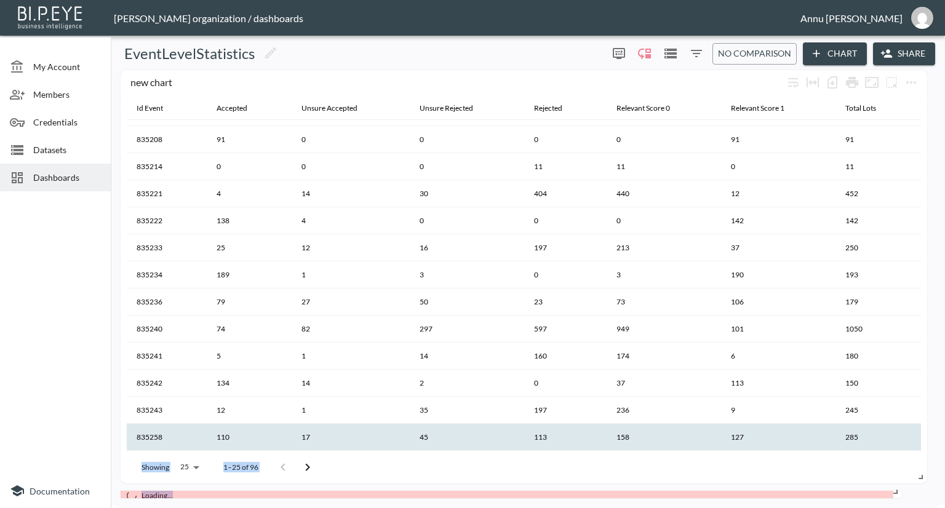
drag, startPoint x: 920, startPoint y: 493, endPoint x: 894, endPoint y: 444, distance: 56.1
click at [895, 444] on div "new chart Id Event Accepted Unsure Accepted Unsure Rejected Rejected Relevant S…" at bounding box center [525, 284] width 819 height 428
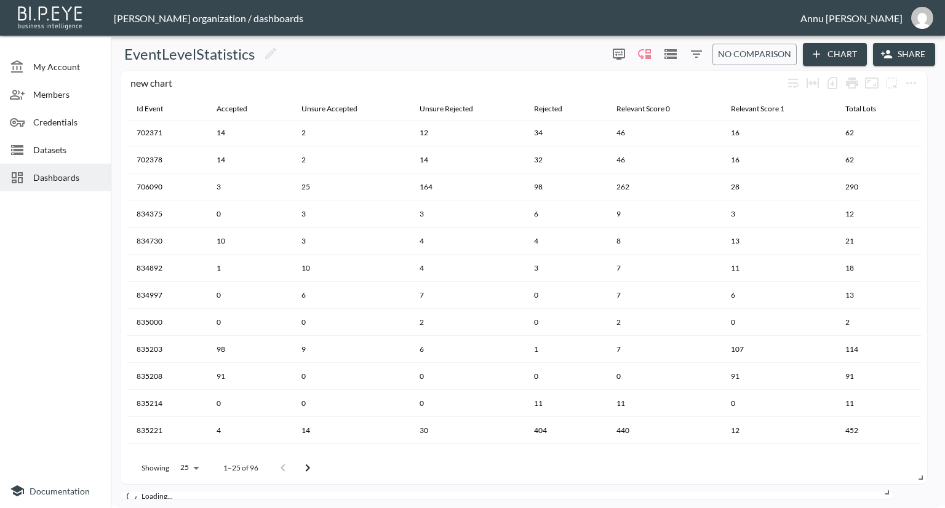
scroll to position [346, 0]
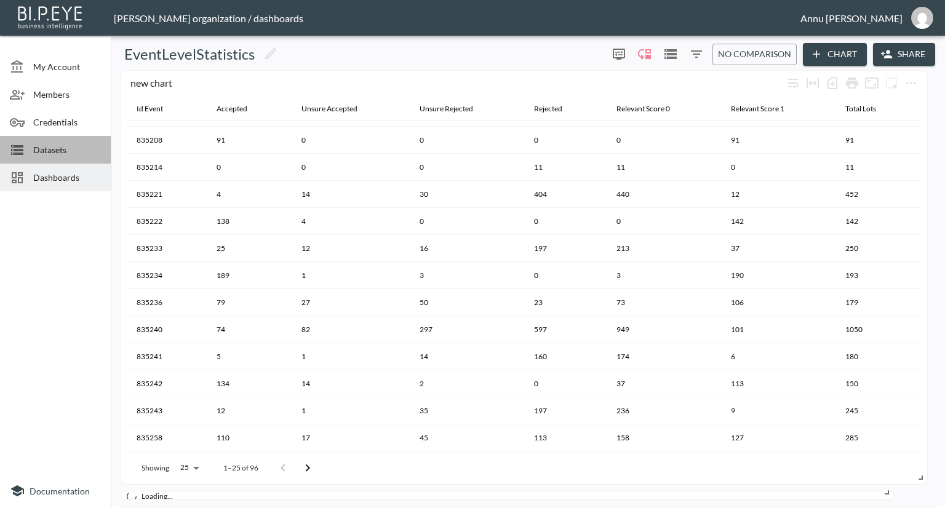
click at [54, 155] on span "Datasets" at bounding box center [67, 149] width 68 height 13
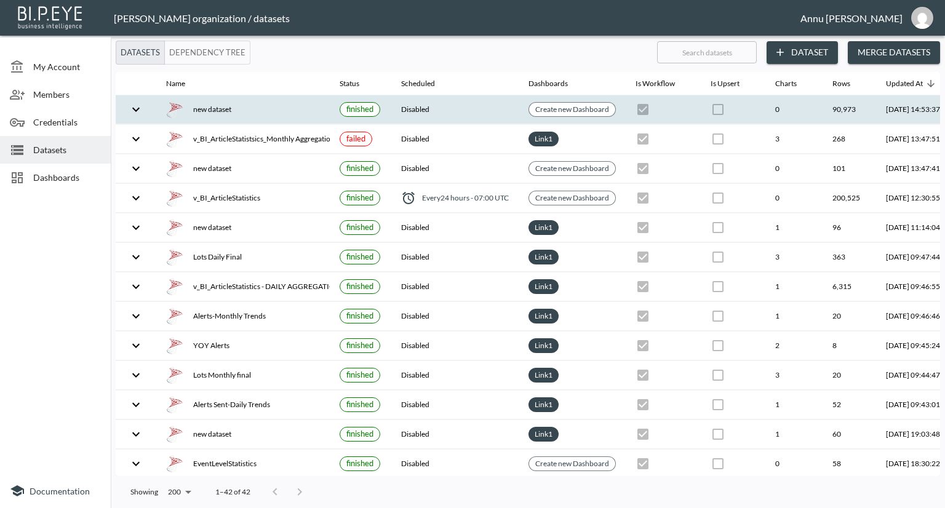
click at [233, 110] on div "new dataset" at bounding box center [243, 109] width 154 height 17
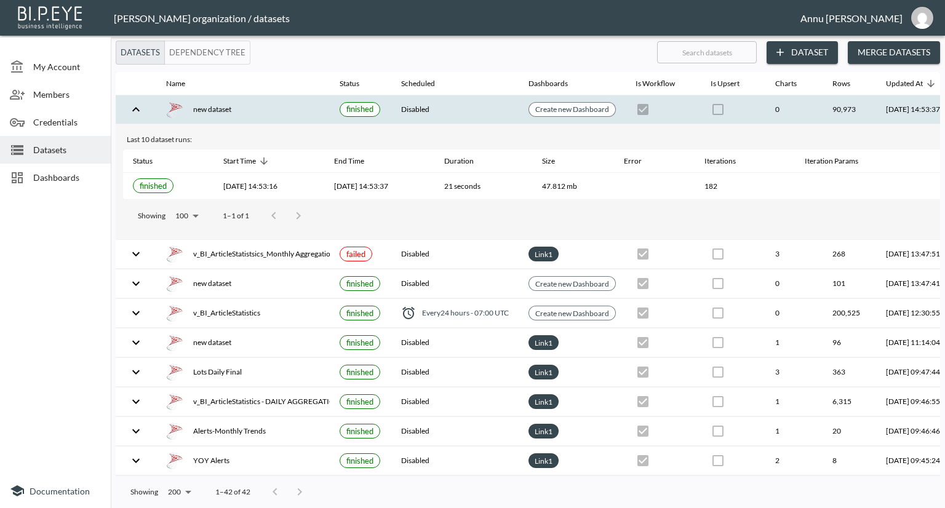
click at [82, 181] on span "Dashboards" at bounding box center [67, 177] width 68 height 13
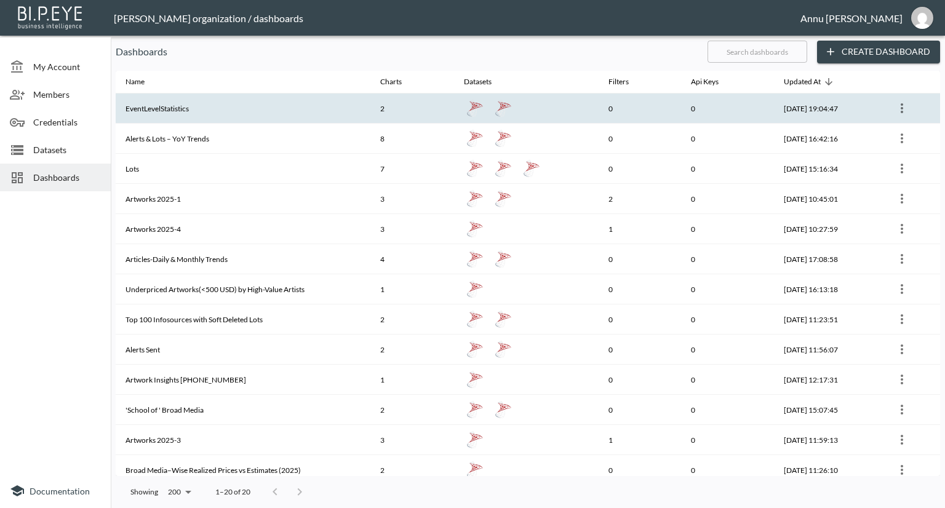
click at [267, 114] on th "EventLevelStatistics" at bounding box center [243, 109] width 255 height 30
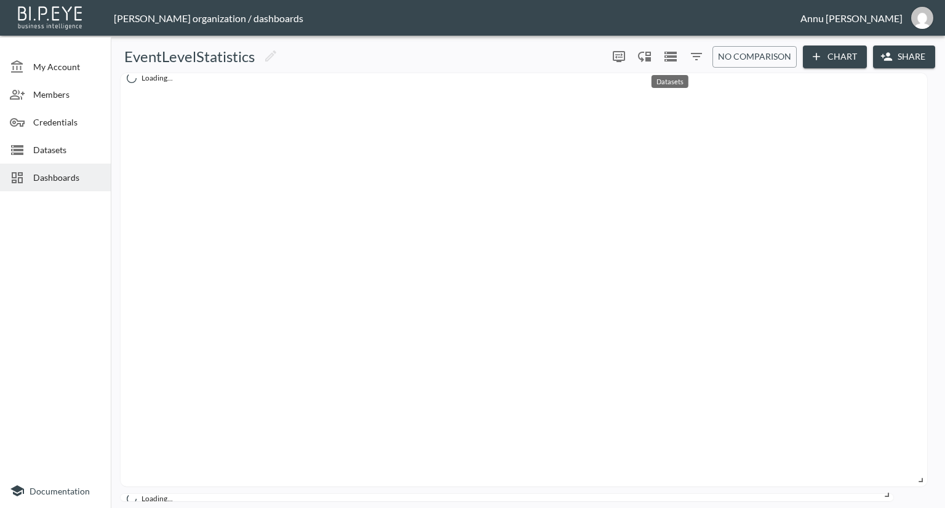
click at [669, 56] on icon "Datasets" at bounding box center [670, 57] width 12 height 10
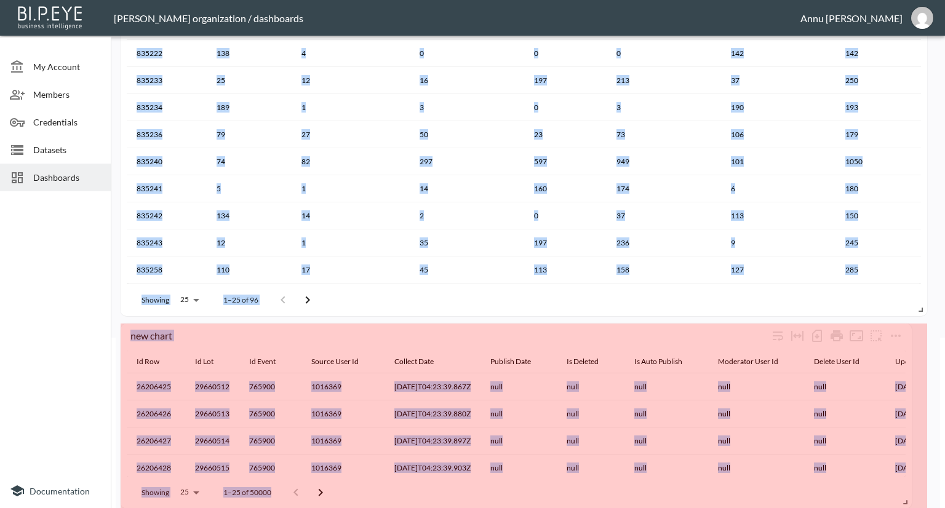
scroll to position [180, 0]
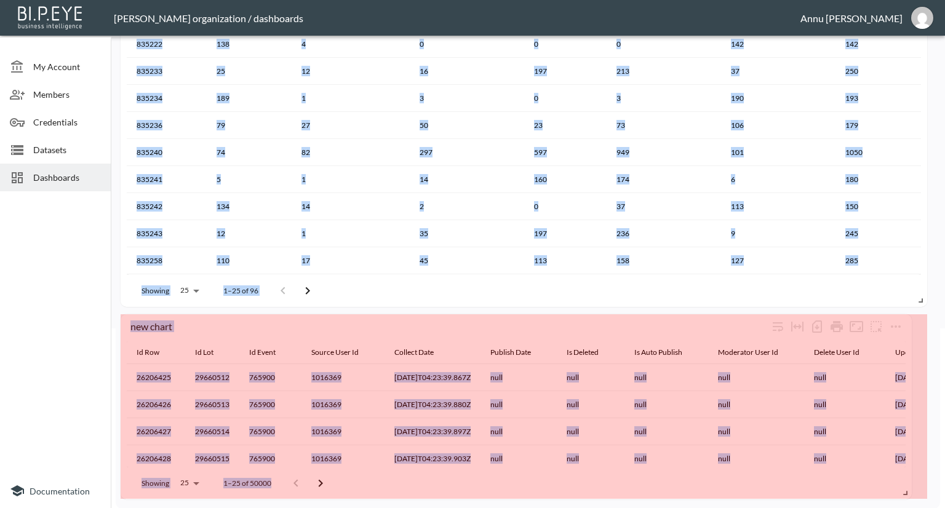
drag, startPoint x: 890, startPoint y: 493, endPoint x: 908, endPoint y: 536, distance: 47.4
click at [908, 507] on html "BI.P.EYE, Interactive Analytics Dashboards - app [PERSON_NAME] organization / d…" at bounding box center [472, 254] width 945 height 508
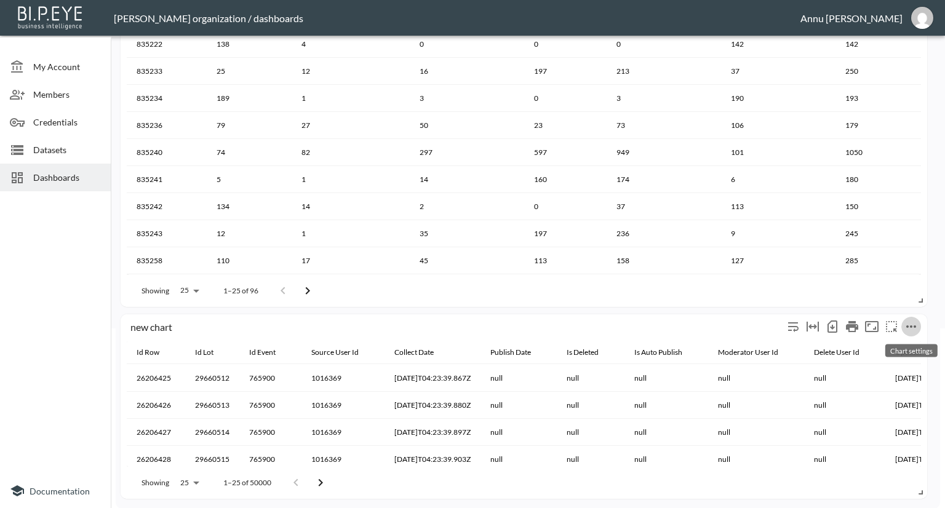
click at [918, 328] on button "more" at bounding box center [911, 327] width 20 height 20
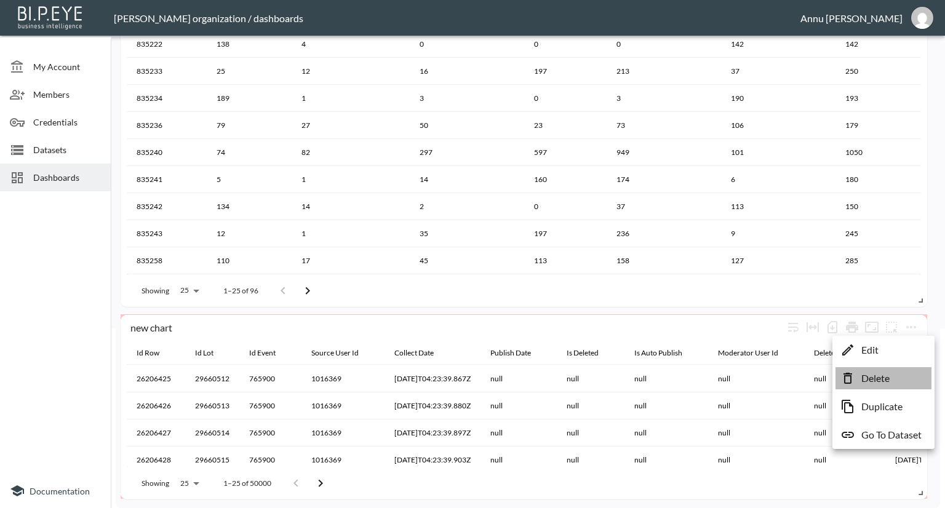
click at [890, 372] on p "Delete" at bounding box center [875, 378] width 28 height 15
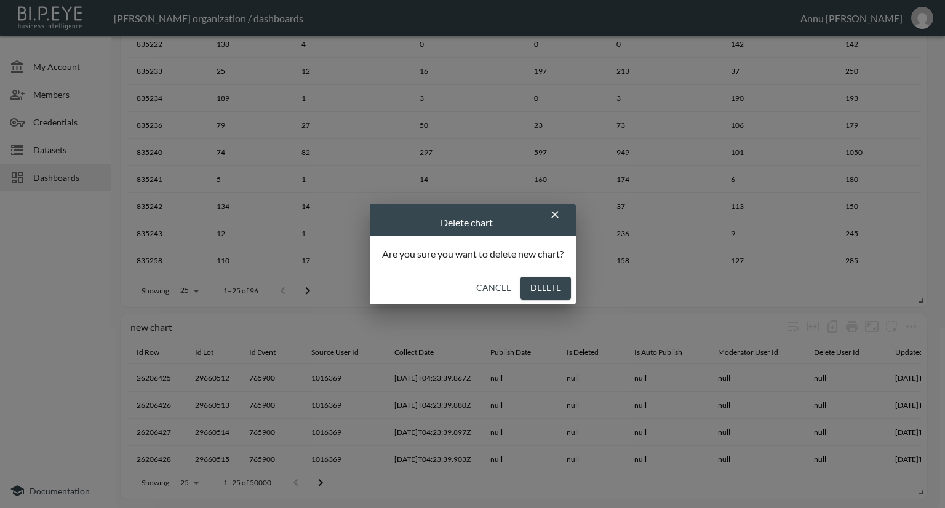
click at [565, 293] on button "Delete" at bounding box center [545, 288] width 50 height 23
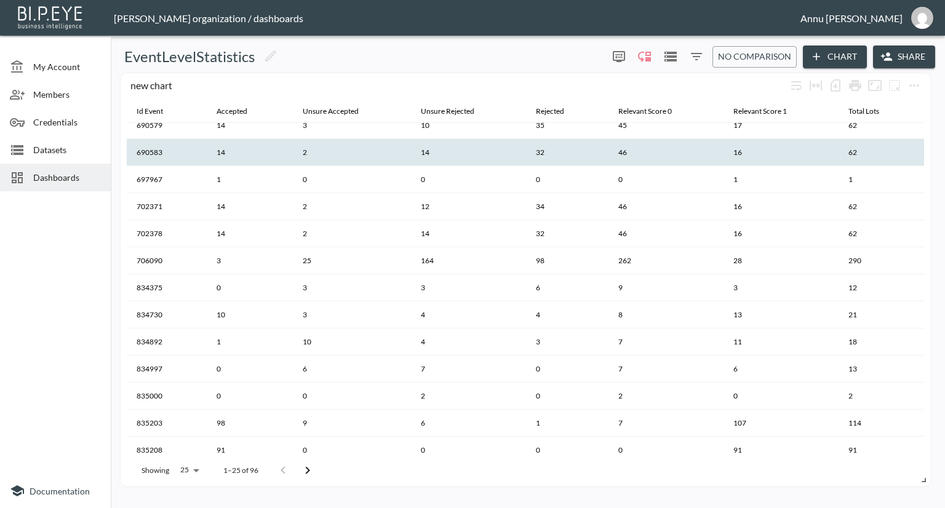
scroll to position [0, 0]
